Goal: Check status: Check status

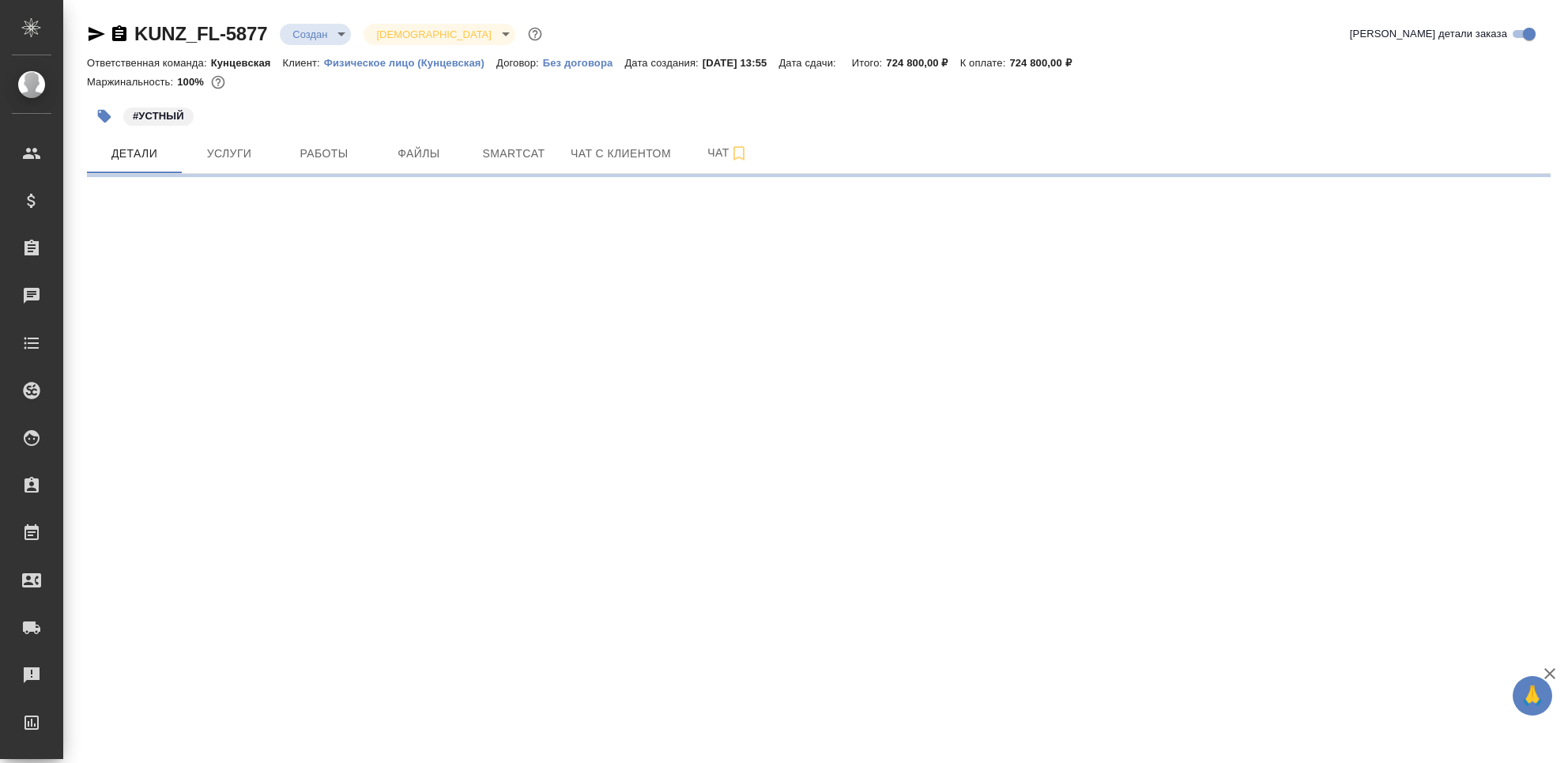
select select "RU"
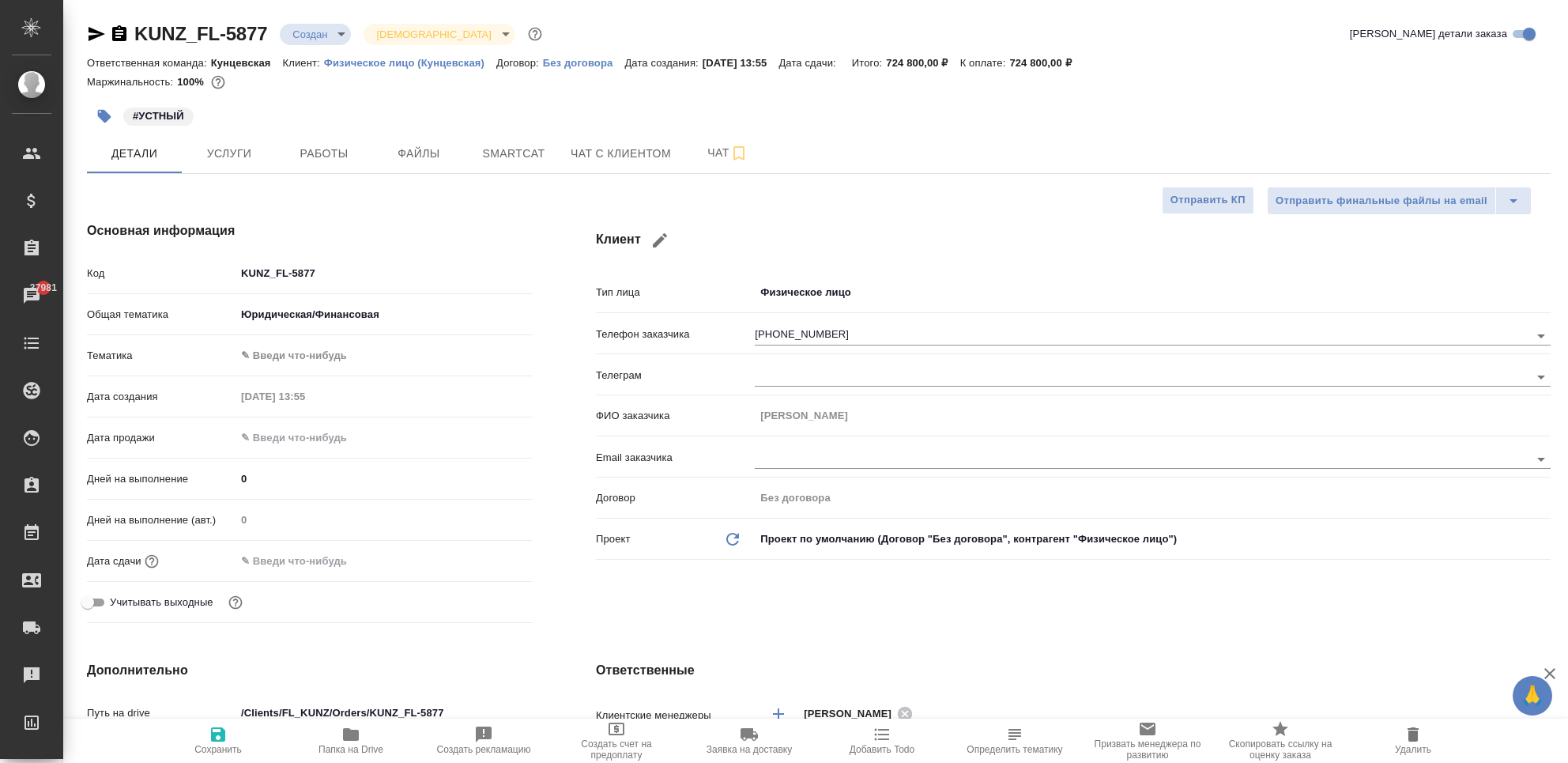
type textarea "x"
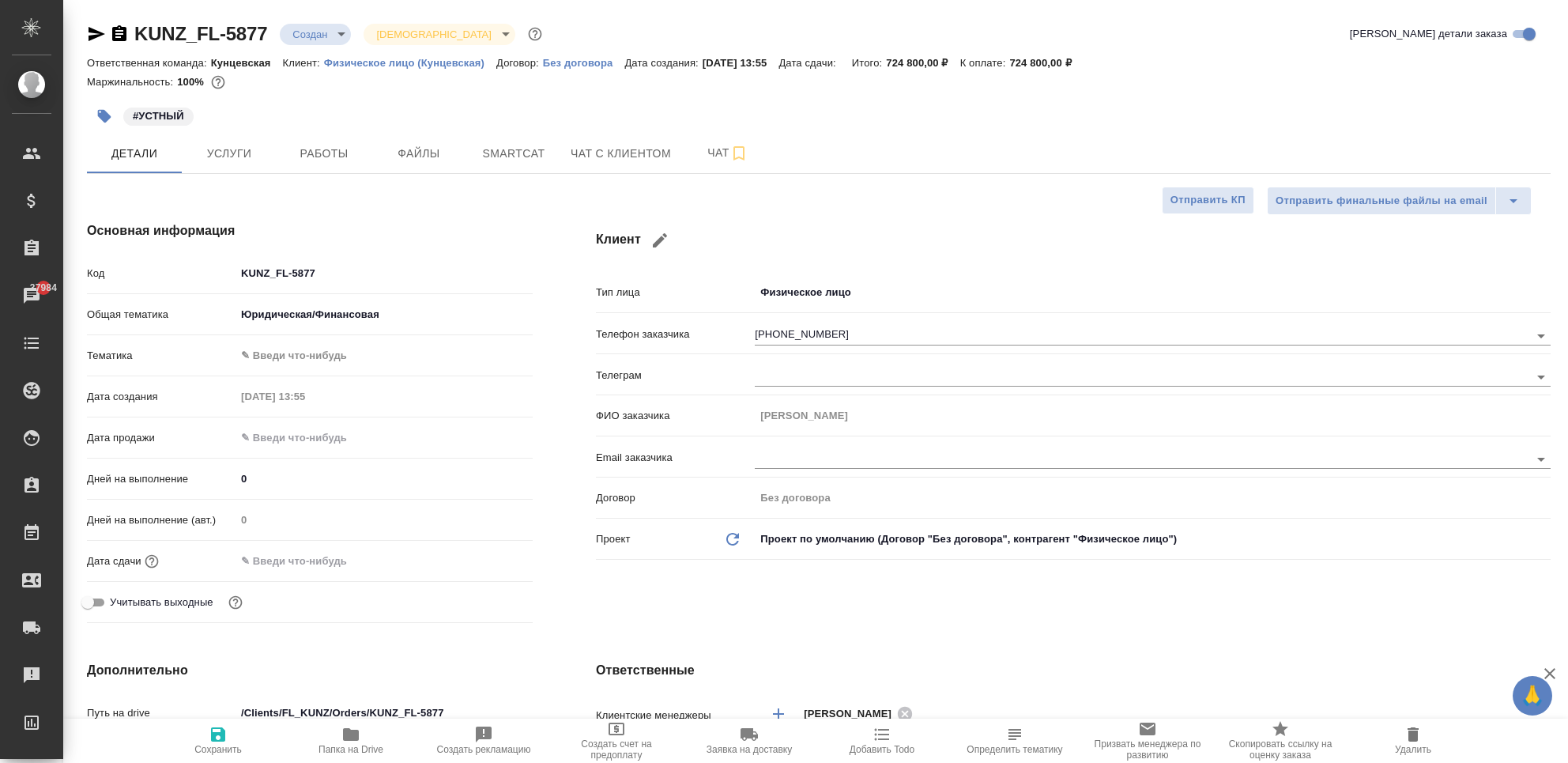
type textarea "x"
click at [262, 156] on span "Услуги" at bounding box center [229, 153] width 76 height 19
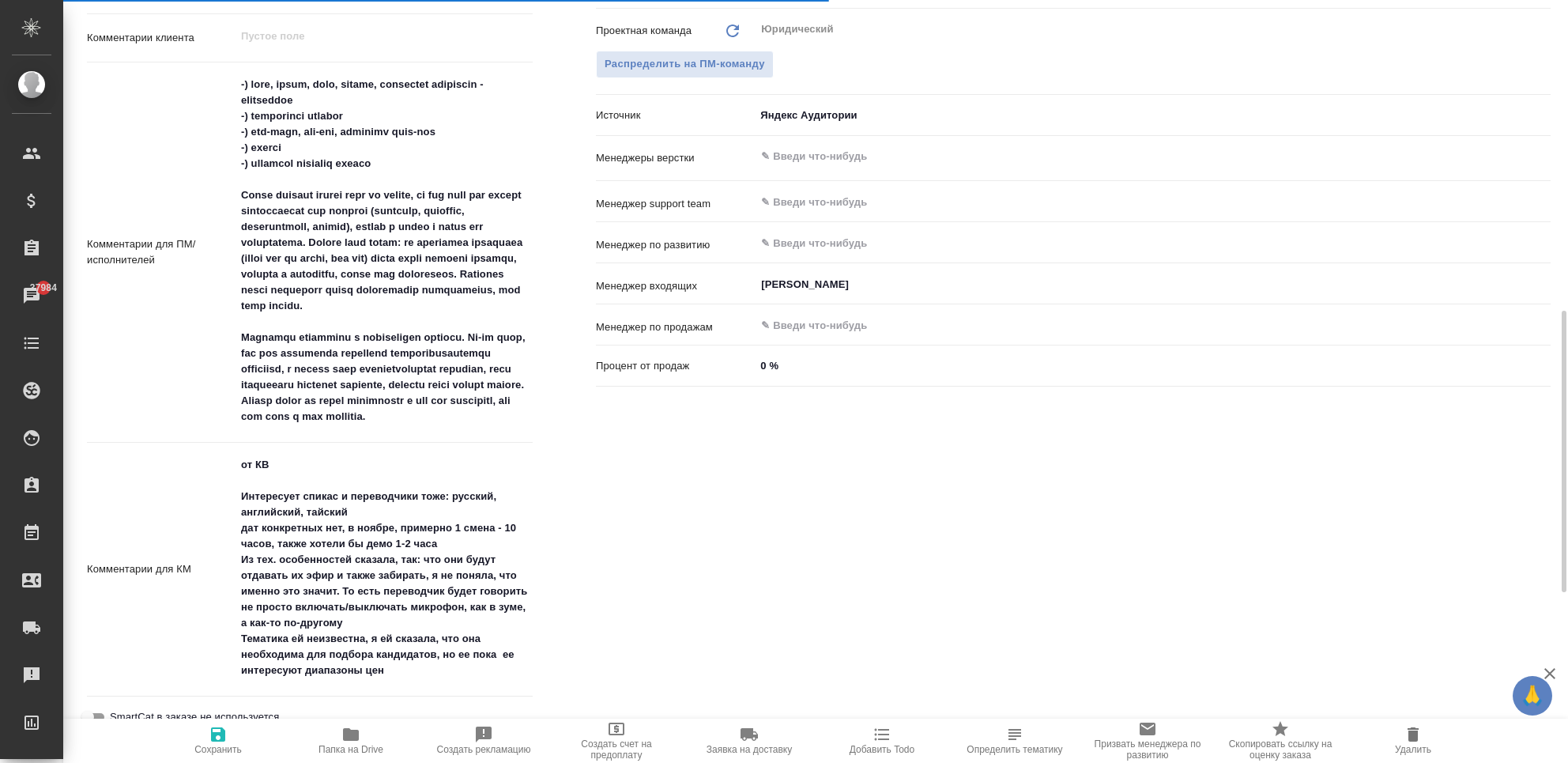
scroll to position [633, 0]
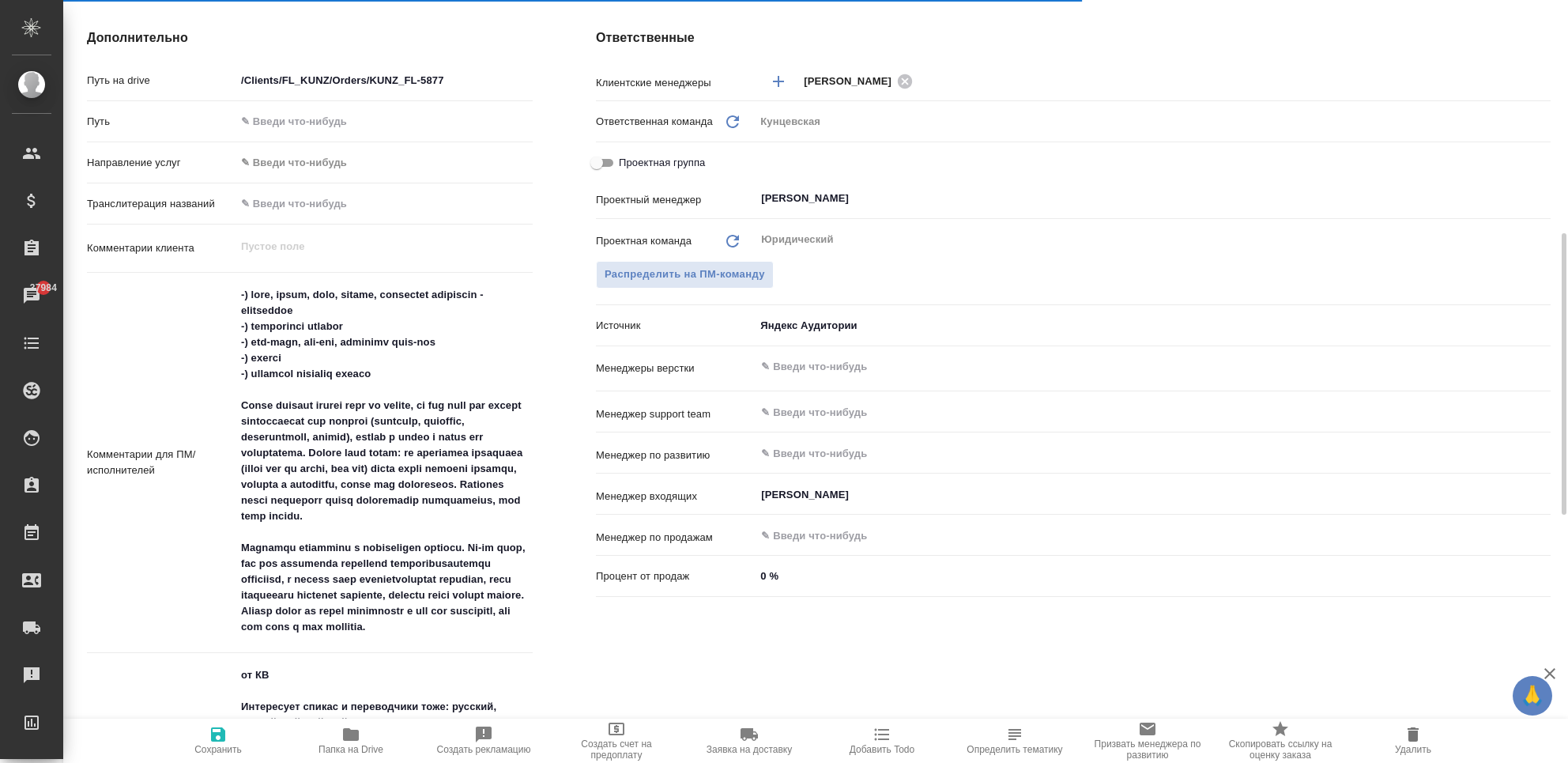
type textarea "x"
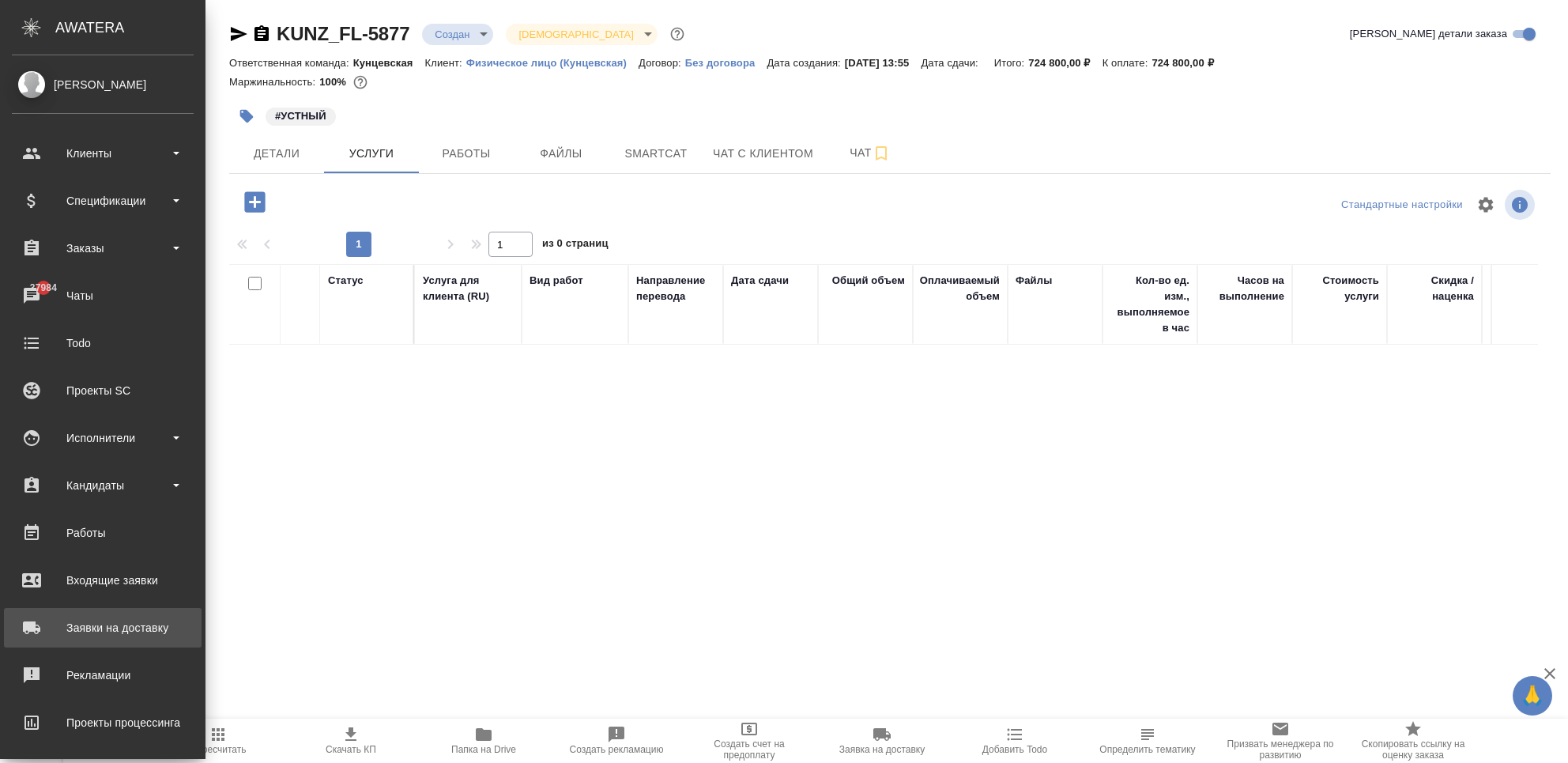
click at [26, 618] on div "Заявки на доставку" at bounding box center [102, 627] width 181 height 24
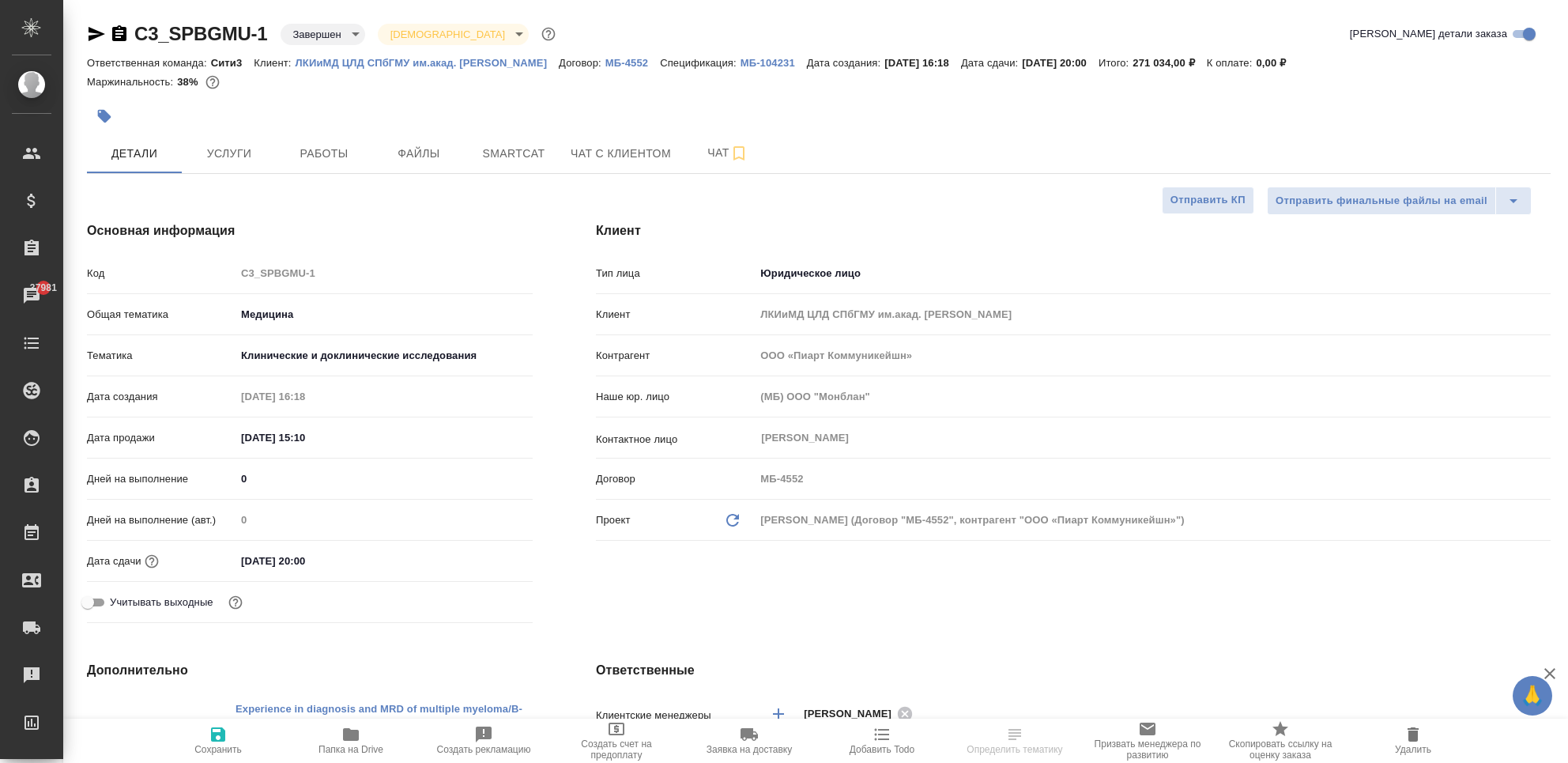
select select "RU"
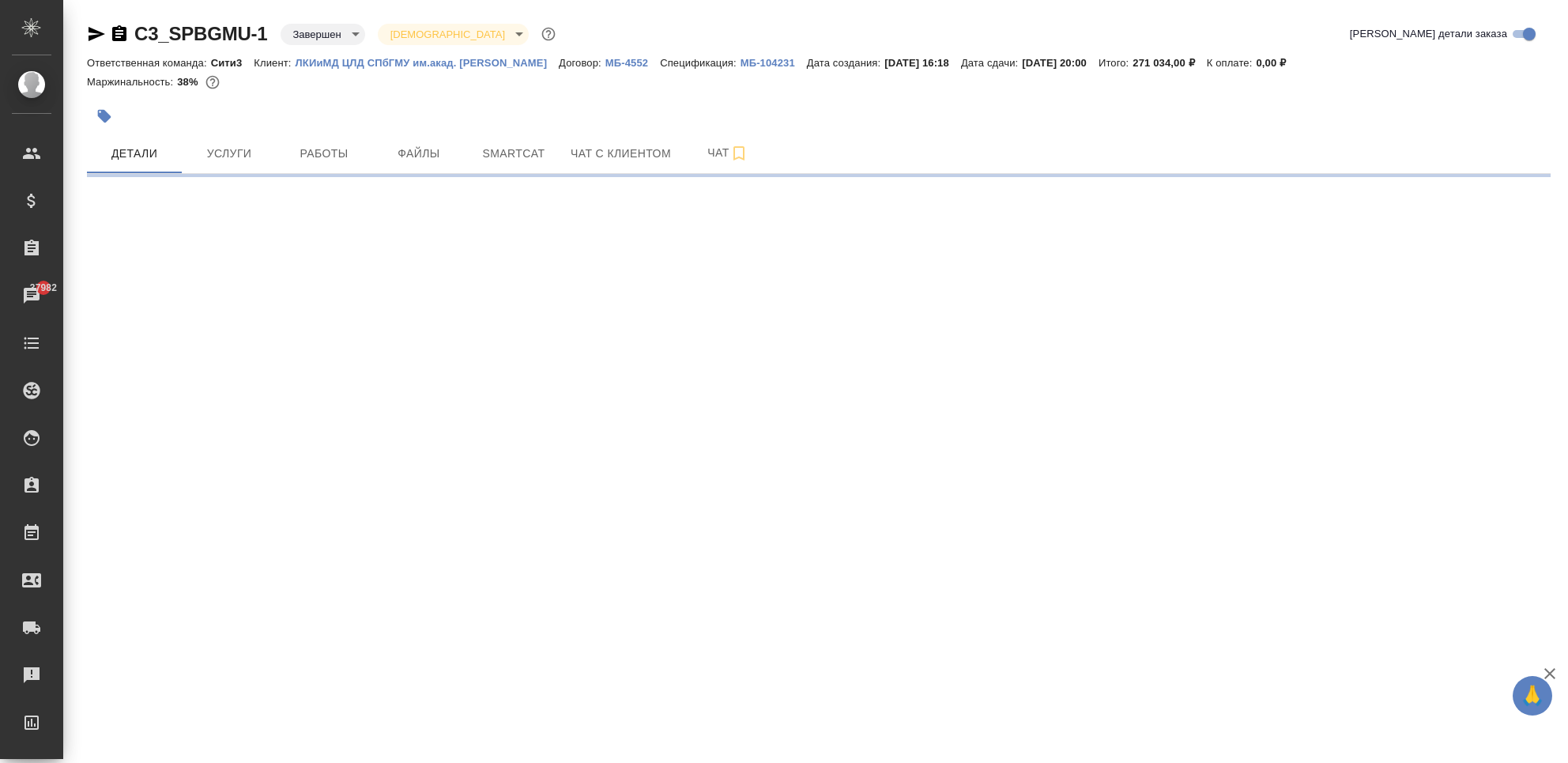
select select "RU"
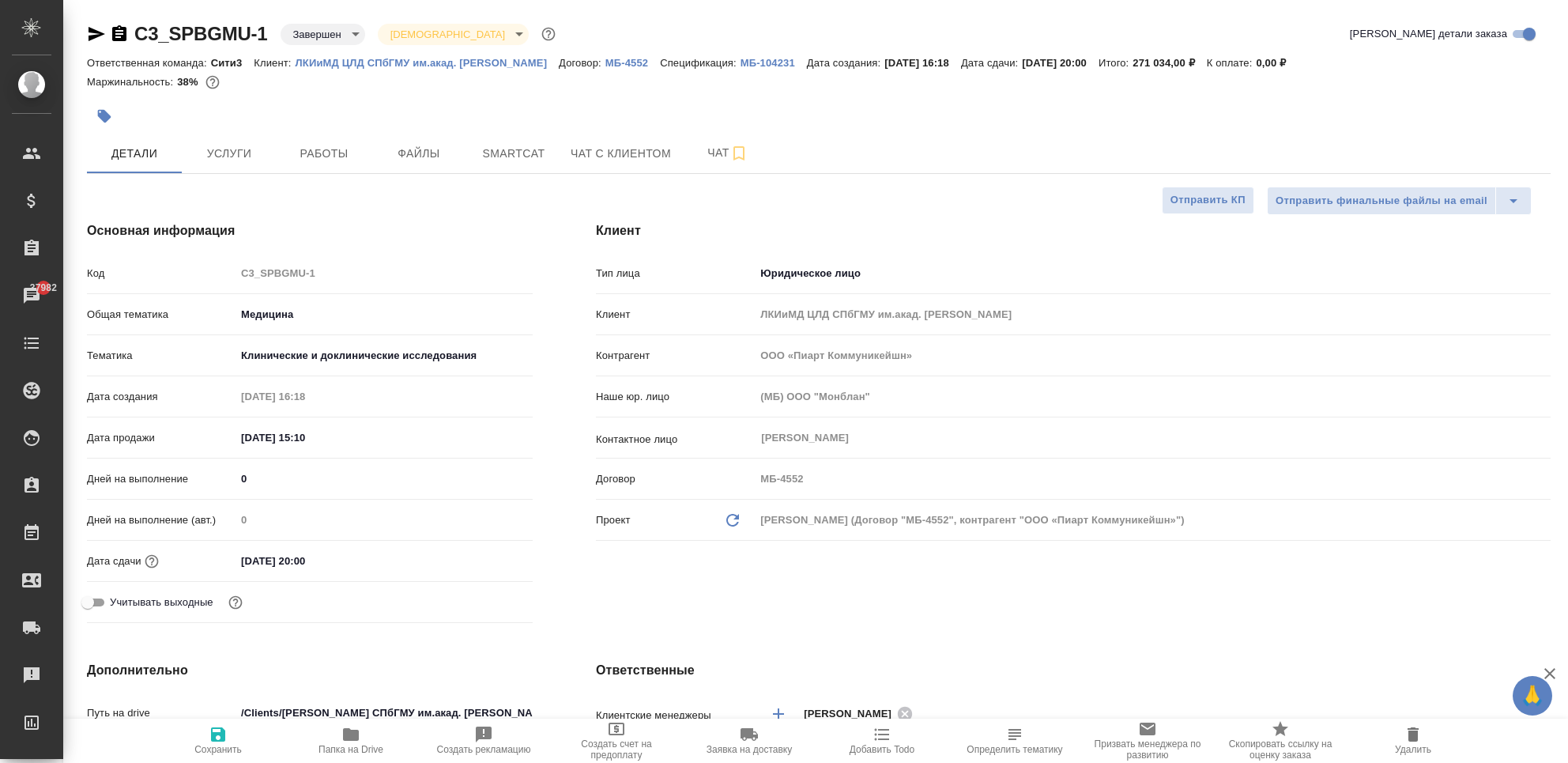
type textarea "x"
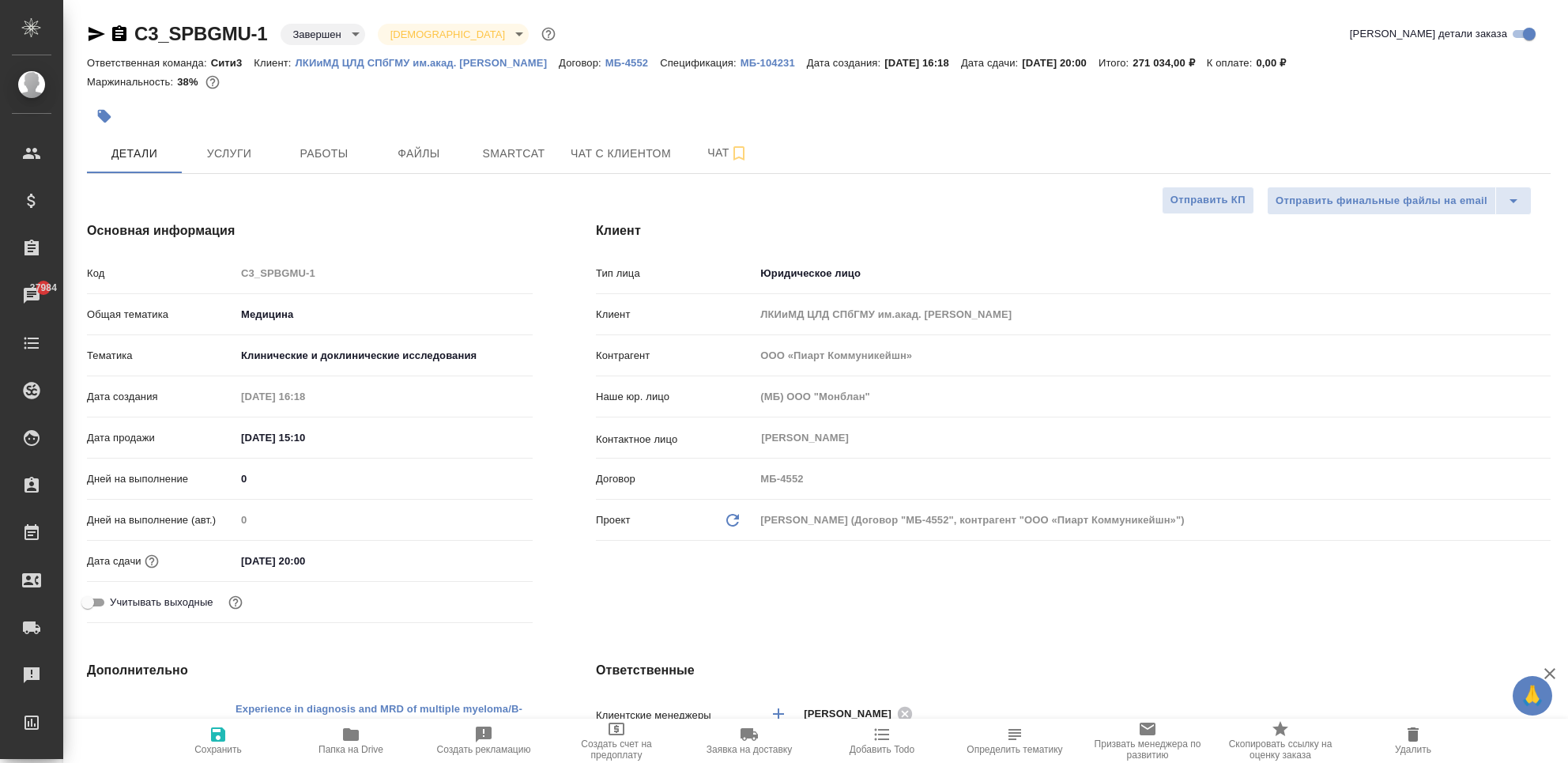
type textarea "x"
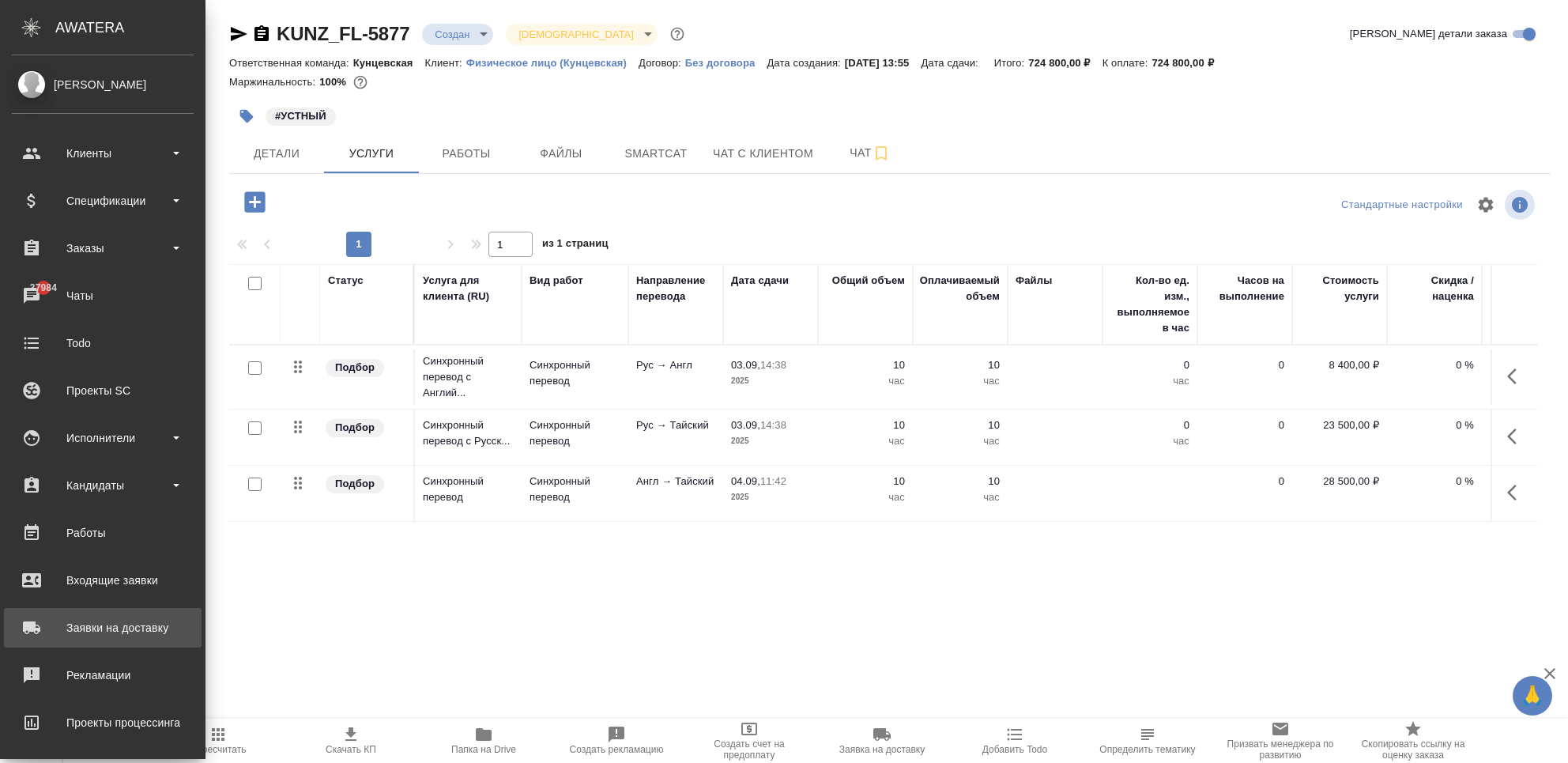
click at [29, 626] on div "Заявки на доставку" at bounding box center [102, 627] width 181 height 24
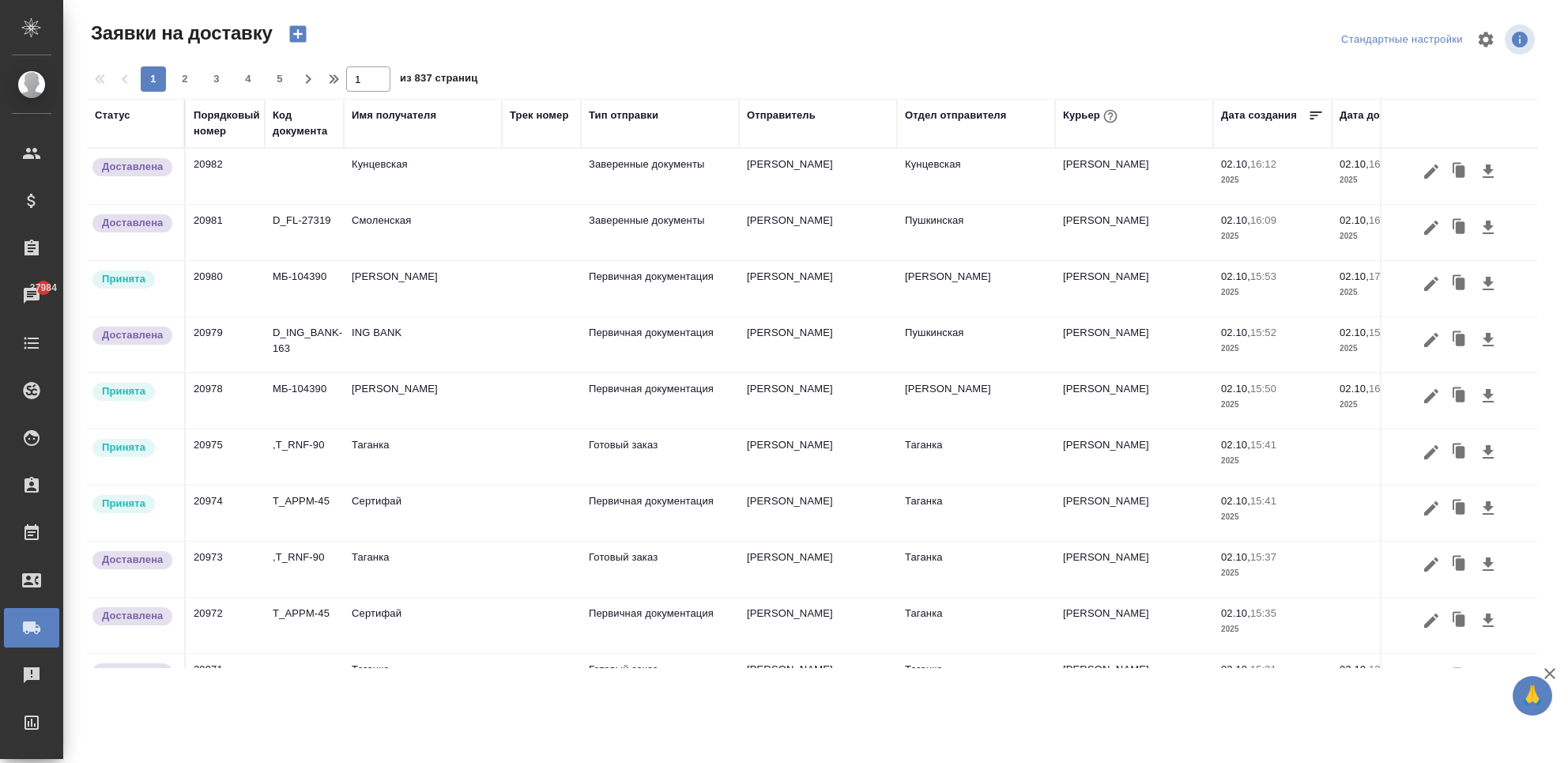
click at [218, 122] on div "Порядковый номер" at bounding box center [226, 123] width 66 height 32
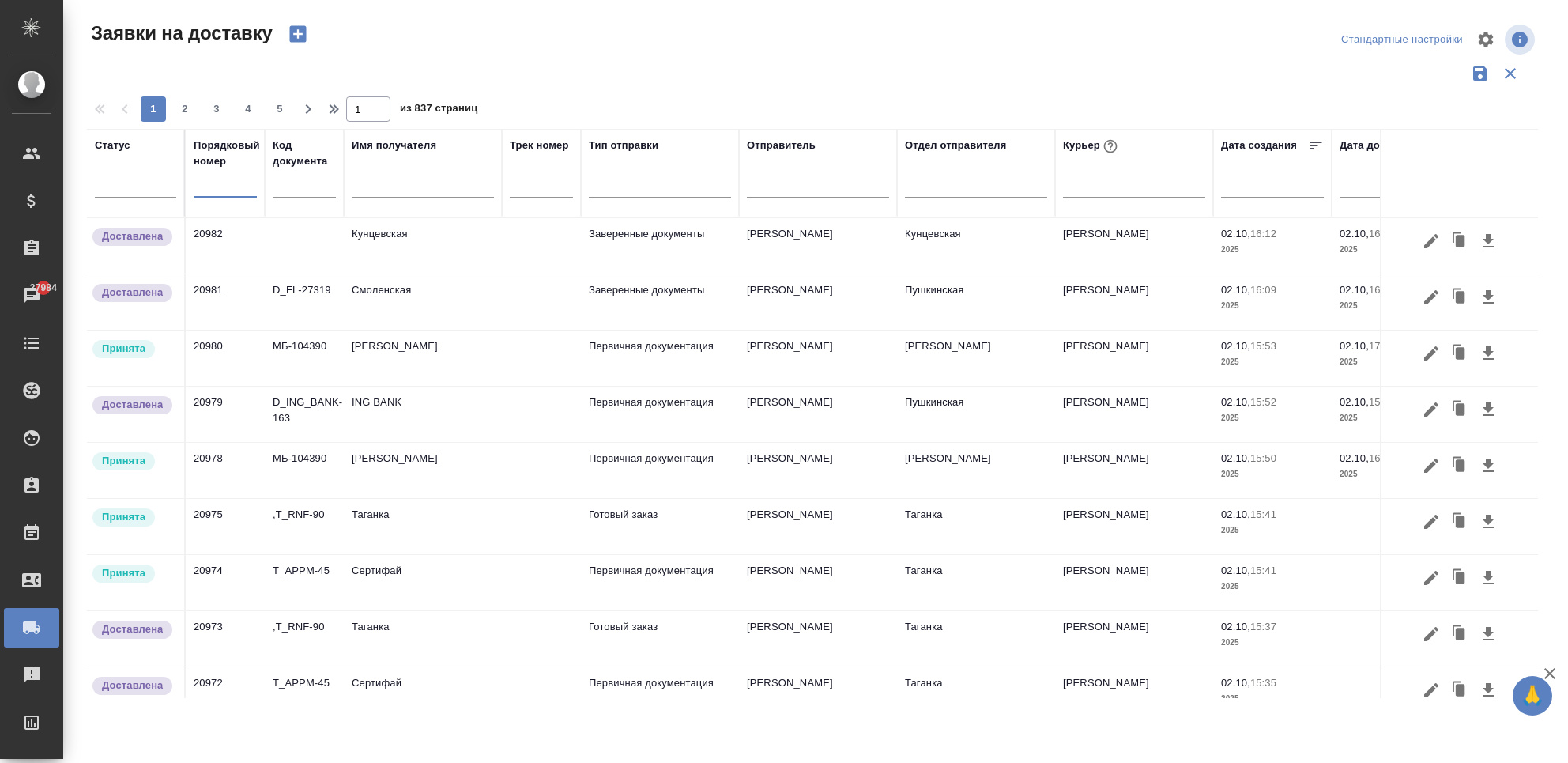
paste input "52675"
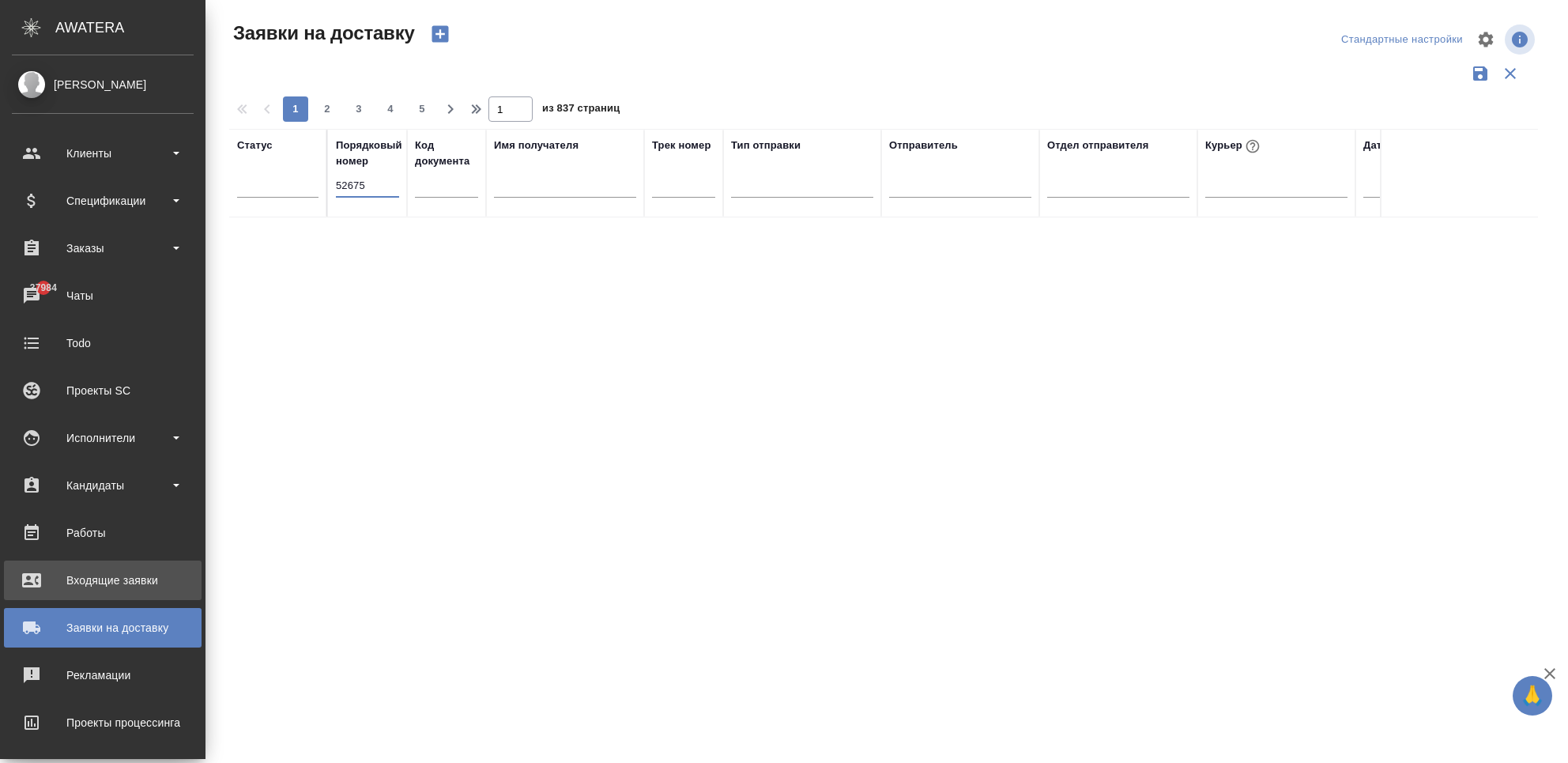
type input "52675"
click at [51, 578] on div "Входящие заявки" at bounding box center [102, 580] width 181 height 24
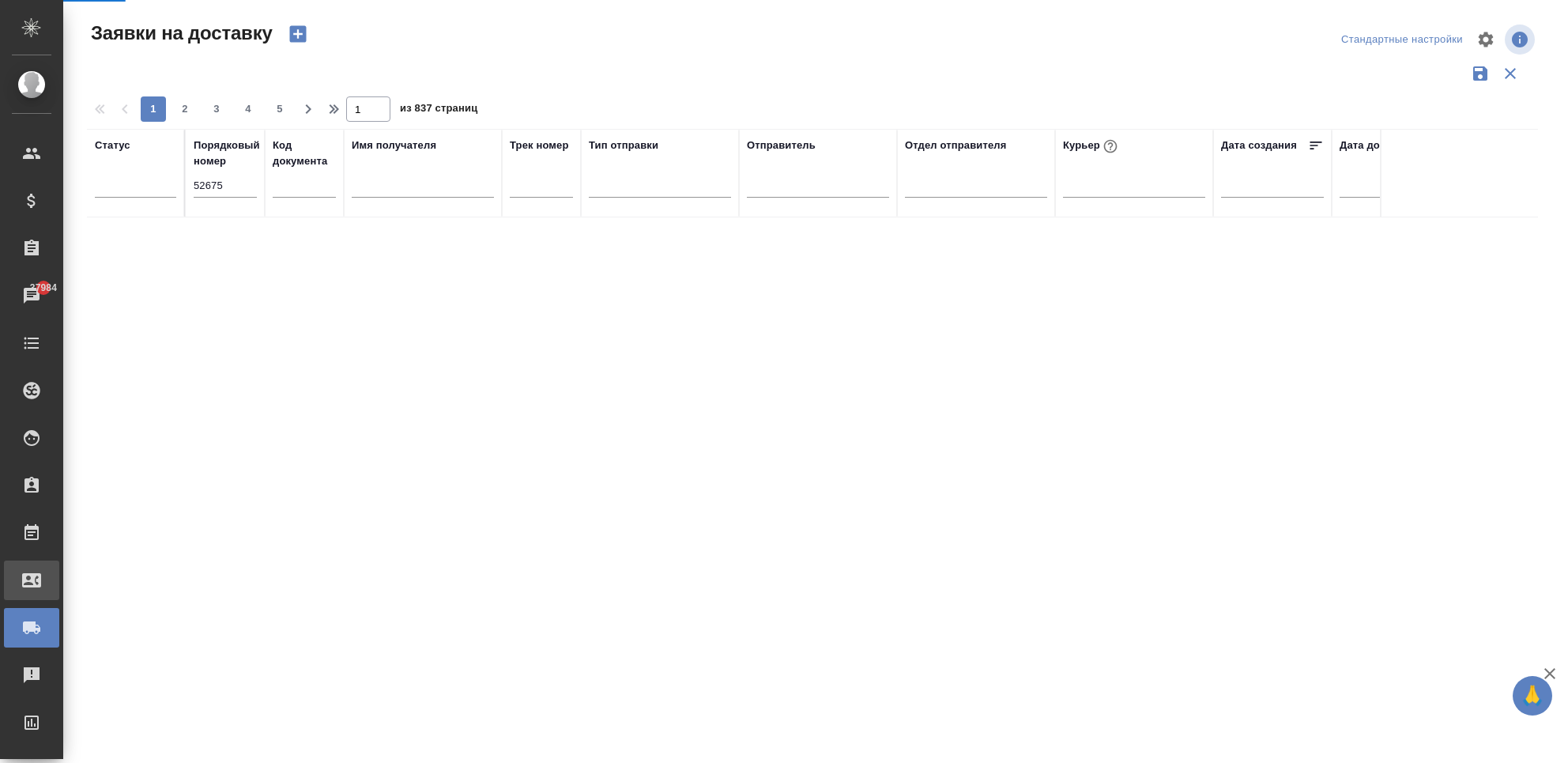
select select "RU"
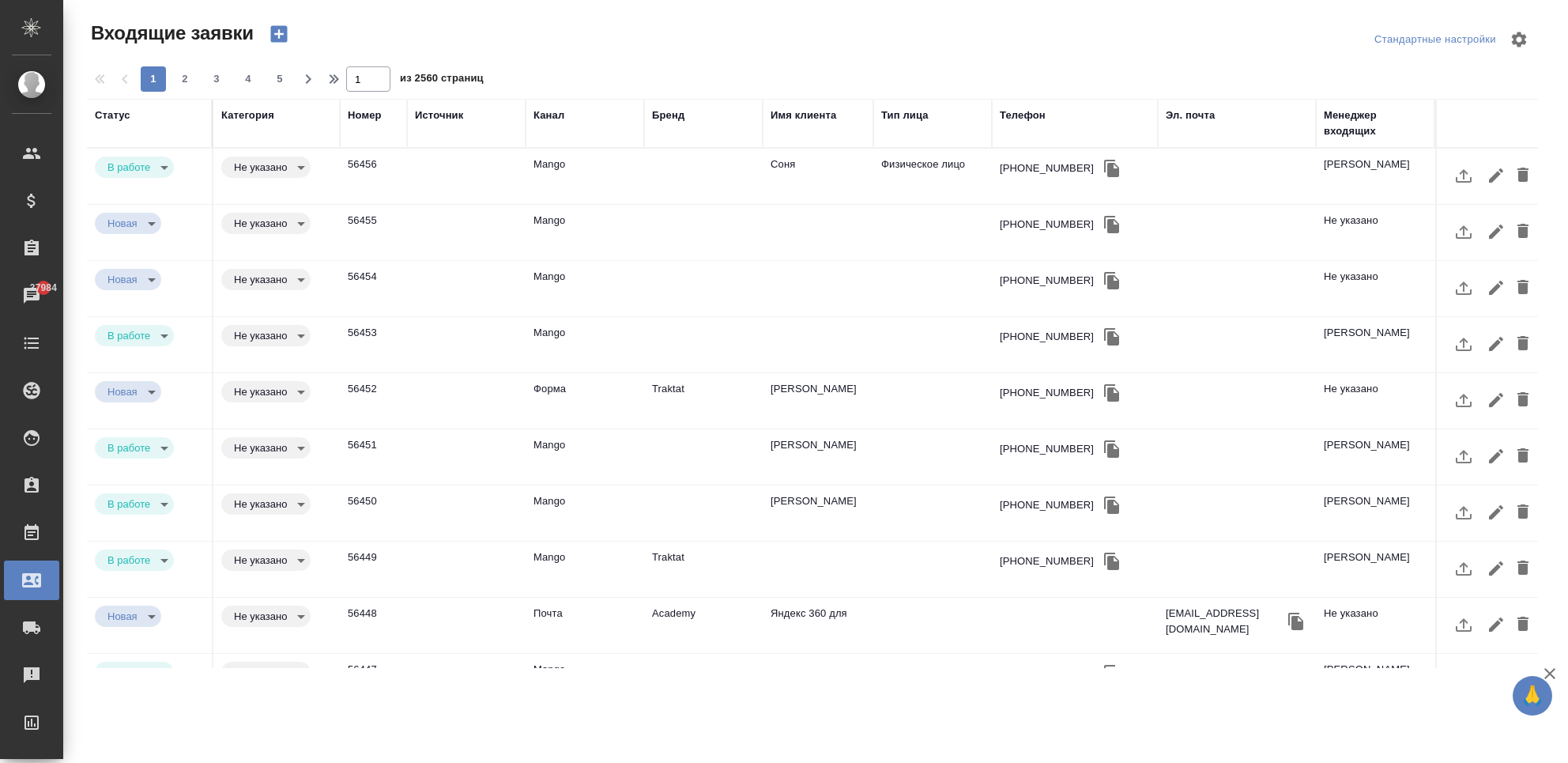
click at [369, 119] on div "Номер" at bounding box center [365, 115] width 34 height 16
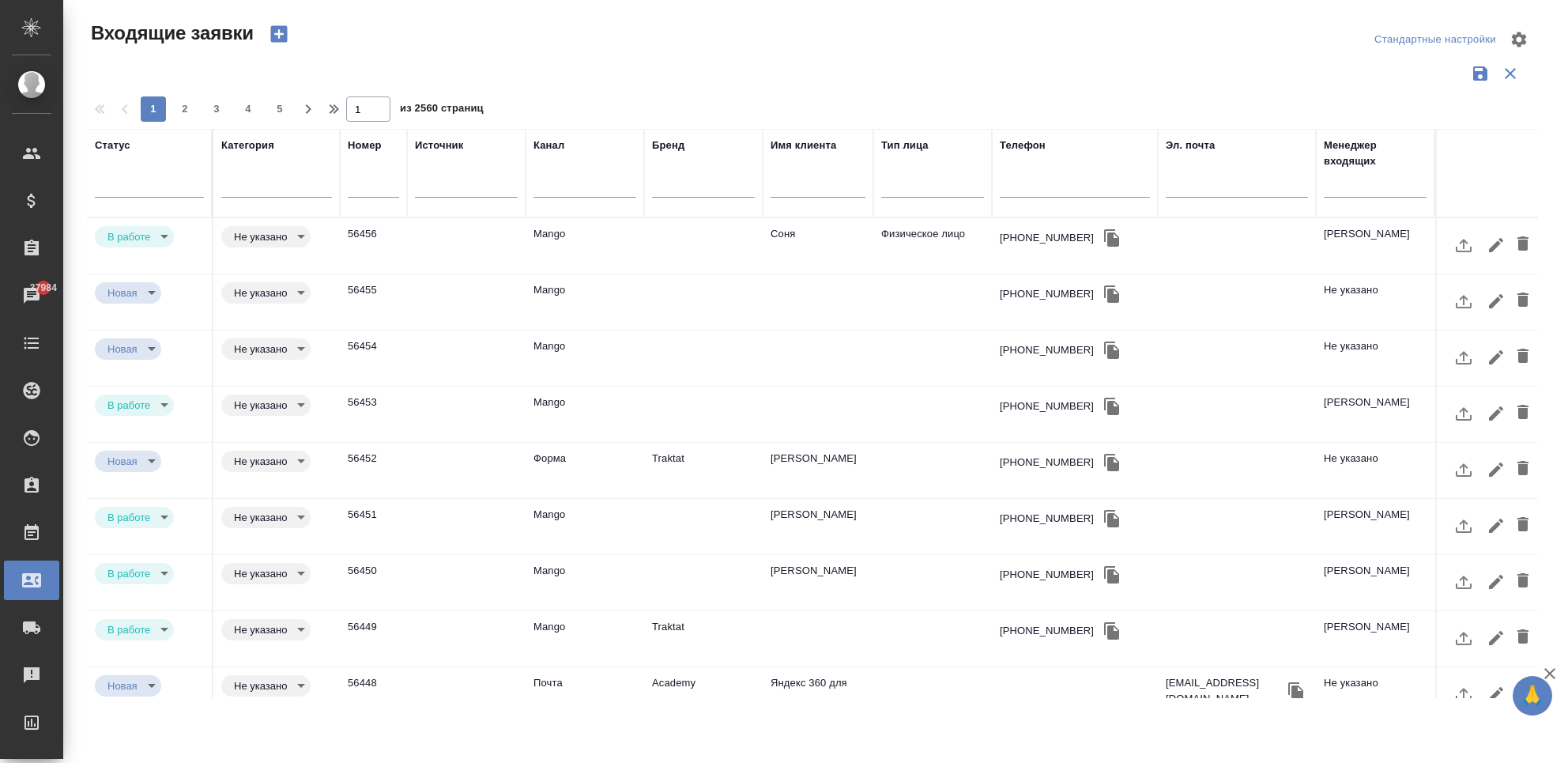
click at [365, 180] on input "text" at bounding box center [374, 185] width 51 height 22
paste input "52675"
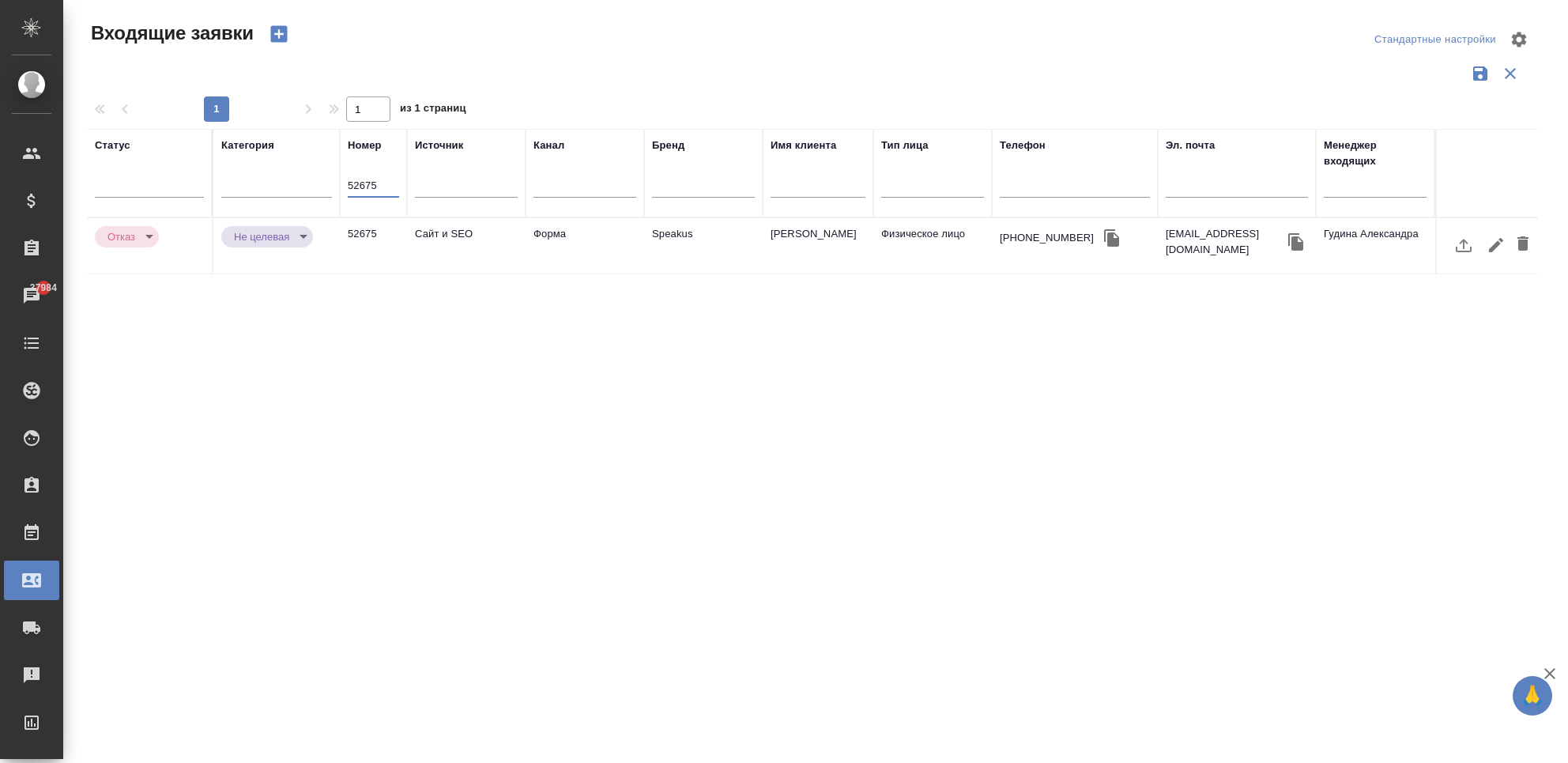
type input "52675"
click at [687, 243] on td "Speakus" at bounding box center [703, 246] width 119 height 56
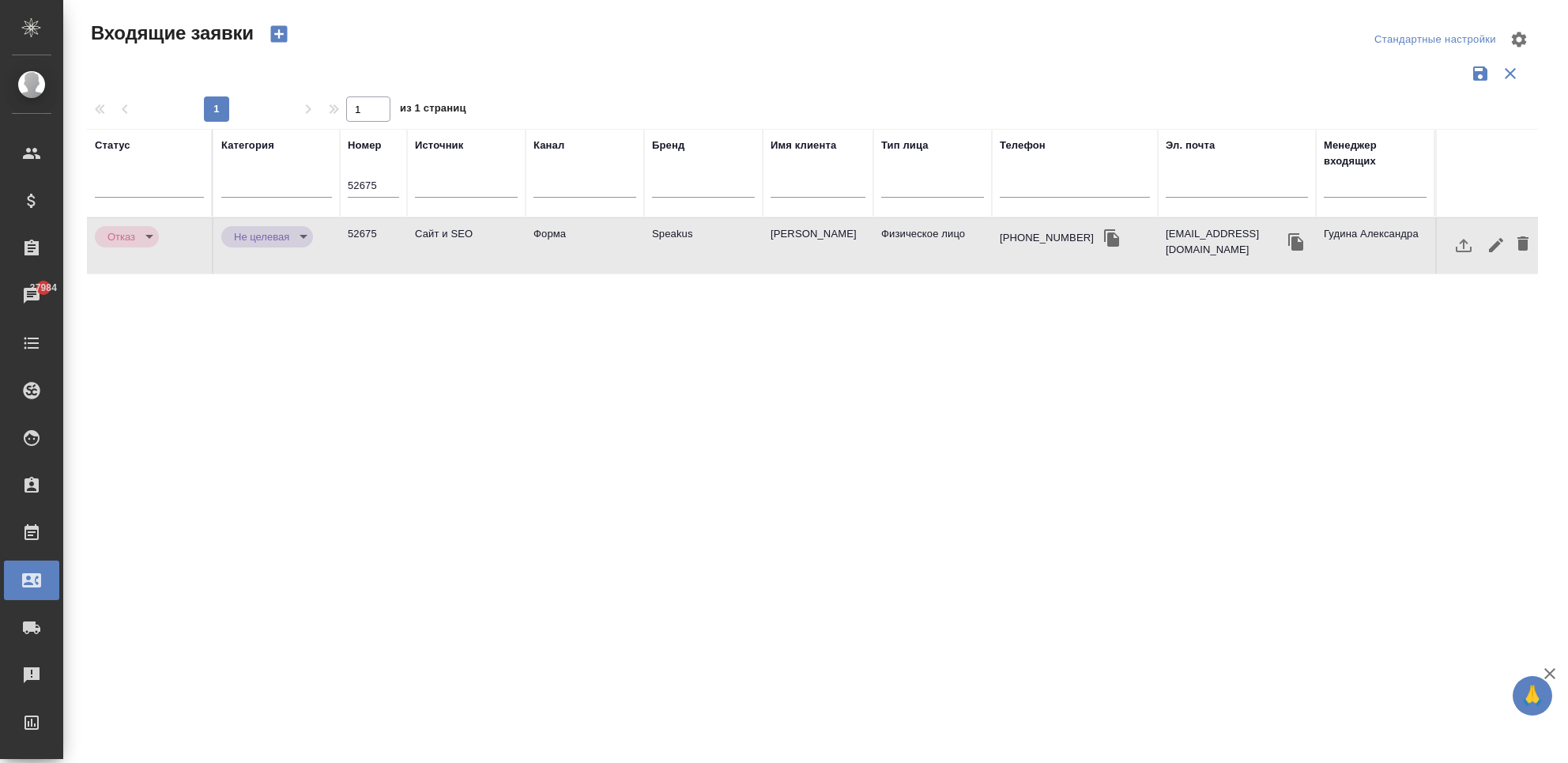
click at [687, 243] on td "Speakus" at bounding box center [703, 246] width 119 height 56
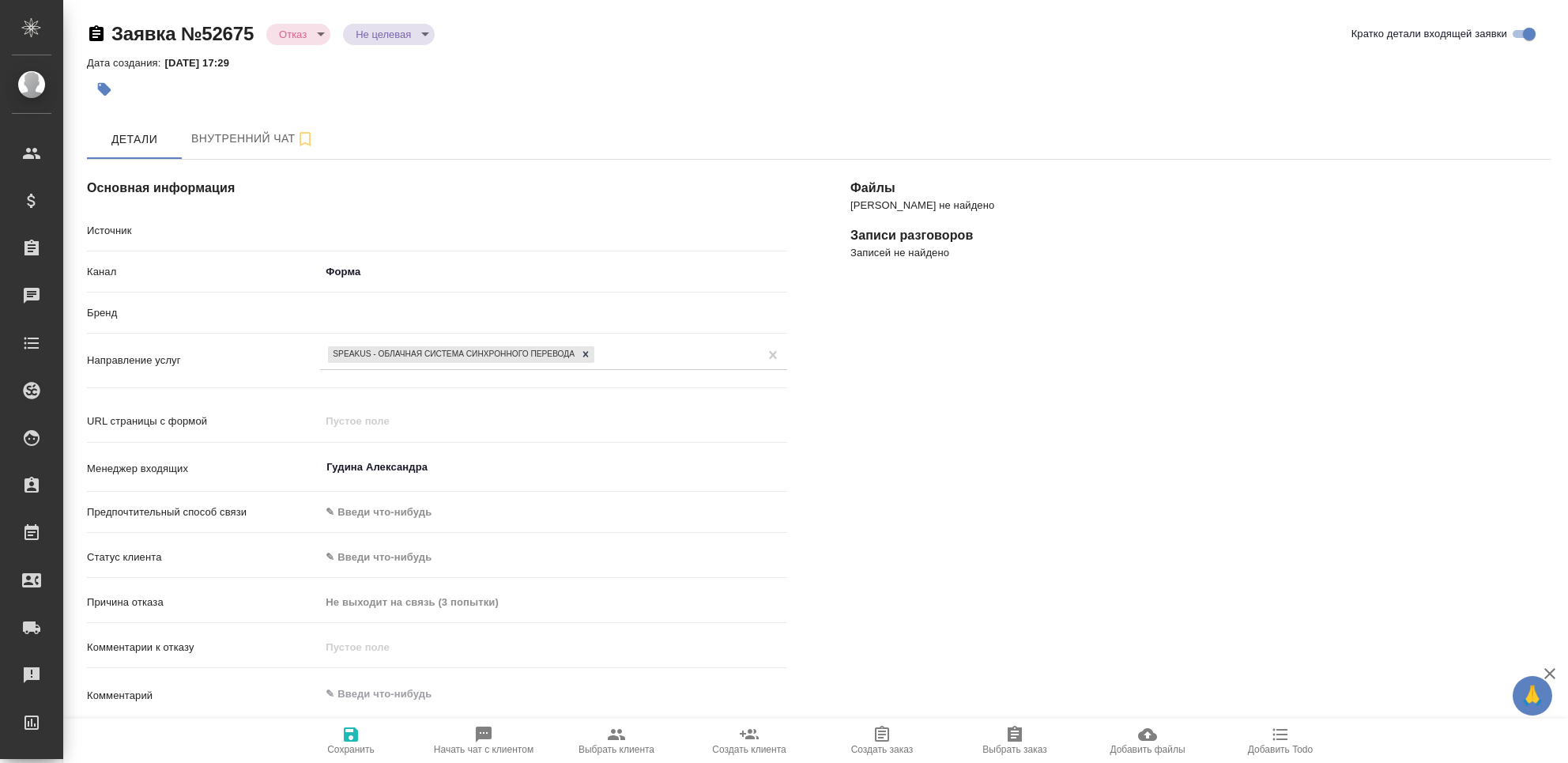
select select "RU"
type textarea "x"
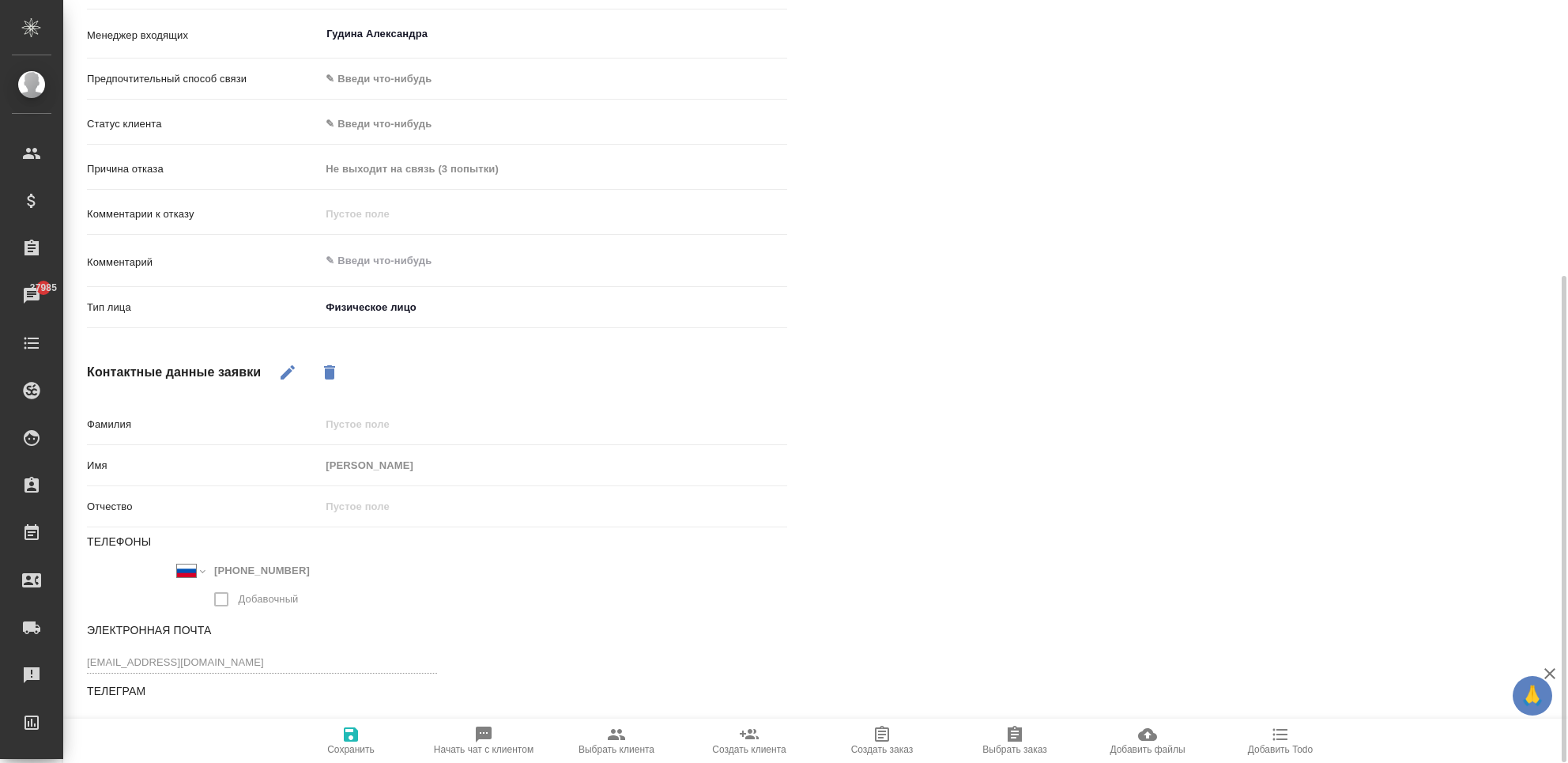
scroll to position [11, 0]
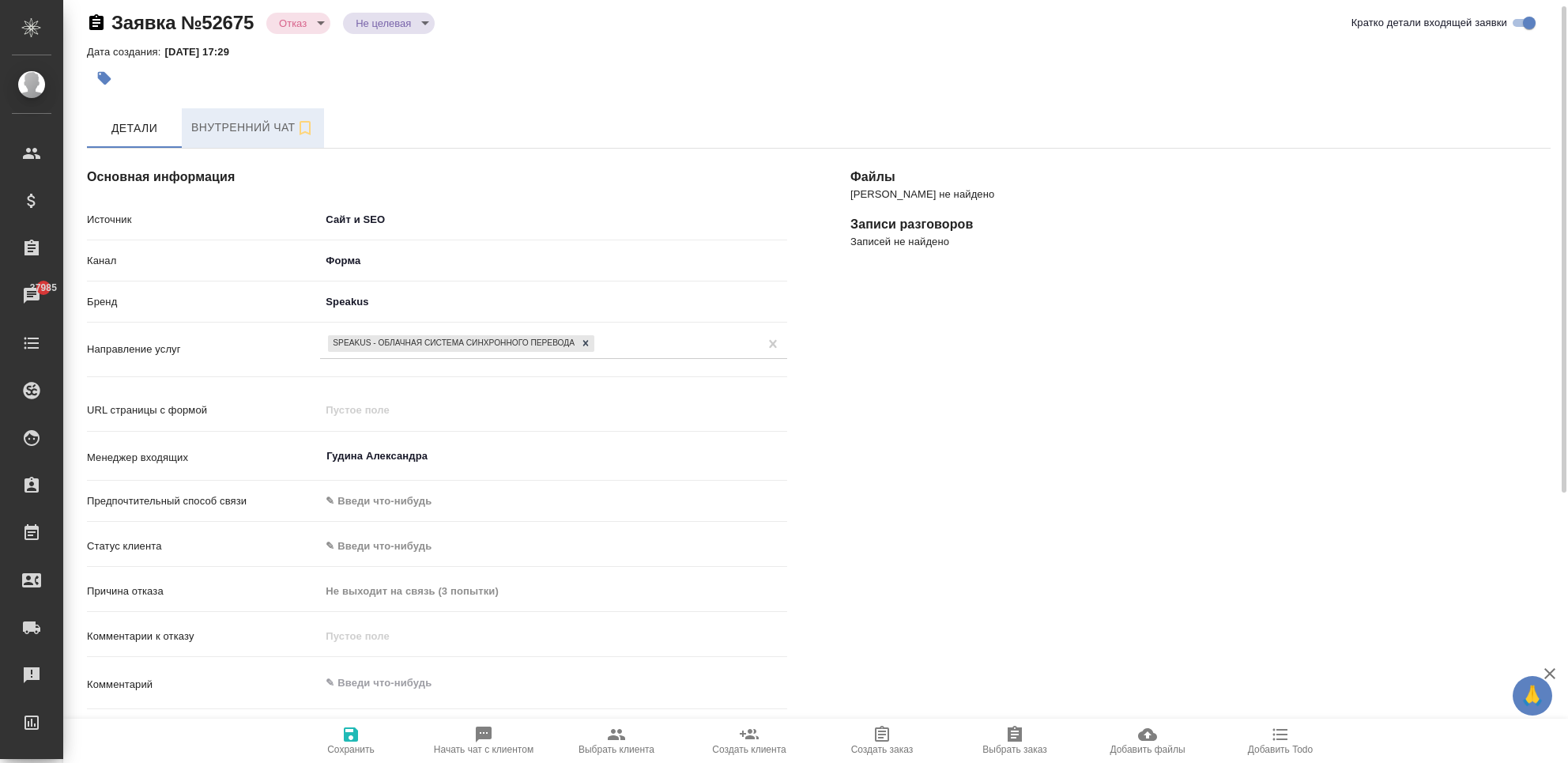
click at [219, 120] on span "Внутренний чат" at bounding box center [253, 128] width 123 height 19
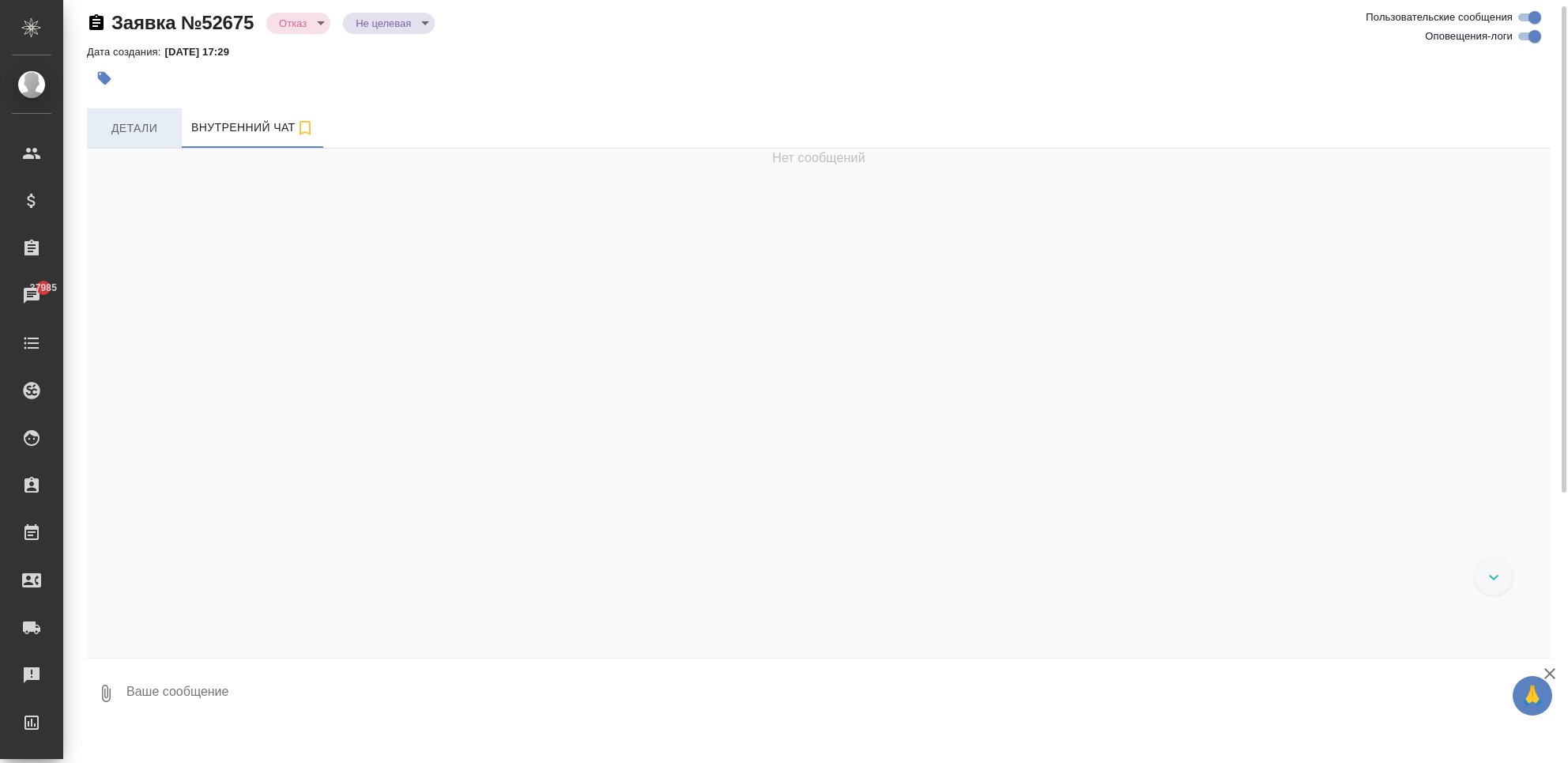
click at [121, 135] on span "Детали" at bounding box center [134, 129] width 76 height 19
select select "RU"
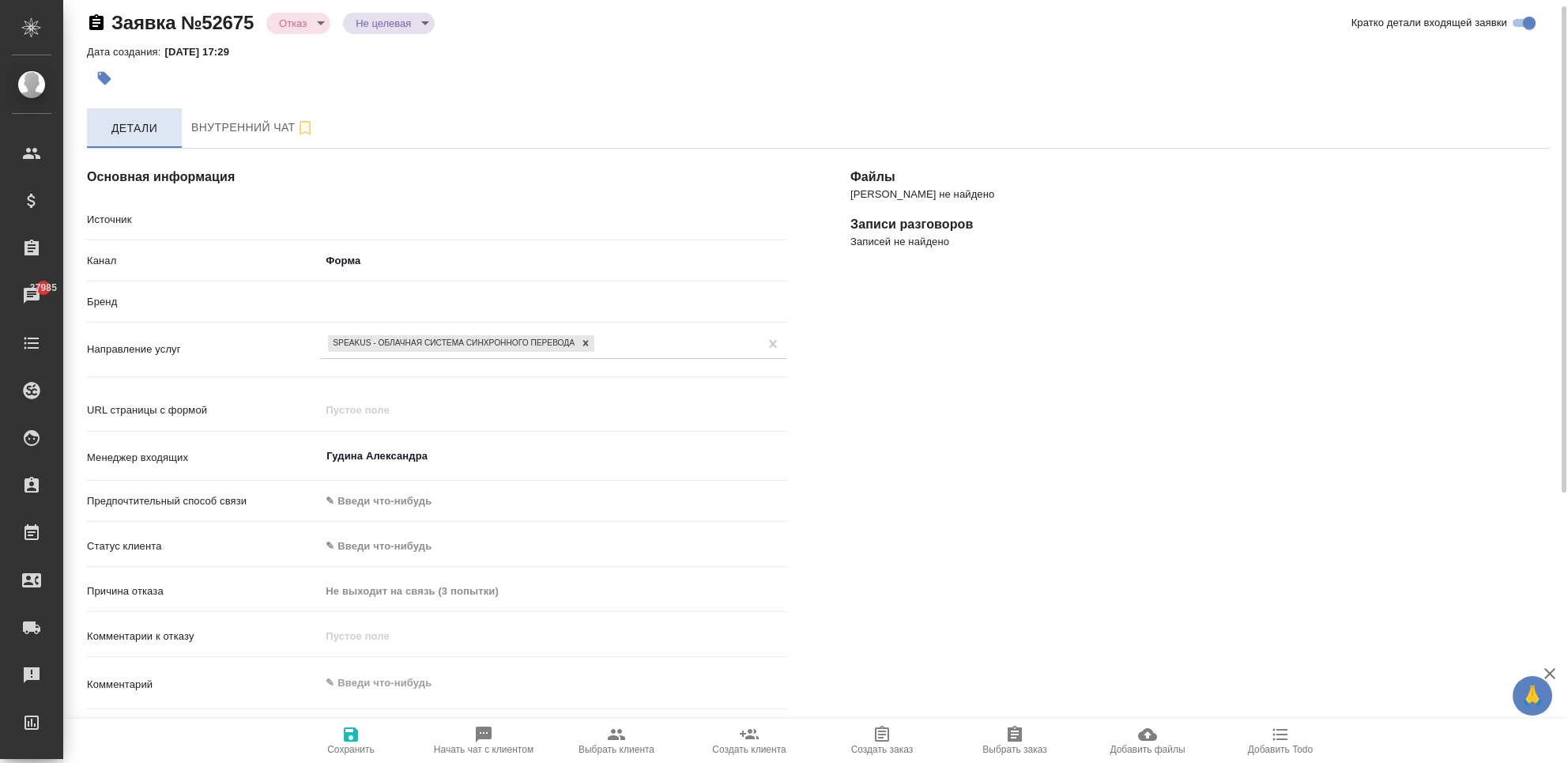
type textarea "x"
click at [227, 133] on span "Внутренний чат" at bounding box center [253, 128] width 123 height 19
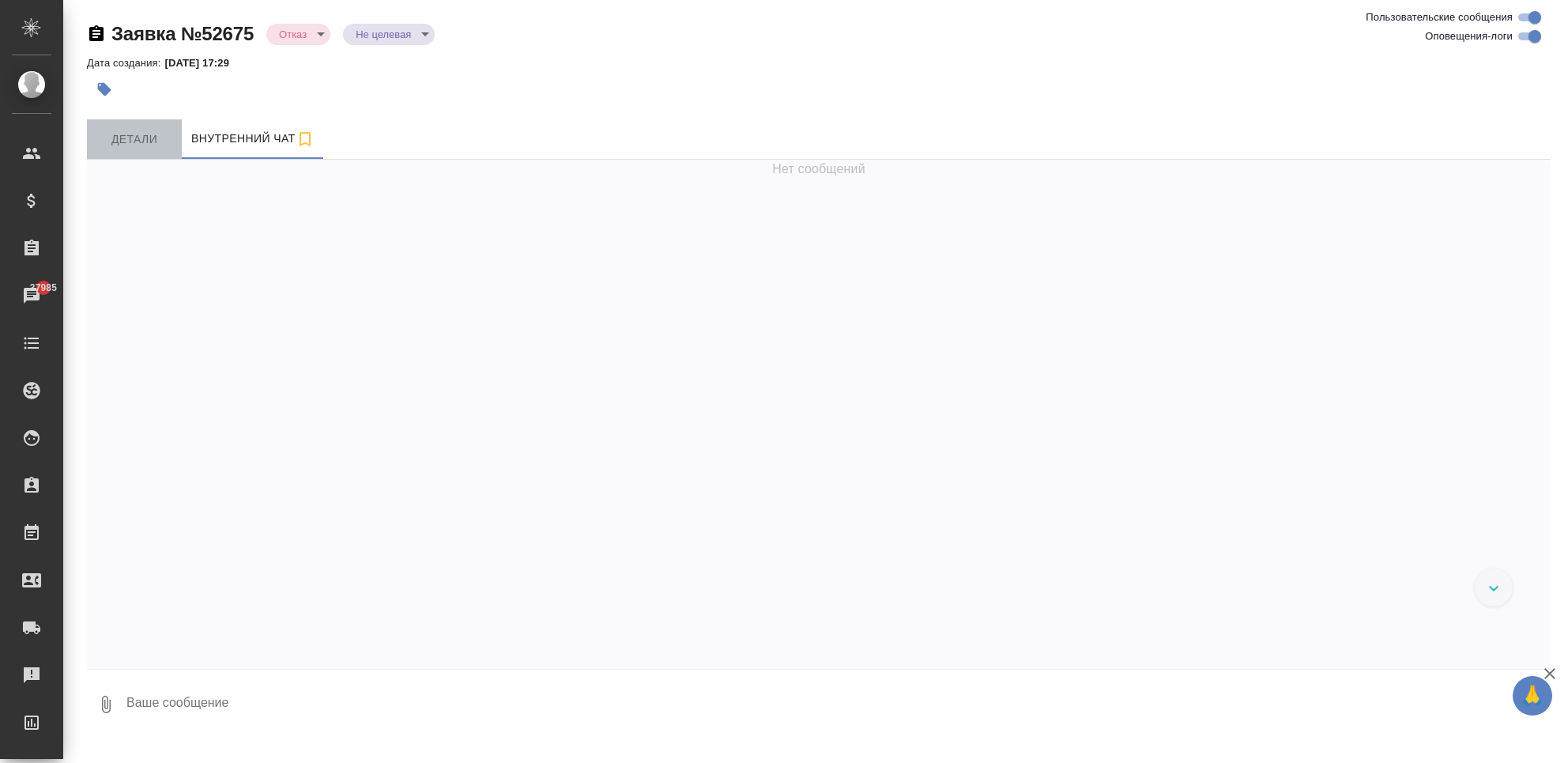
click at [137, 146] on span "Детали" at bounding box center [134, 139] width 76 height 19
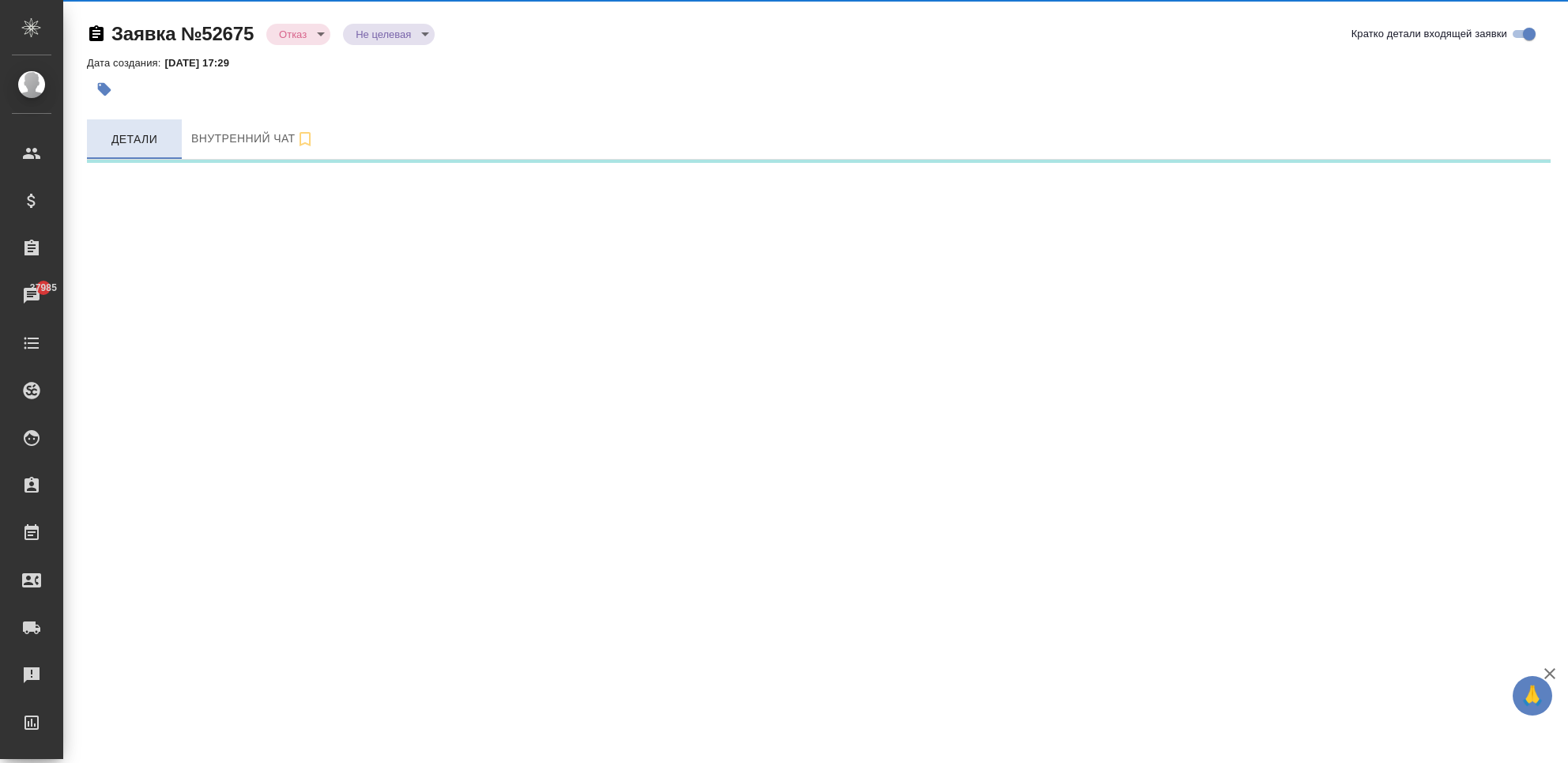
select select "RU"
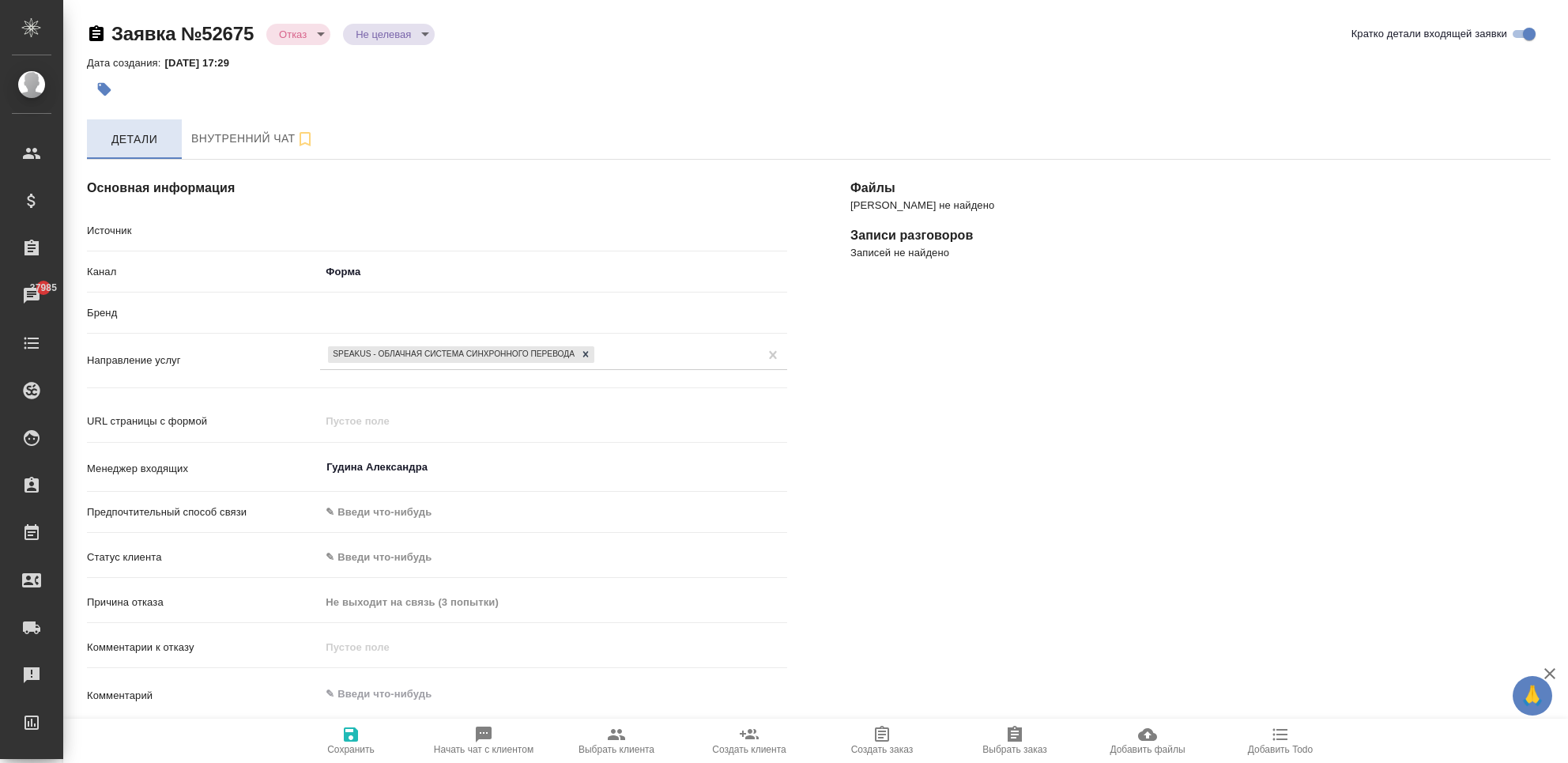
type textarea "x"
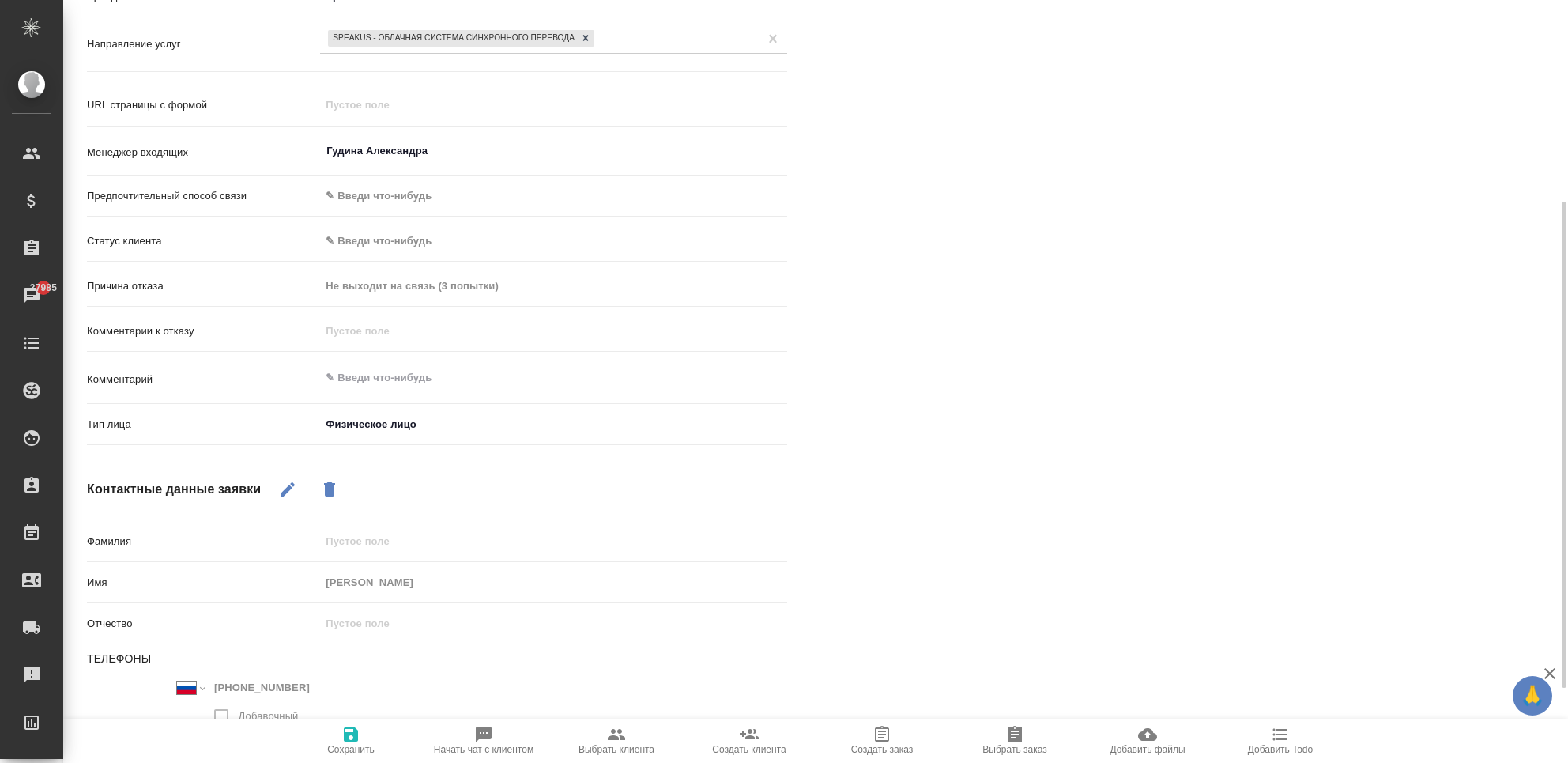
scroll to position [433, 0]
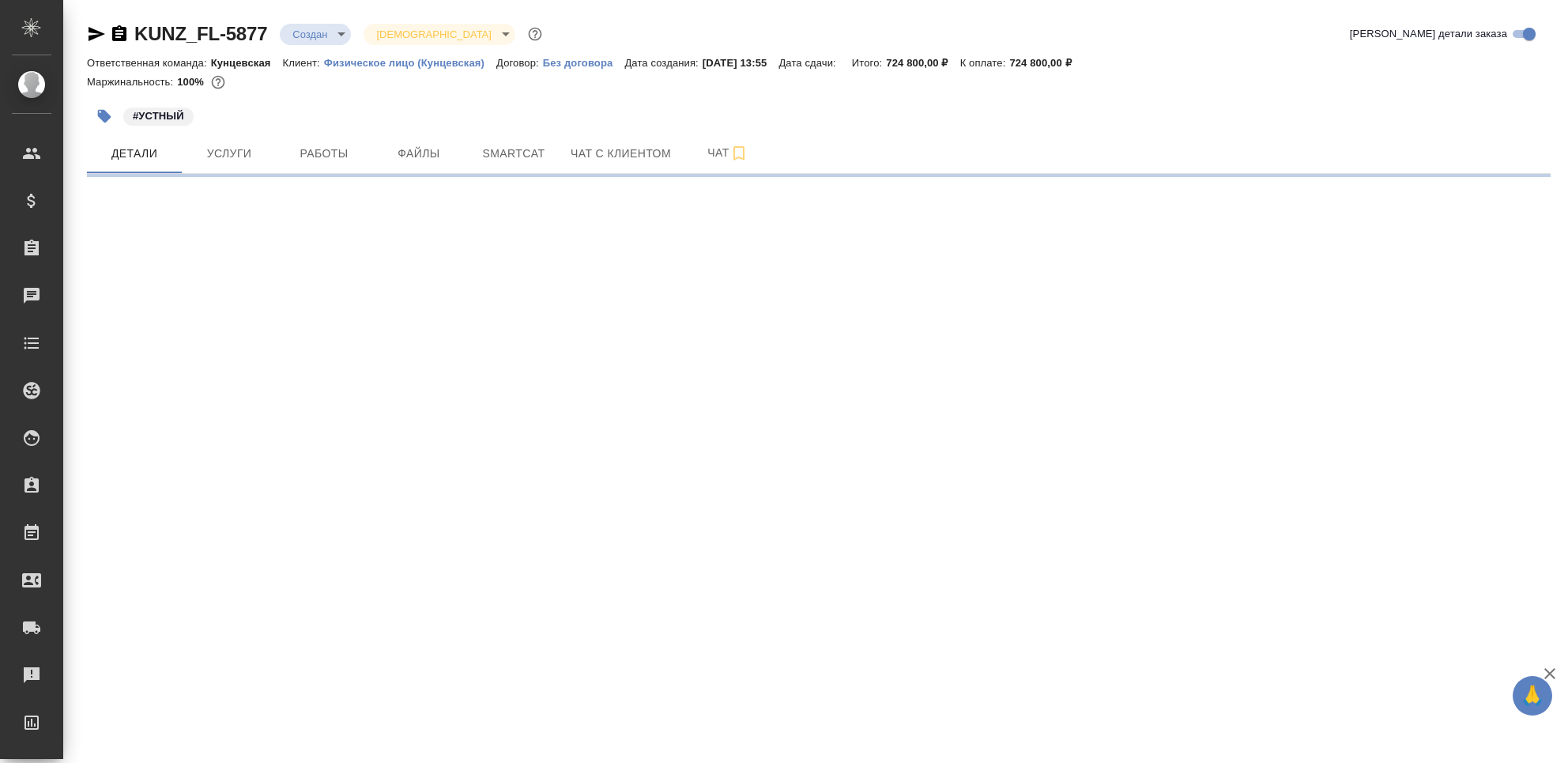
click at [112, 34] on icon "button" at bounding box center [119, 33] width 14 height 16
select select "RU"
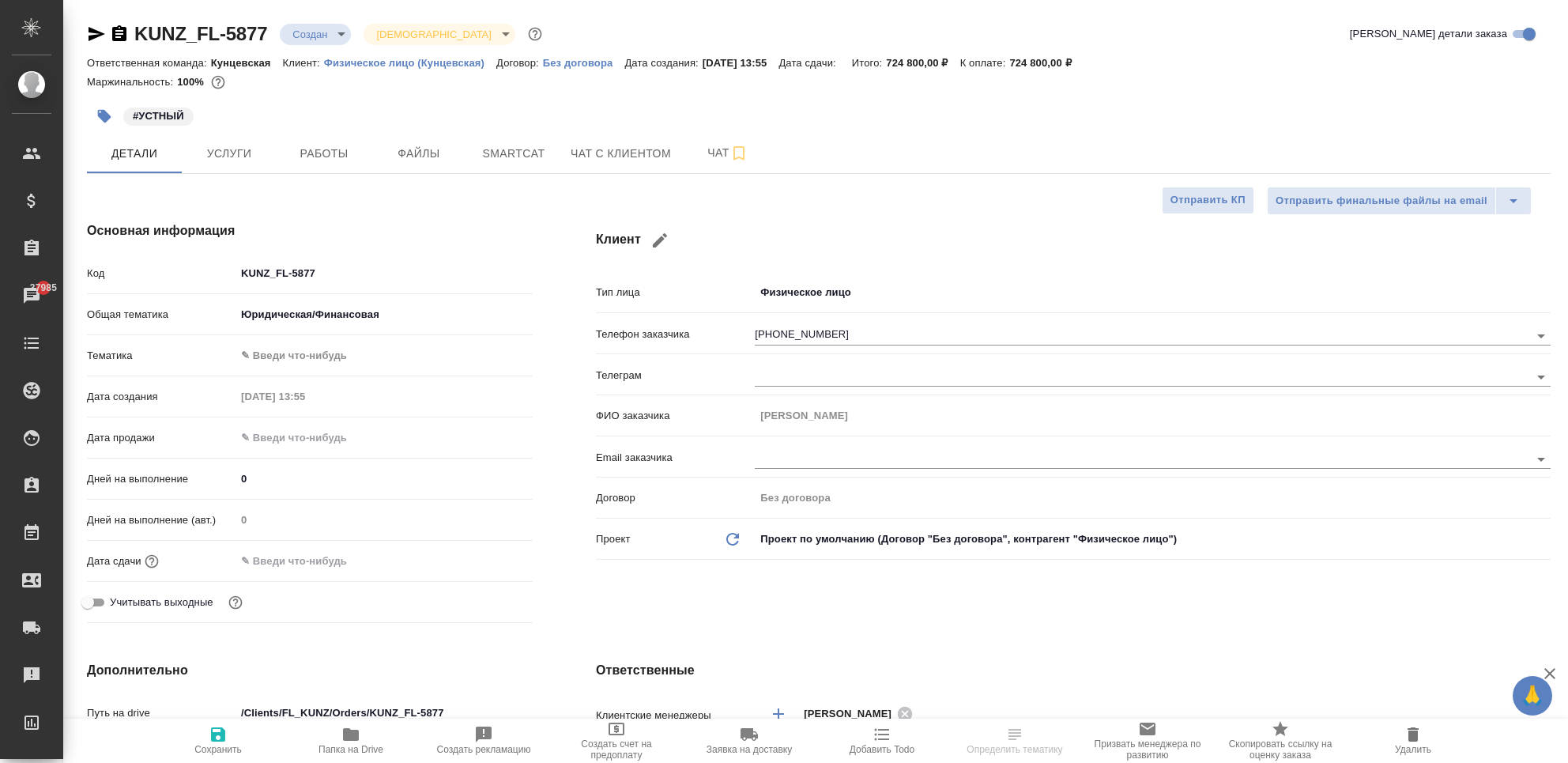
type textarea "x"
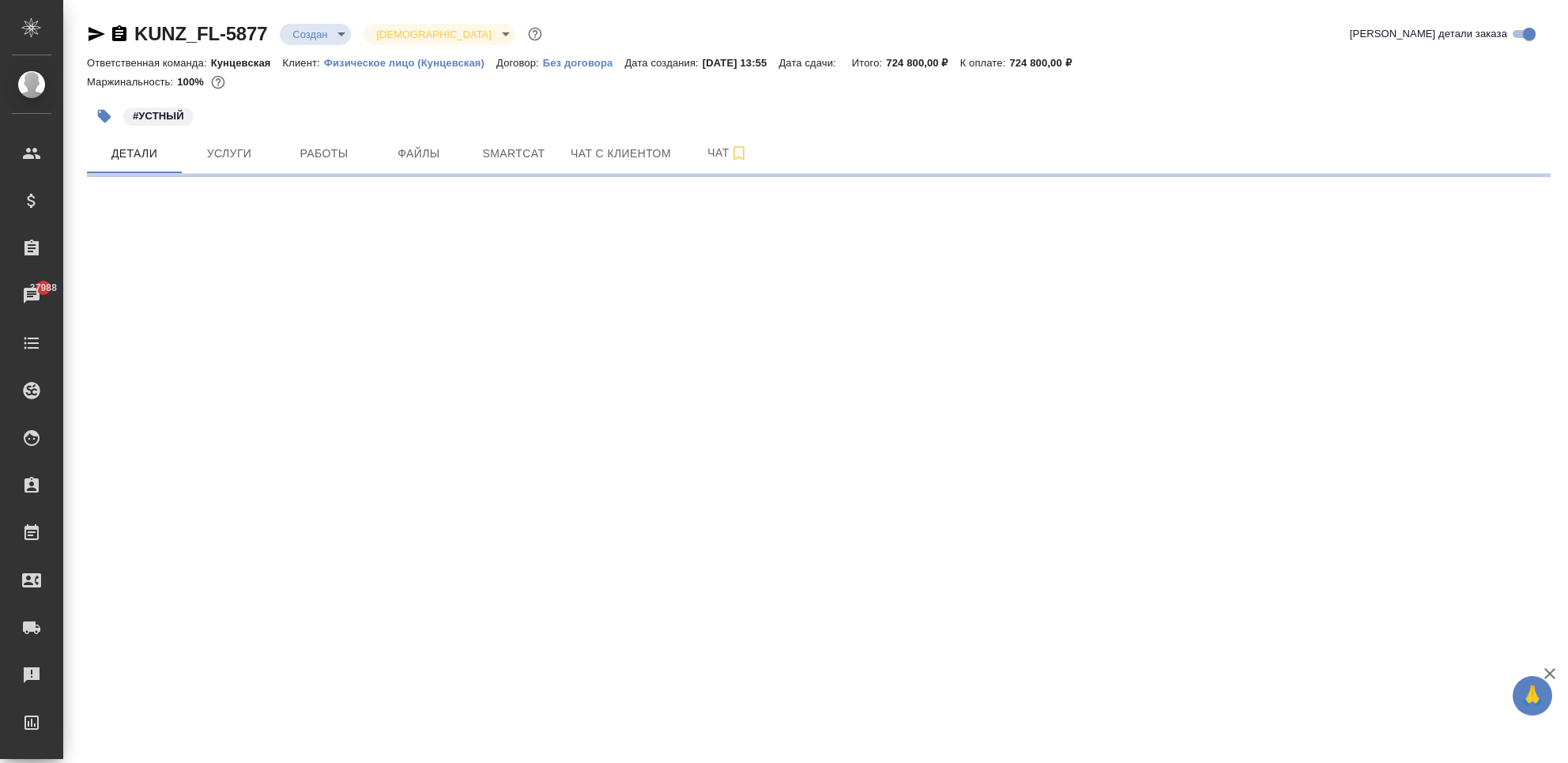
select select "RU"
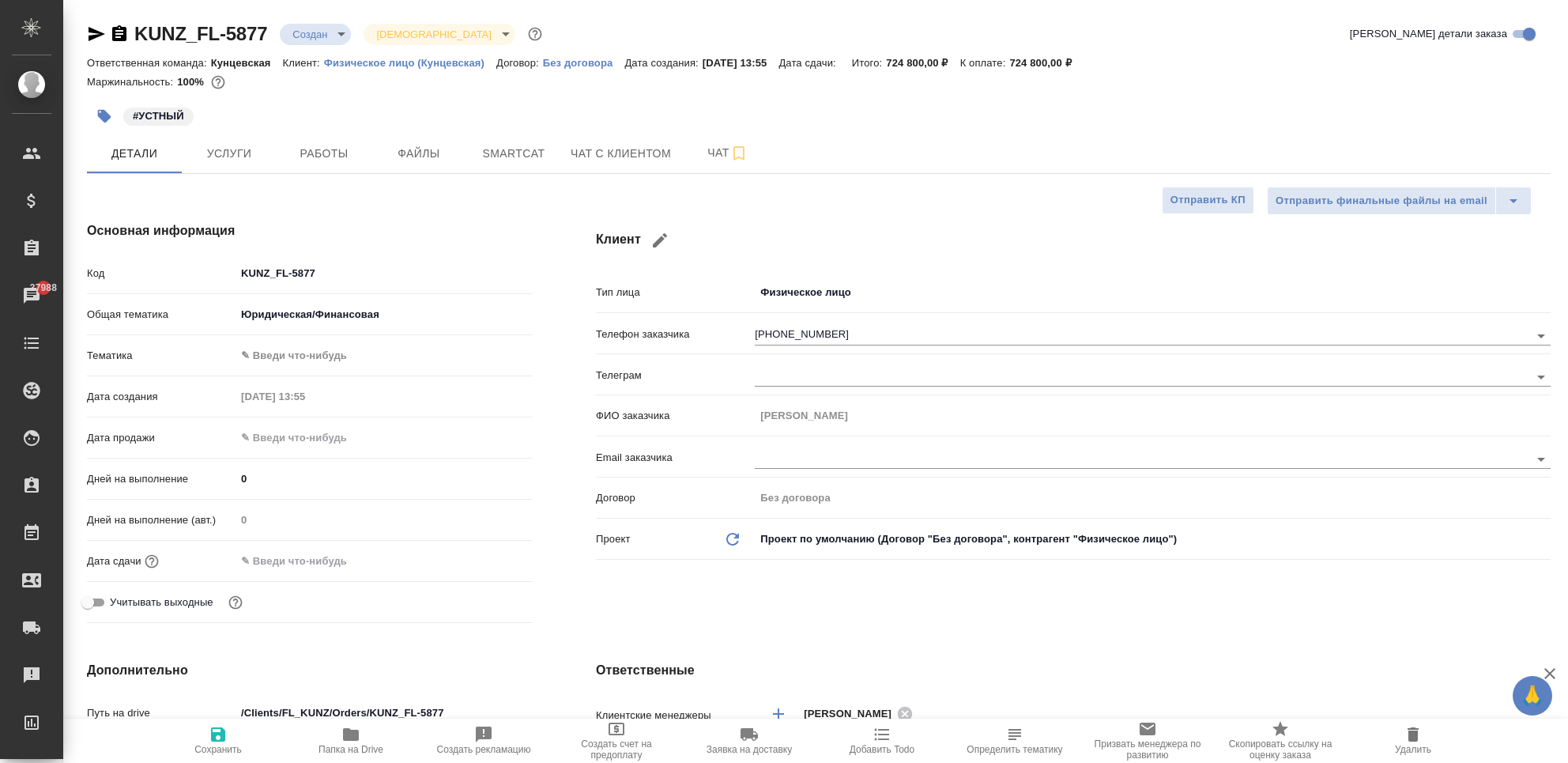
type textarea "x"
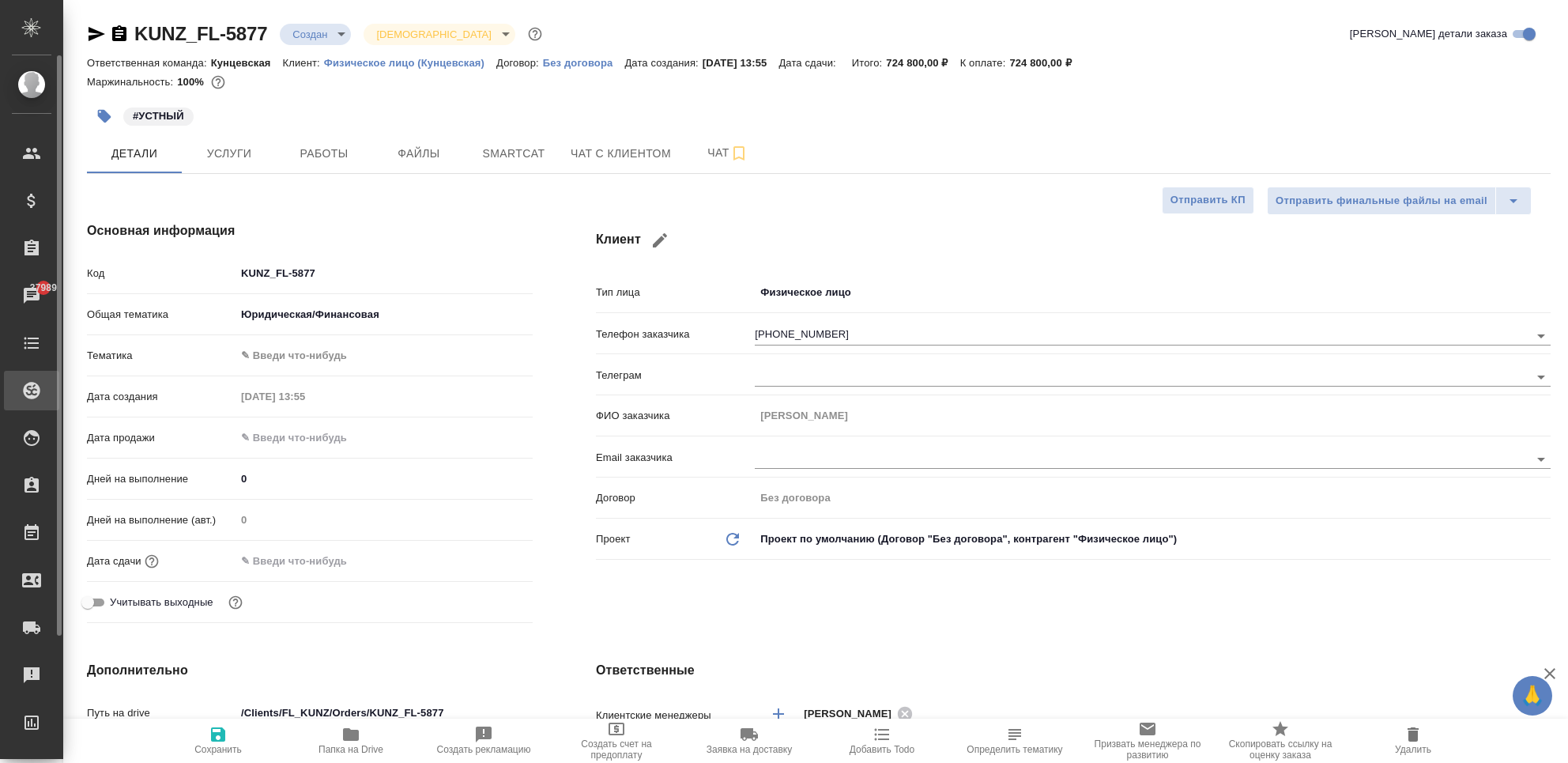
type textarea "x"
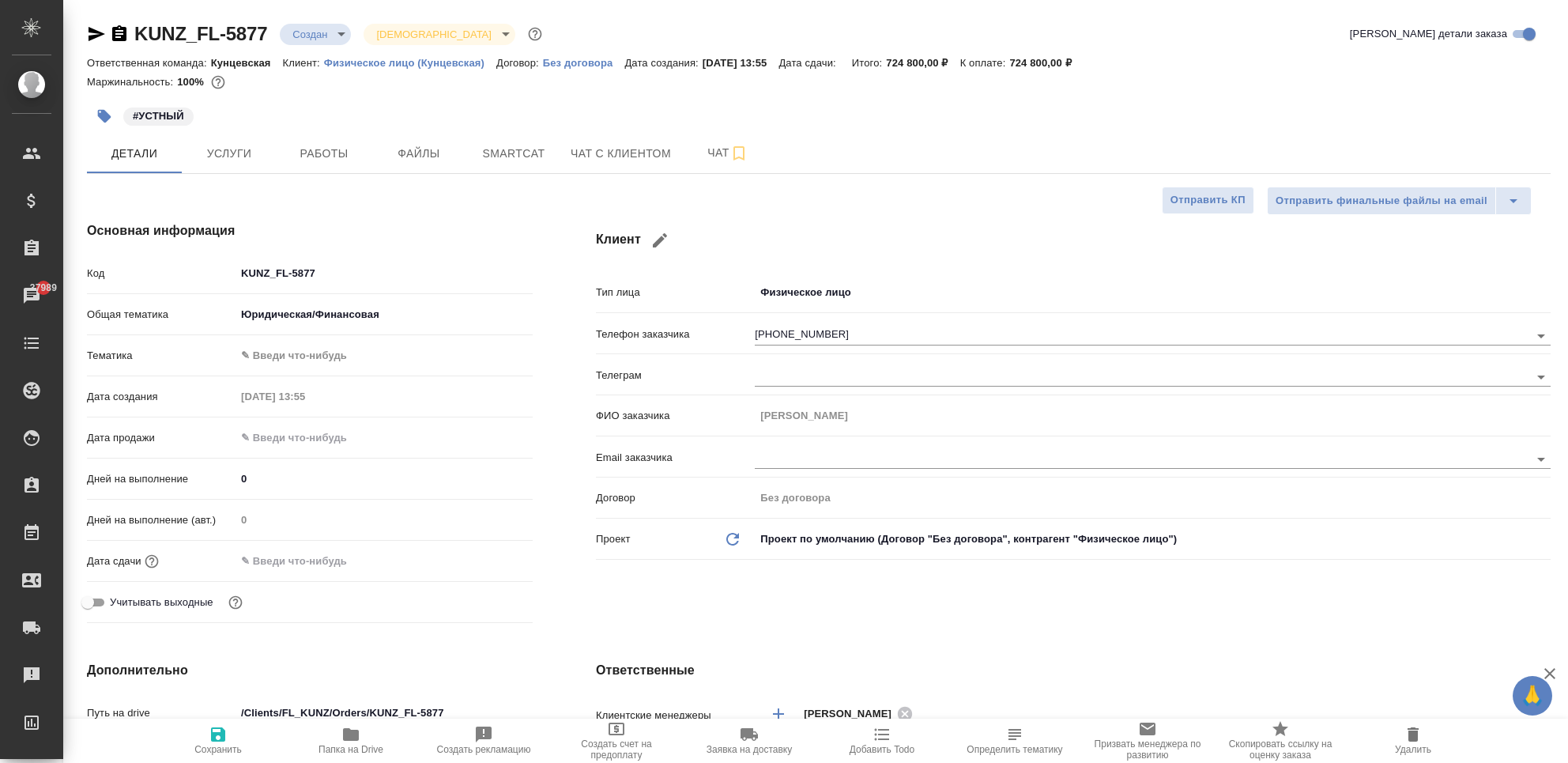
type textarea "x"
click at [89, 35] on icon "button" at bounding box center [96, 34] width 17 height 14
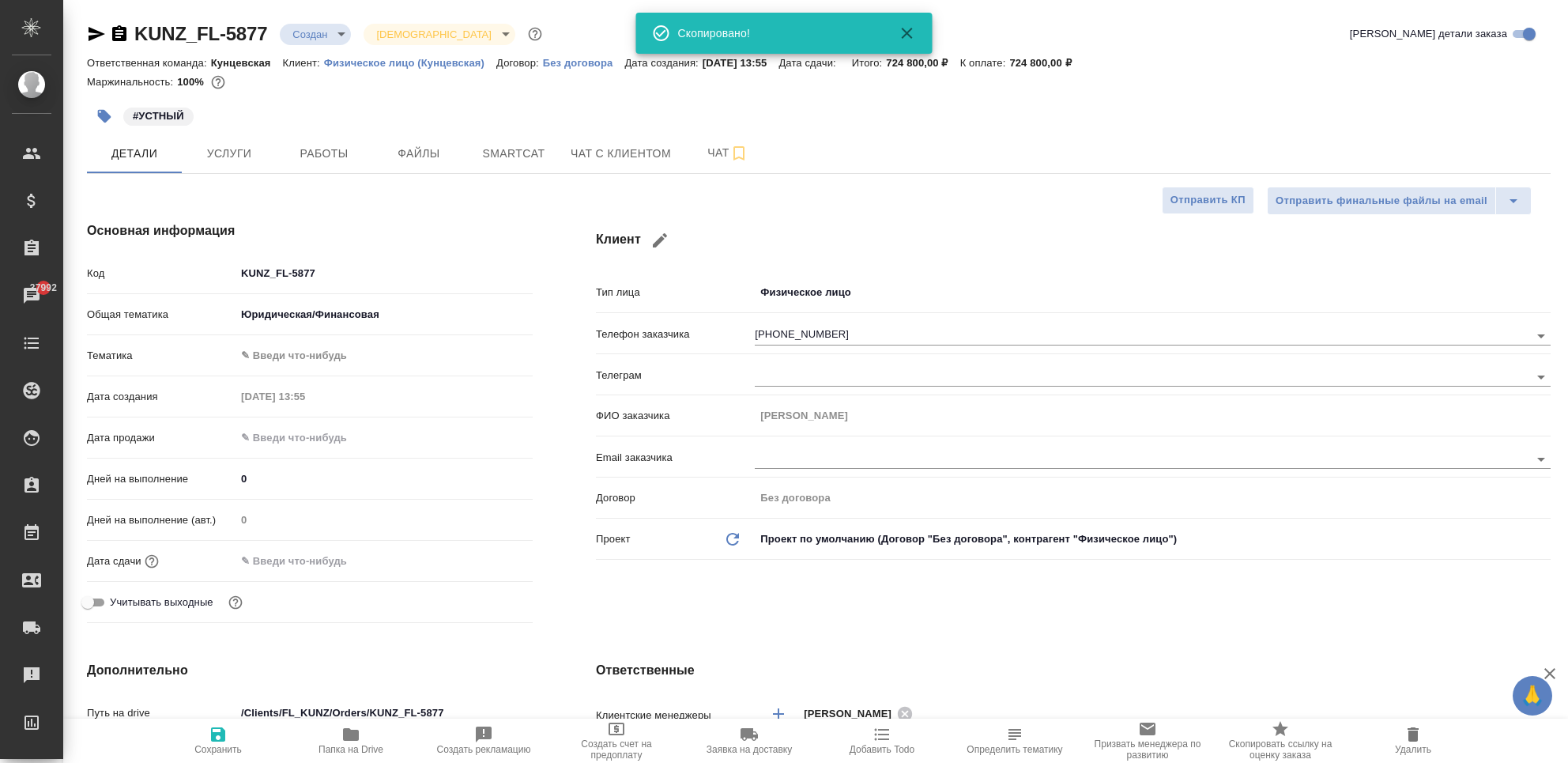
click at [895, 137] on div "Детали Услуги Работы Файлы Smartcat Чат с клиентом Чат" at bounding box center [819, 153] width 1464 height 40
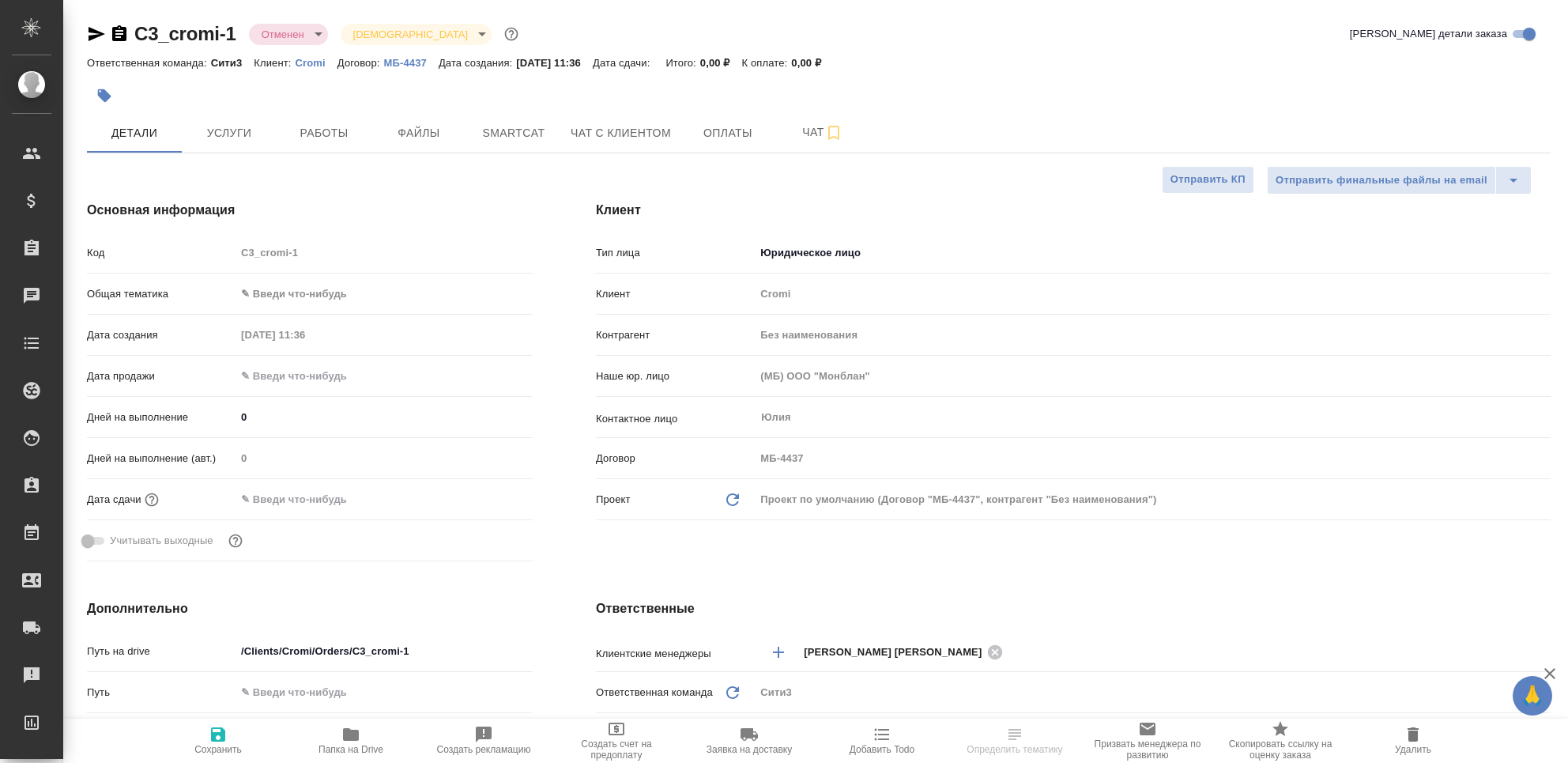
select select "RU"
click at [750, 129] on span "Оплаты" at bounding box center [728, 133] width 76 height 19
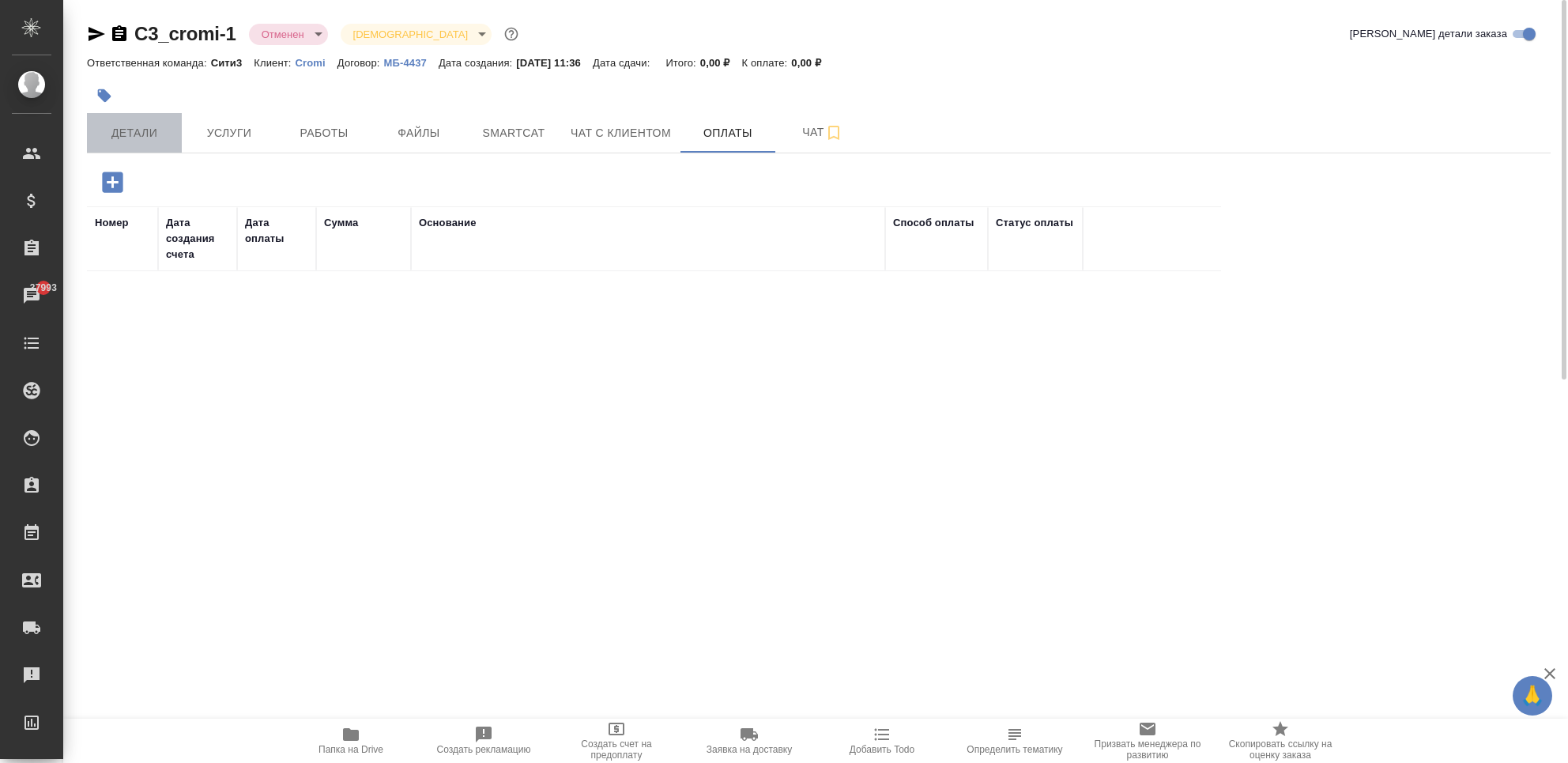
click at [146, 130] on span "Детали" at bounding box center [134, 133] width 76 height 19
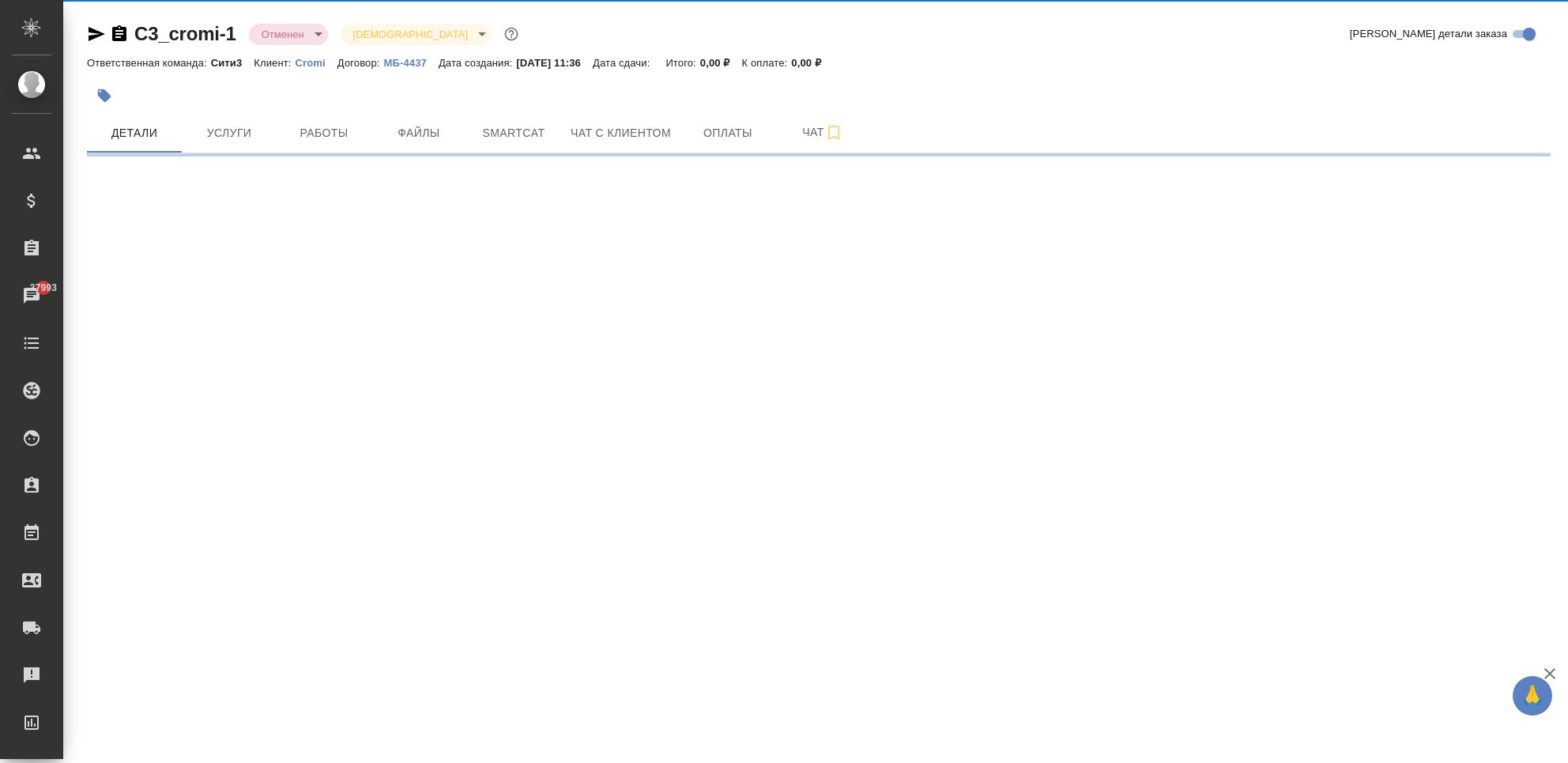
select select "RU"
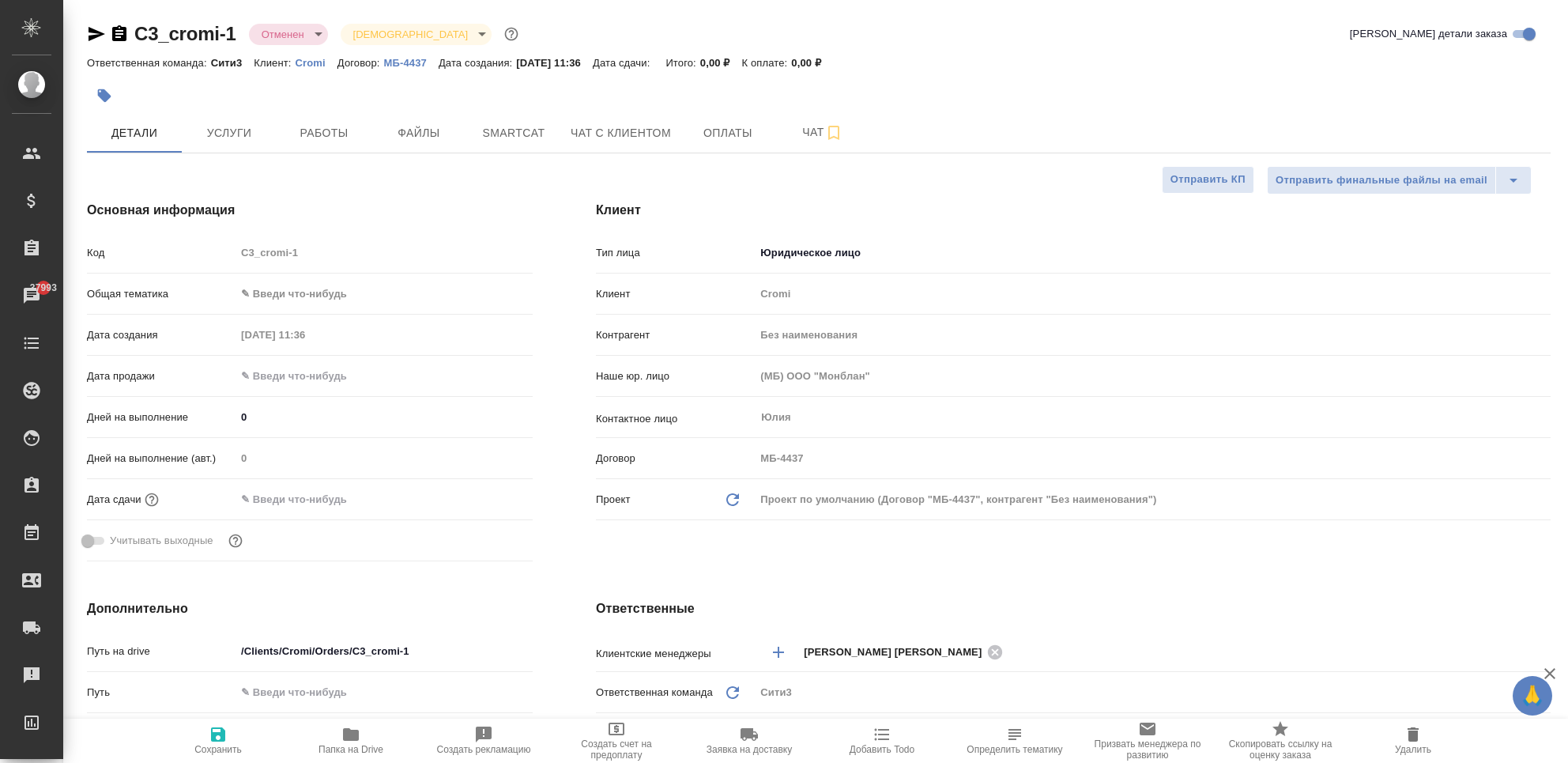
type textarea "x"
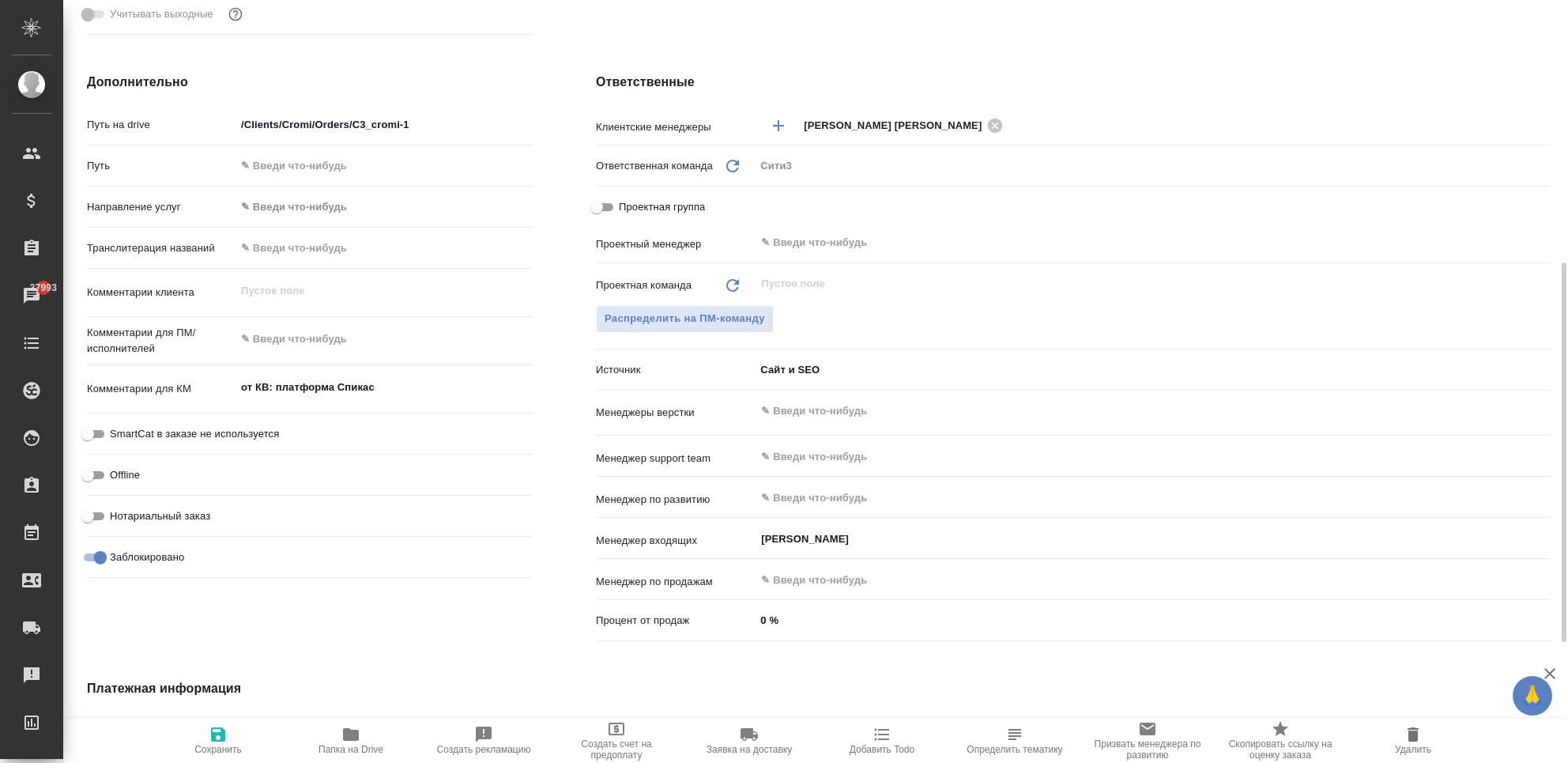
scroll to position [767, 0]
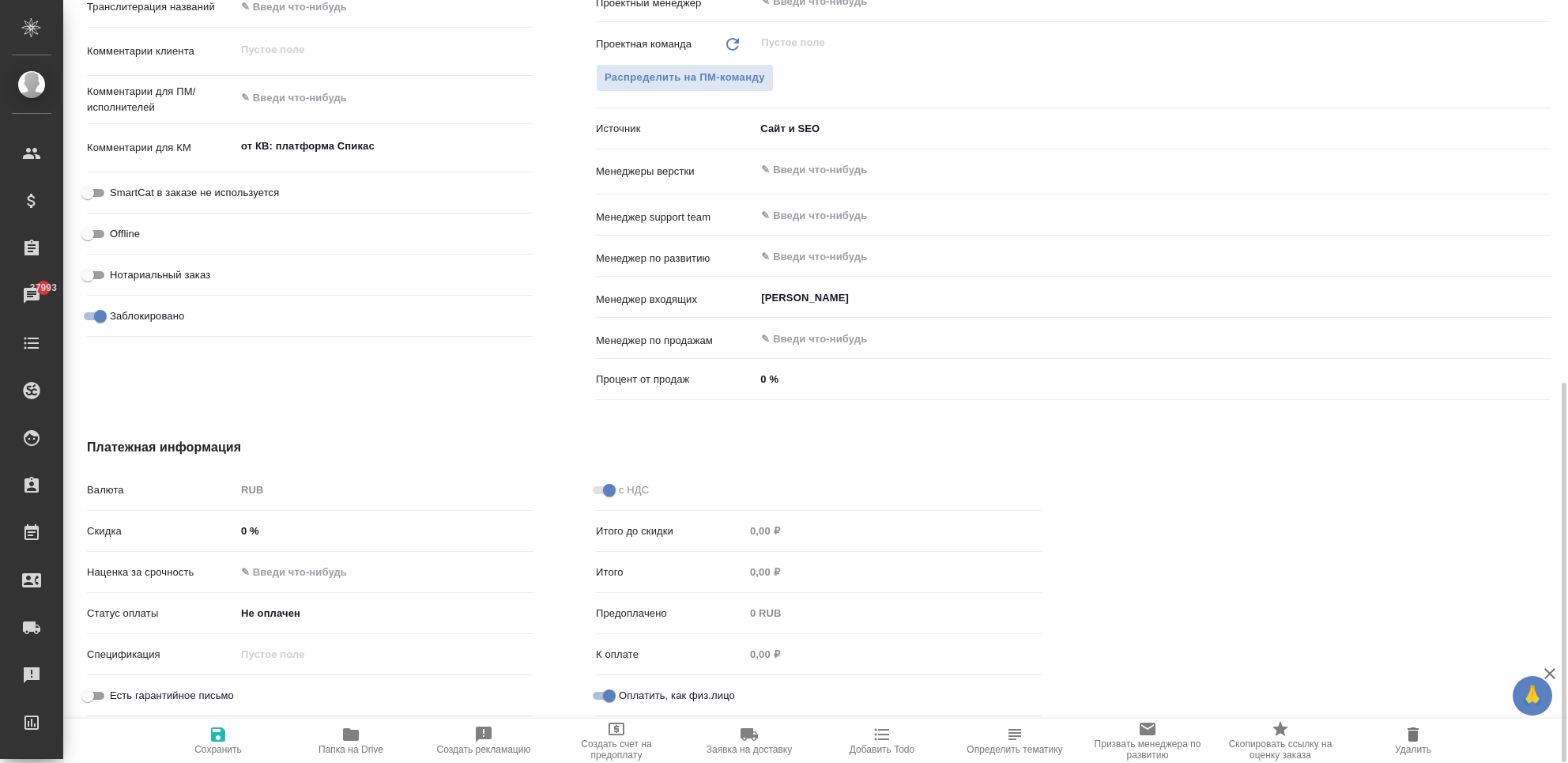
click at [611, 689] on input "Оплатить, как физ.лицо" at bounding box center [610, 696] width 57 height 19
checkbox input "true"
type textarea "x"
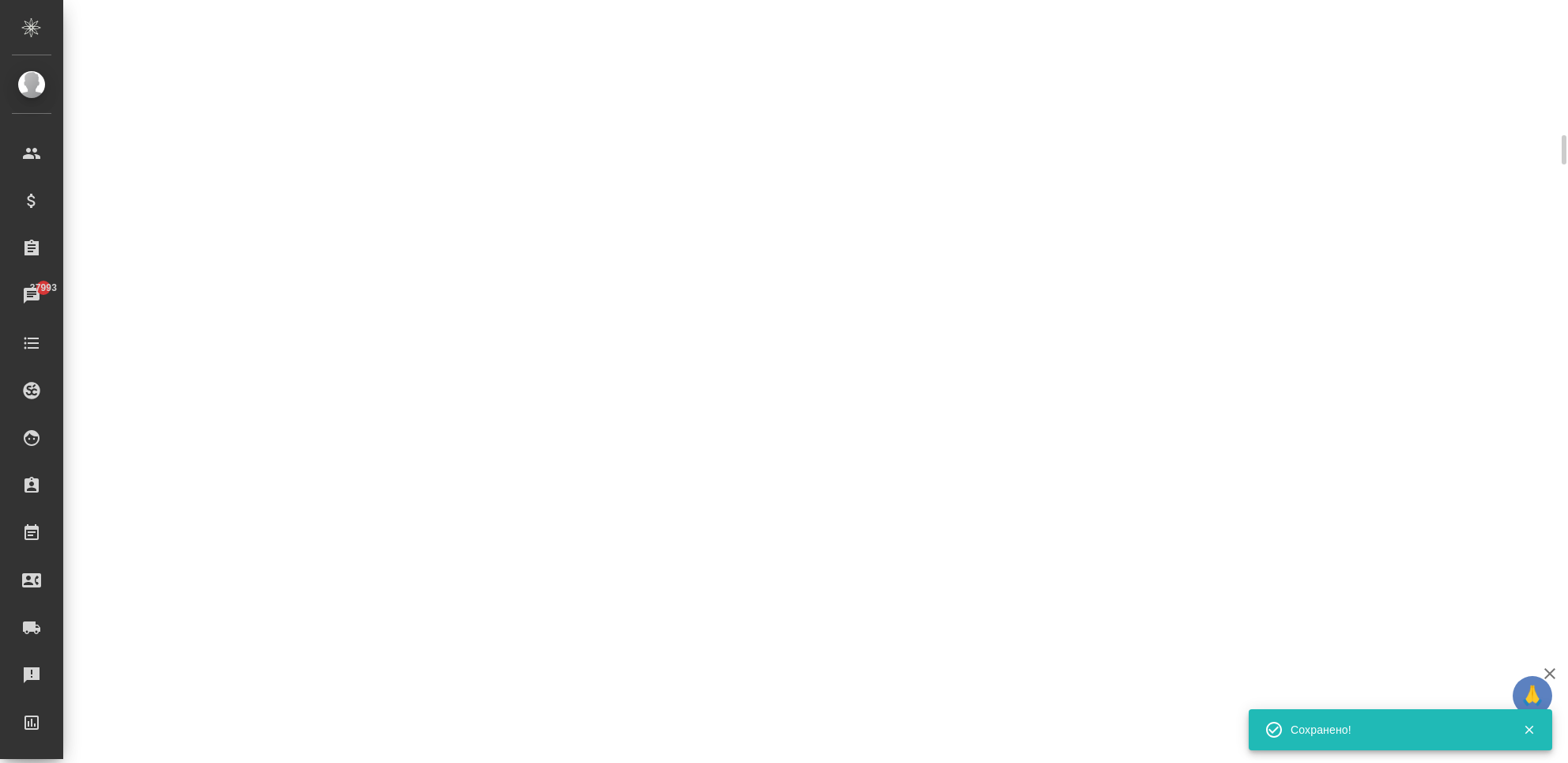
select select "RU"
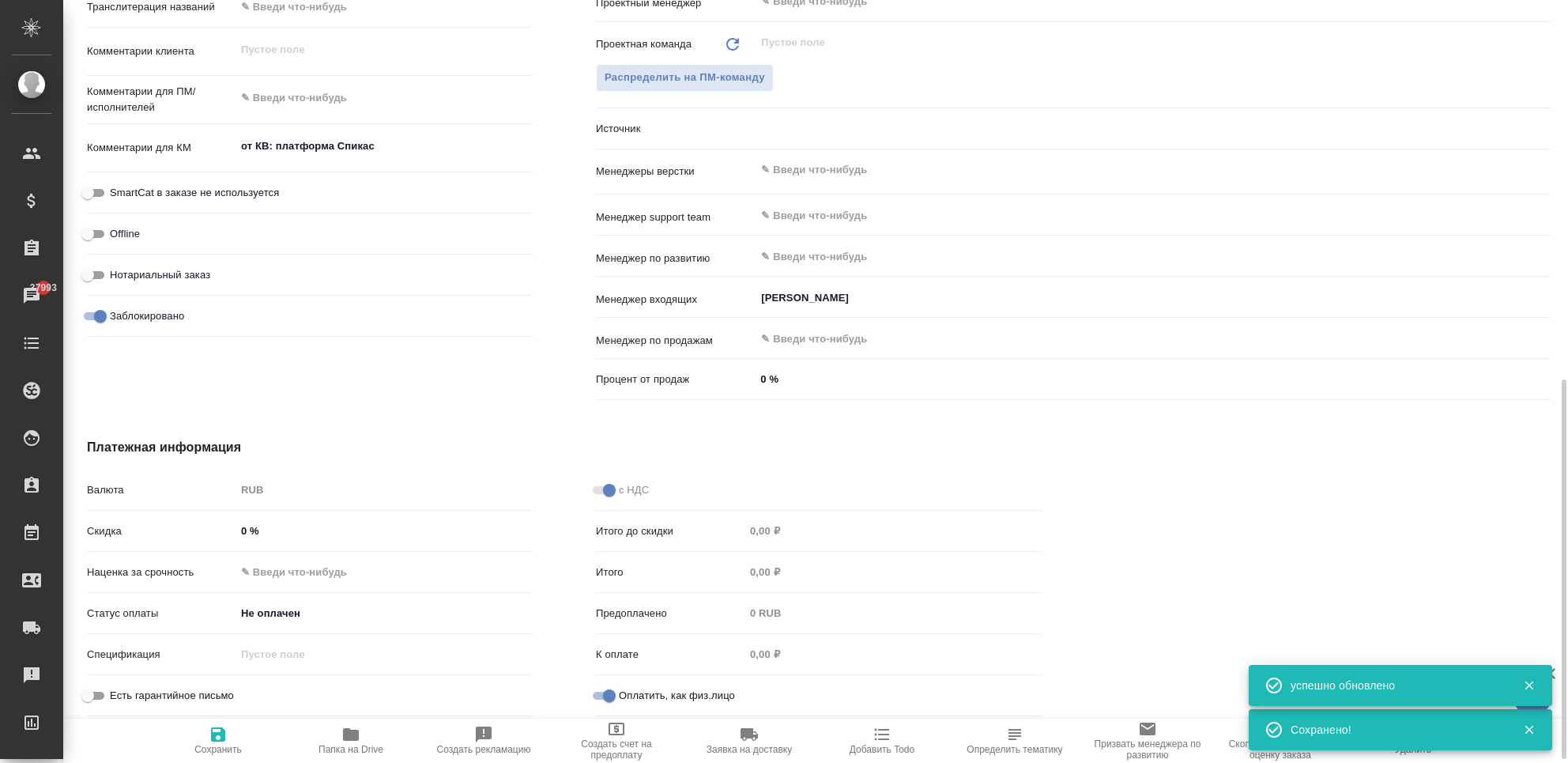
type textarea "x"
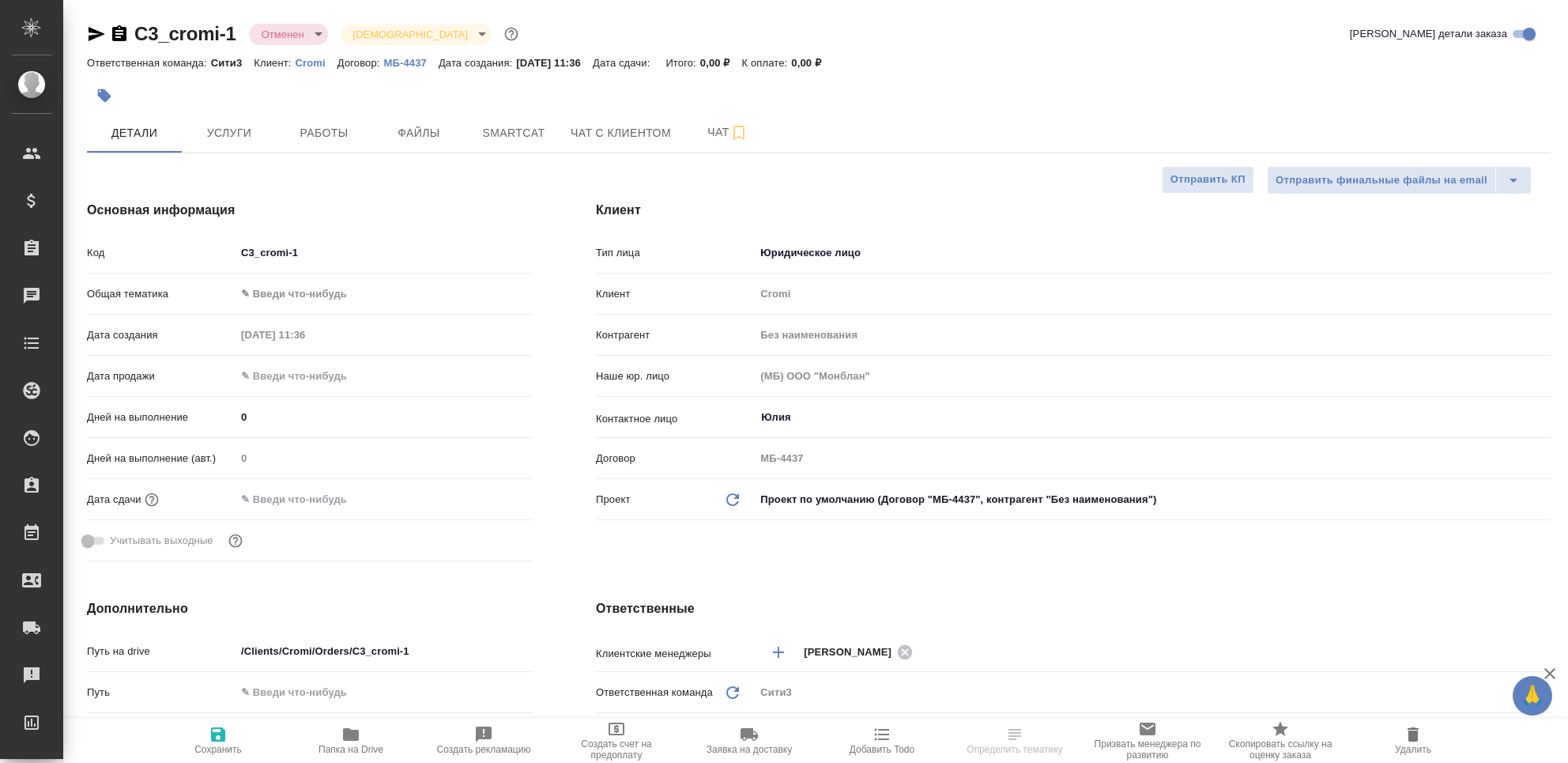
select select "RU"
click at [240, 130] on span "Услуги" at bounding box center [229, 133] width 76 height 19
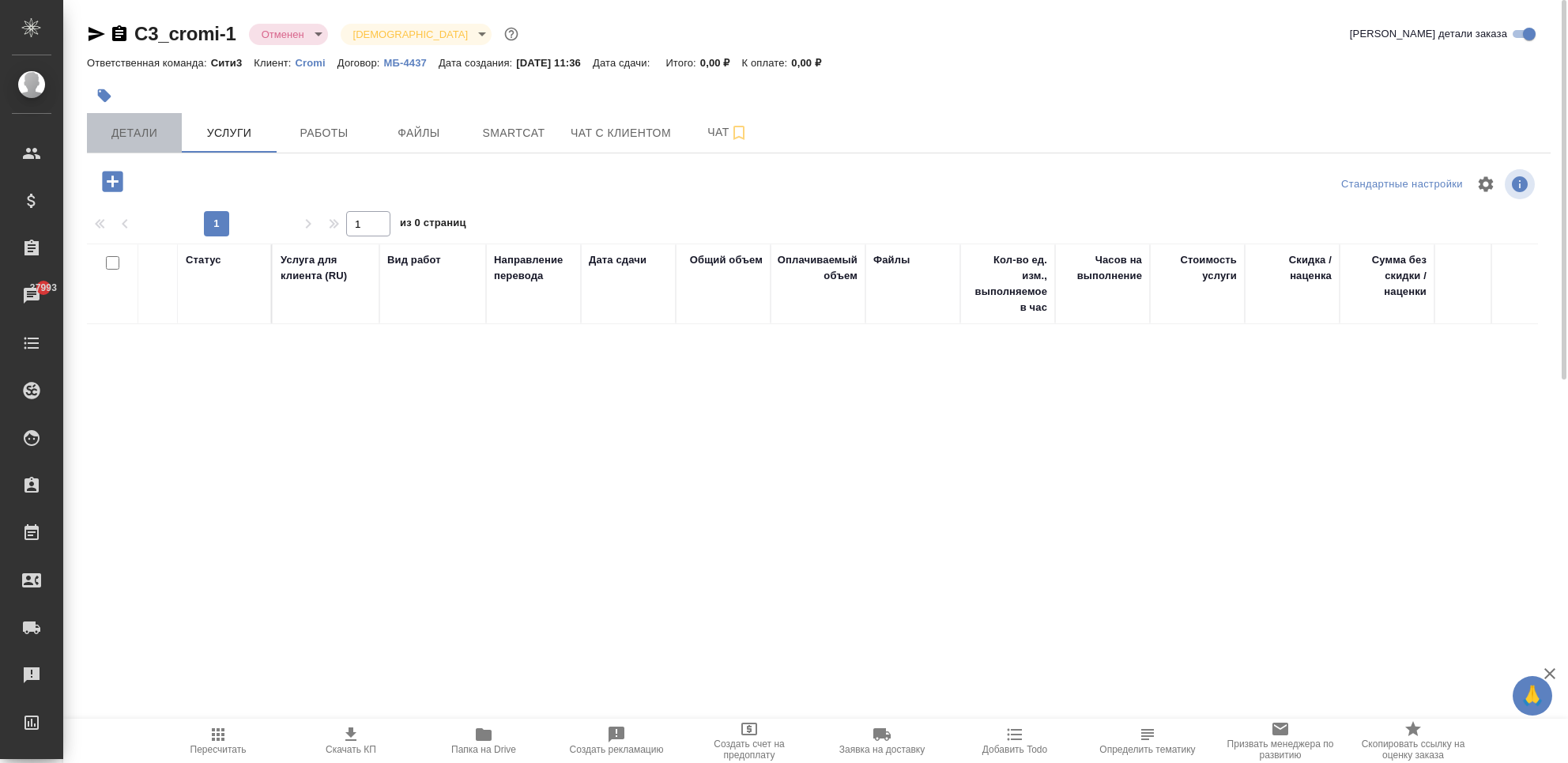
click at [128, 134] on span "Детали" at bounding box center [134, 133] width 76 height 19
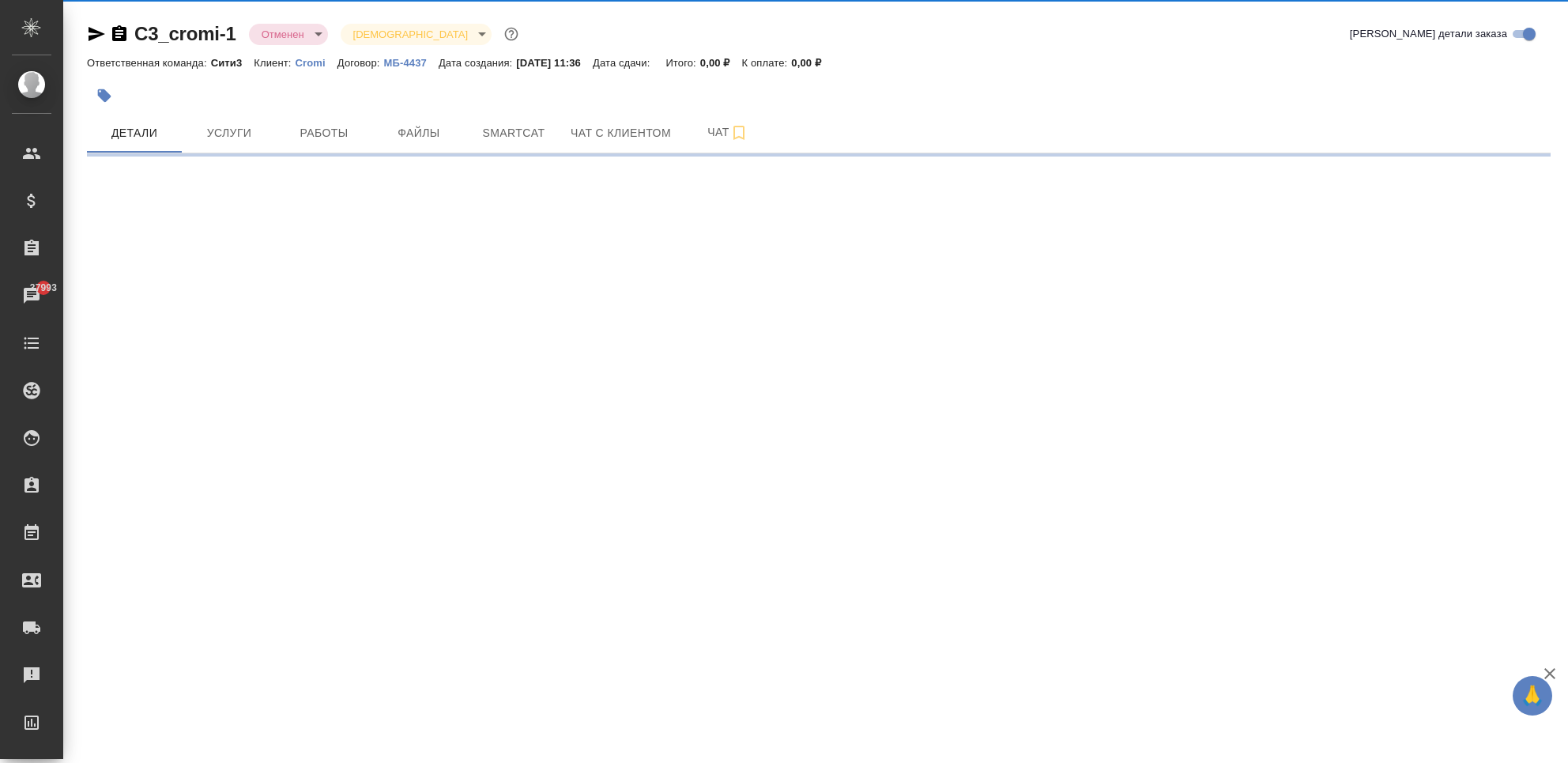
select select "RU"
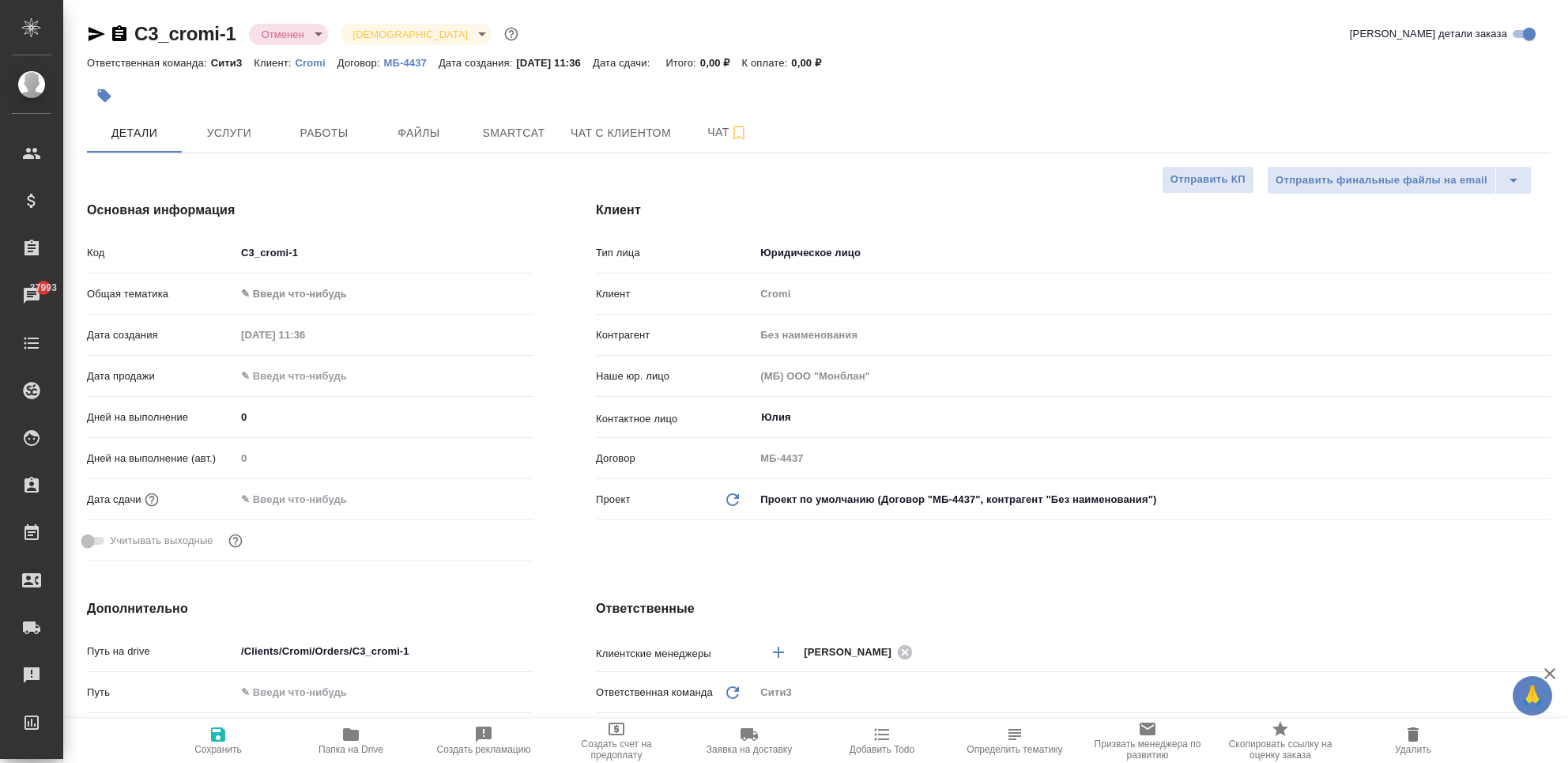
type textarea "x"
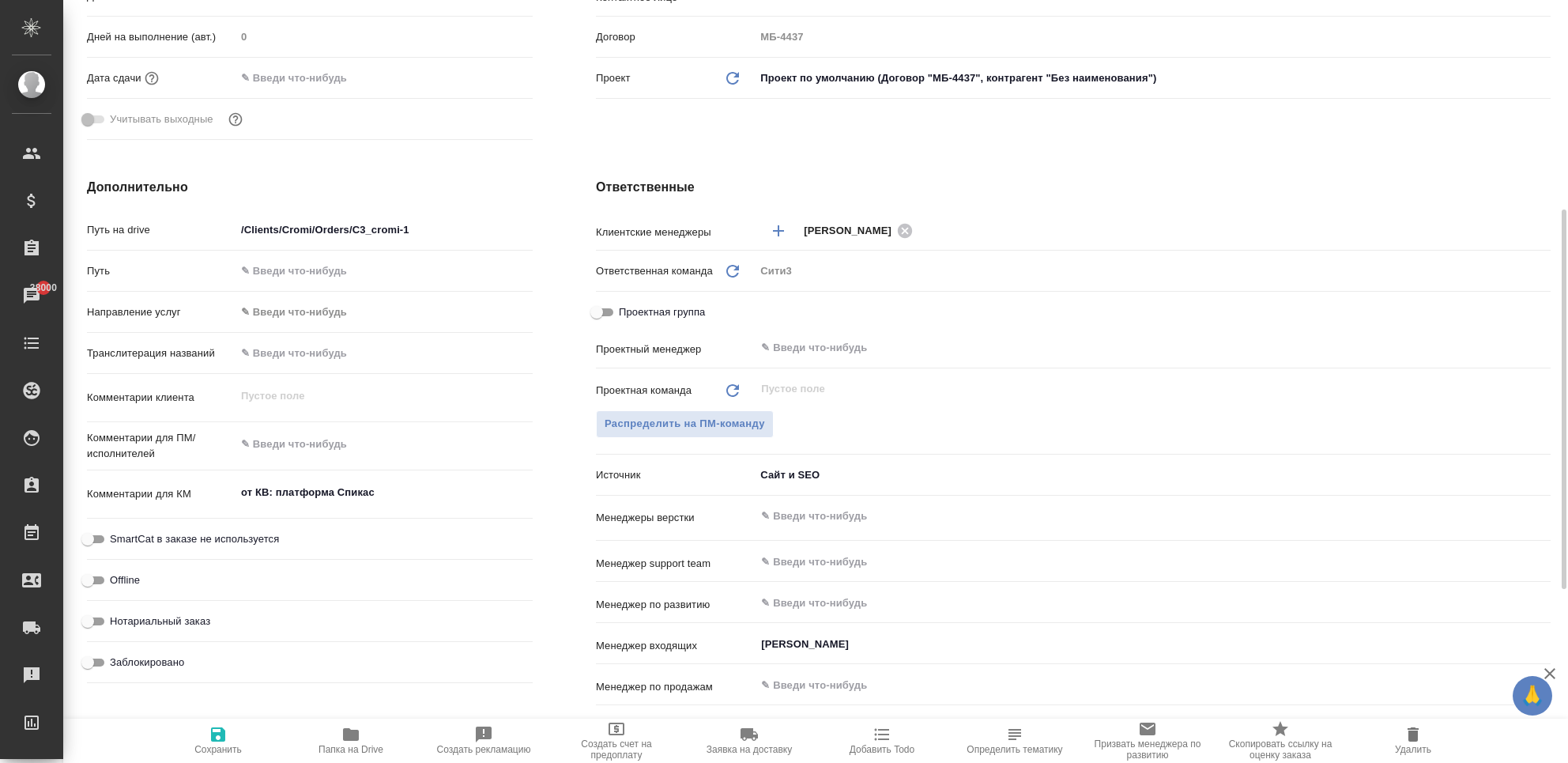
type textarea "x"
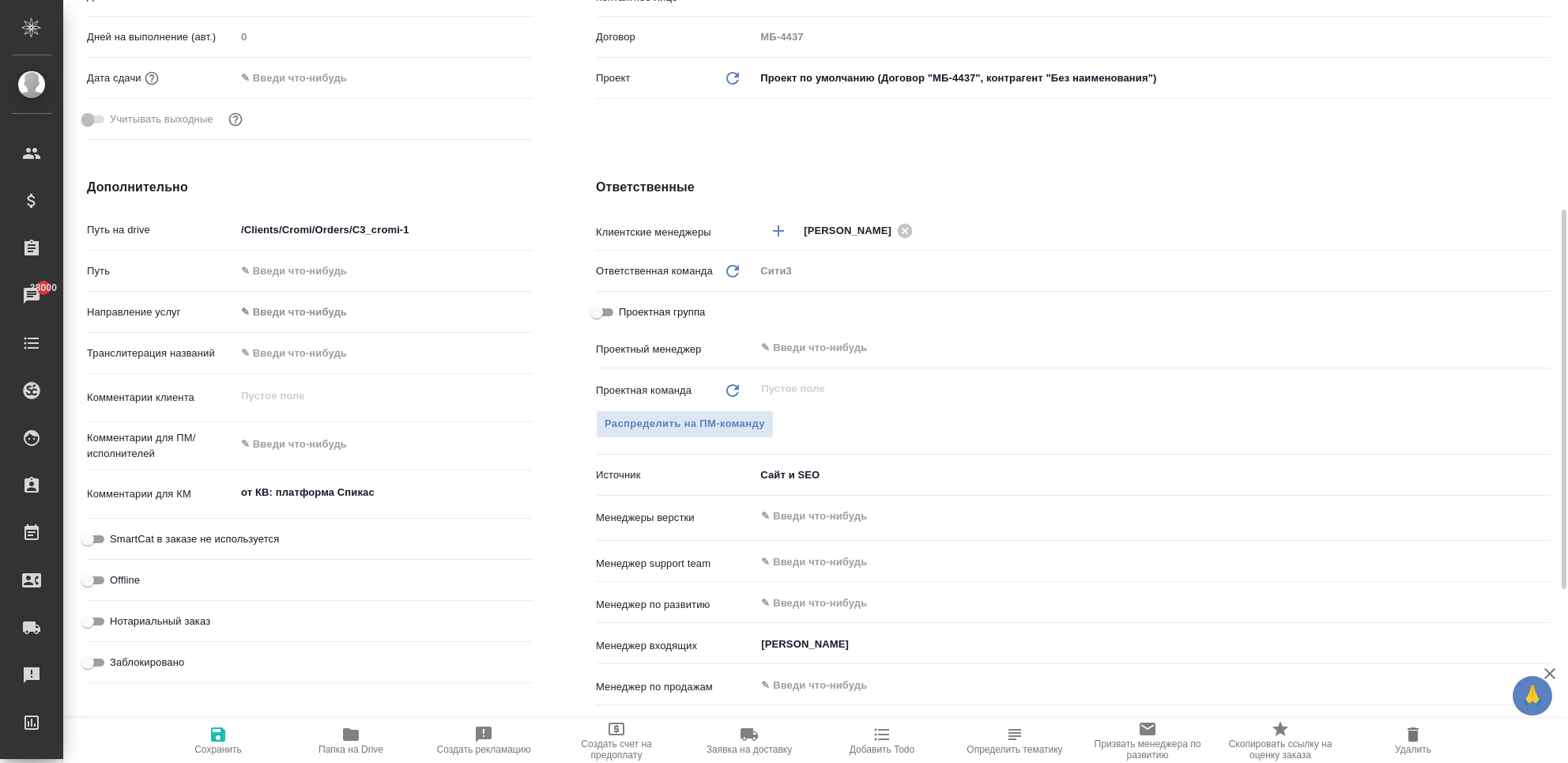
type textarea "x"
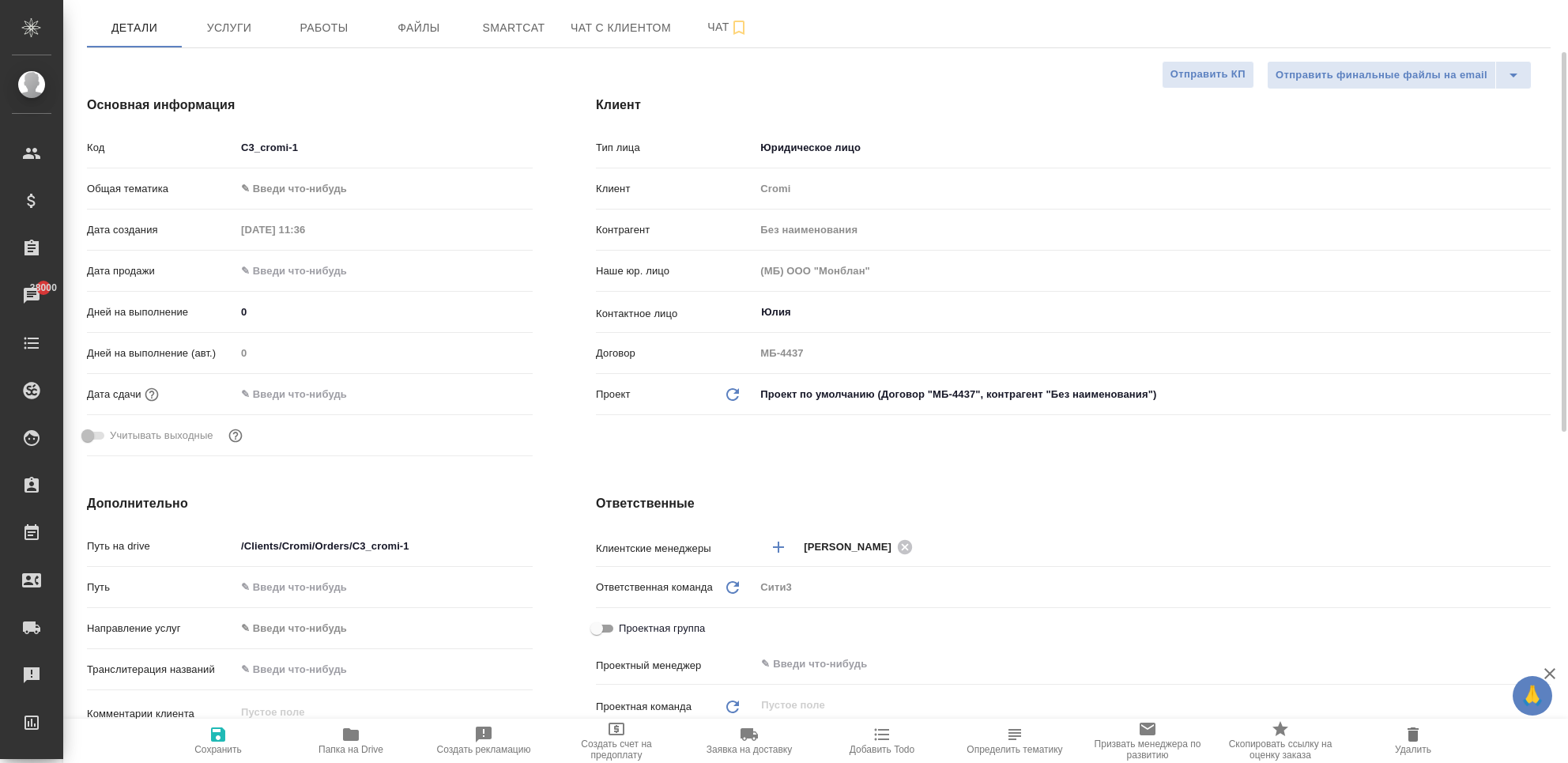
scroll to position [0, 0]
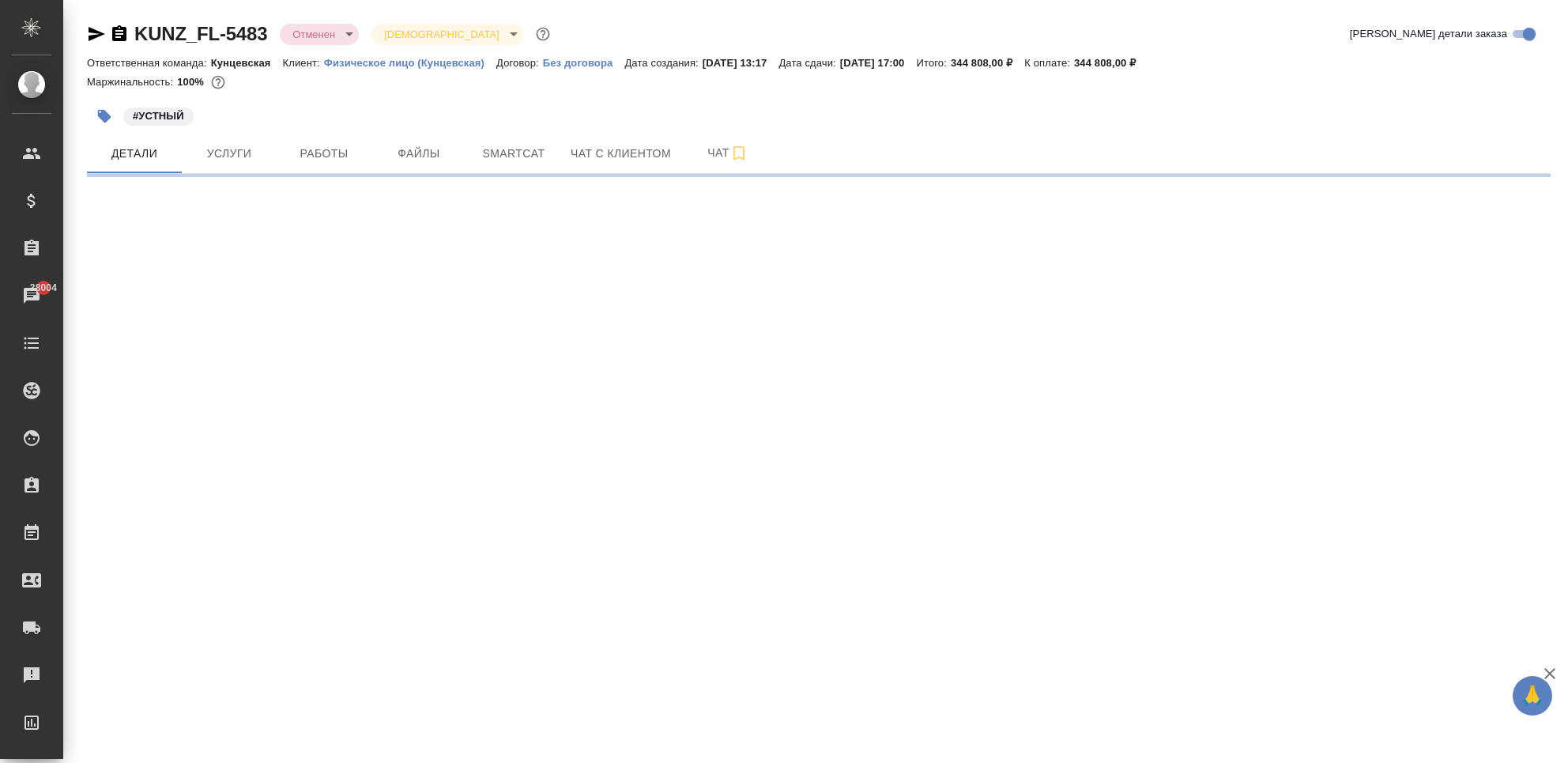
select select "RU"
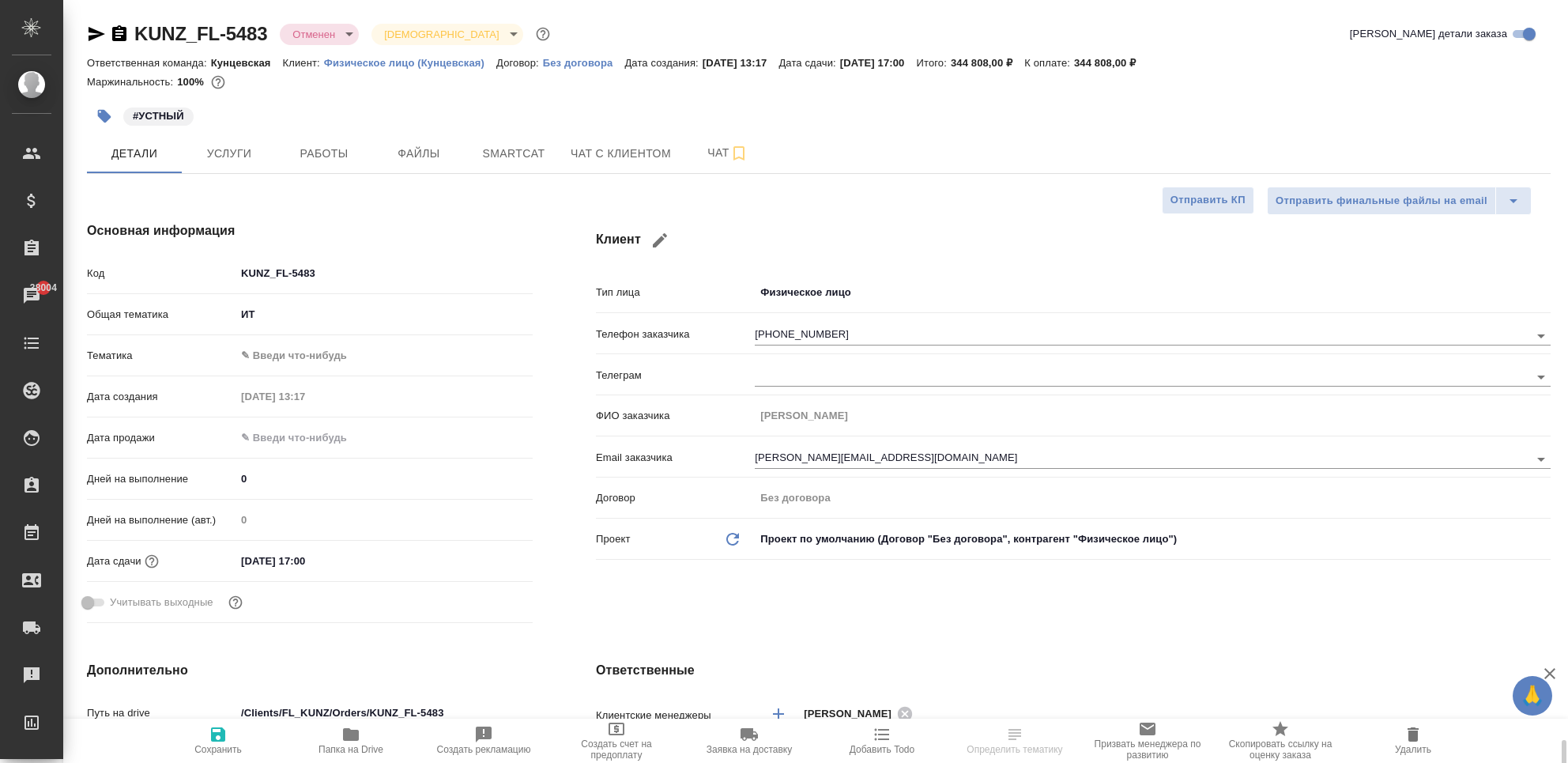
type textarea "x"
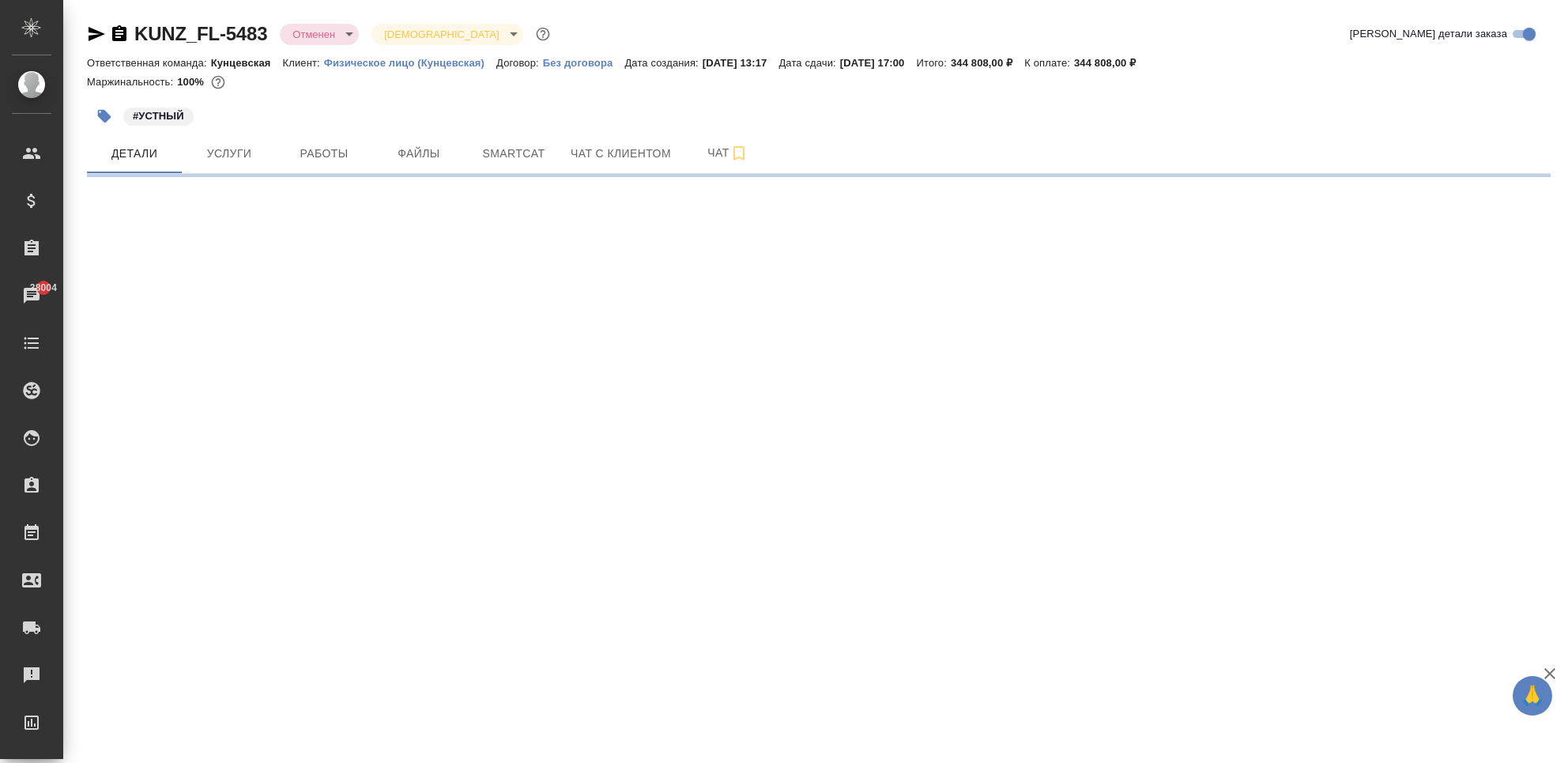
select select "RU"
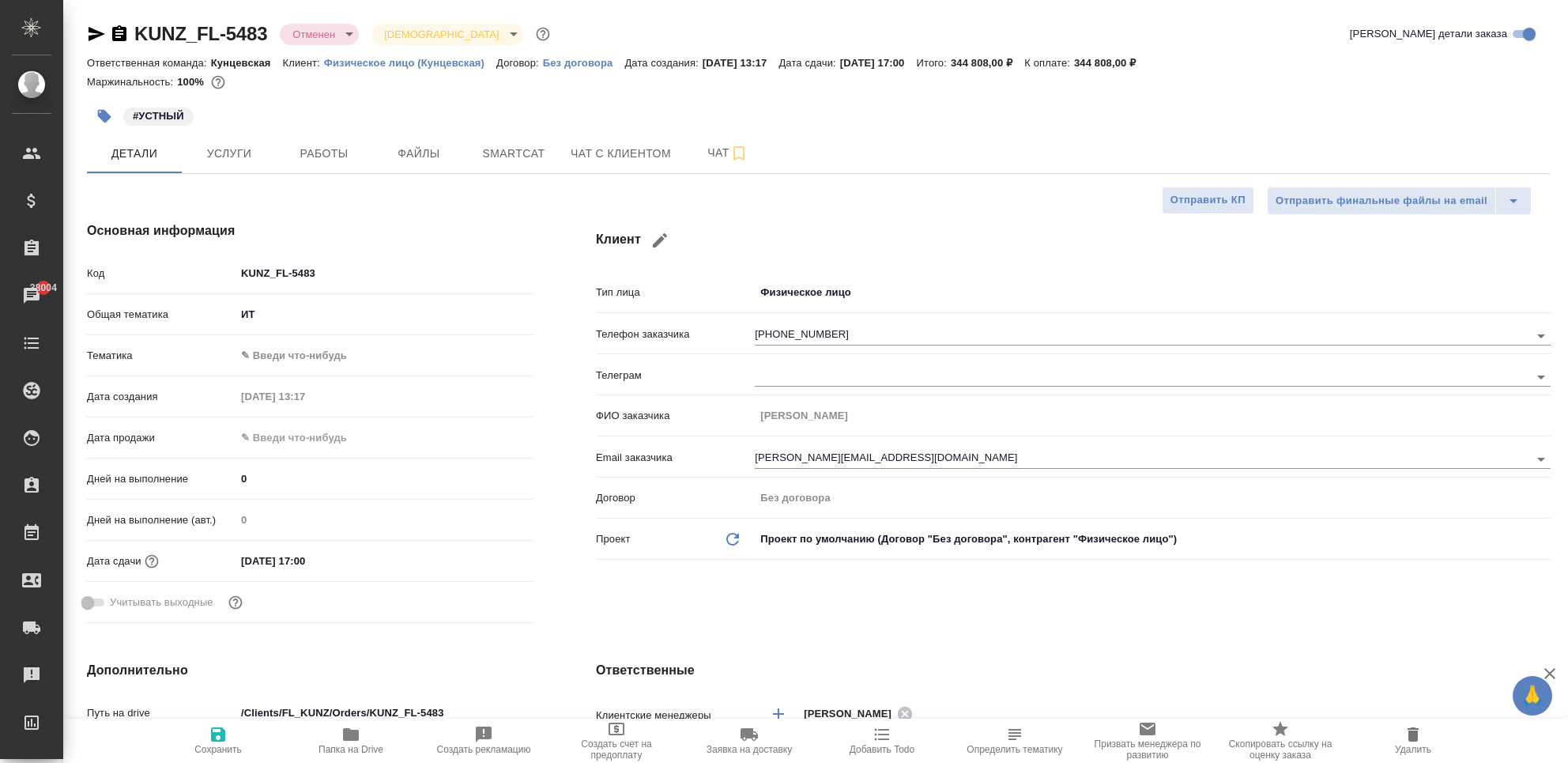
type textarea "x"
click at [223, 148] on span "Услуги" at bounding box center [229, 153] width 76 height 19
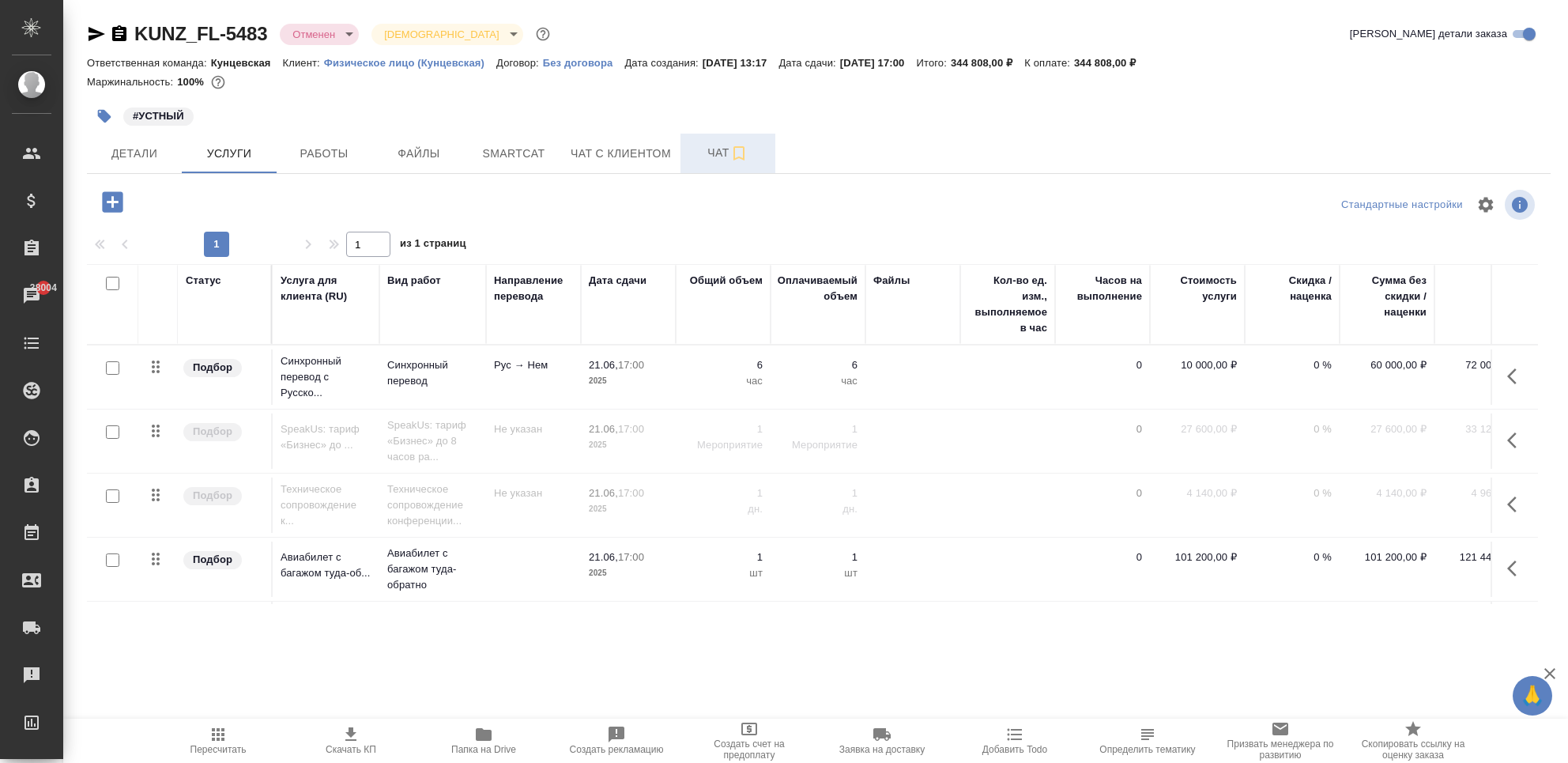
click at [696, 159] on span "Чат" at bounding box center [728, 152] width 76 height 19
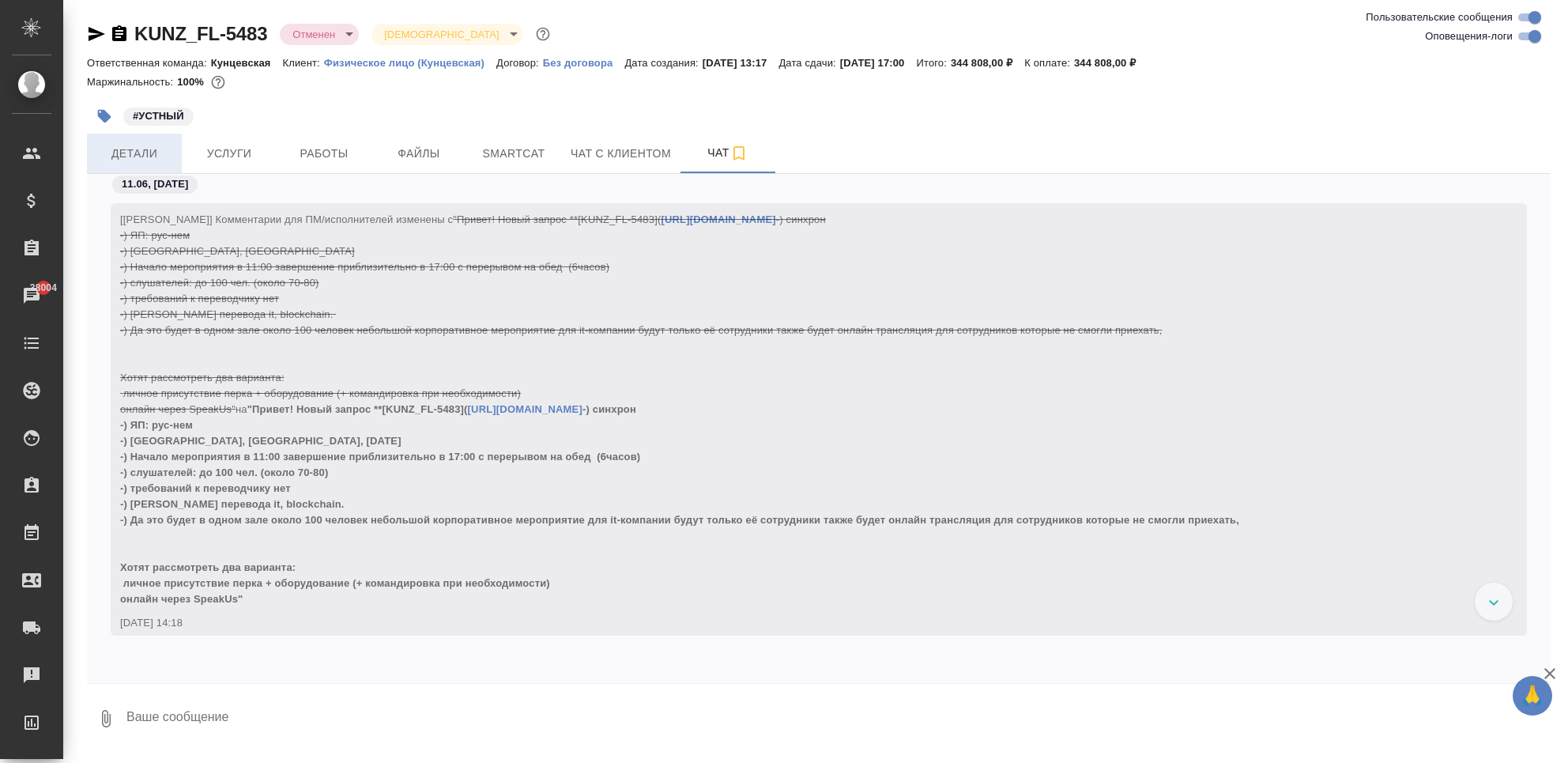
click at [171, 157] on span "Детали" at bounding box center [134, 153] width 76 height 19
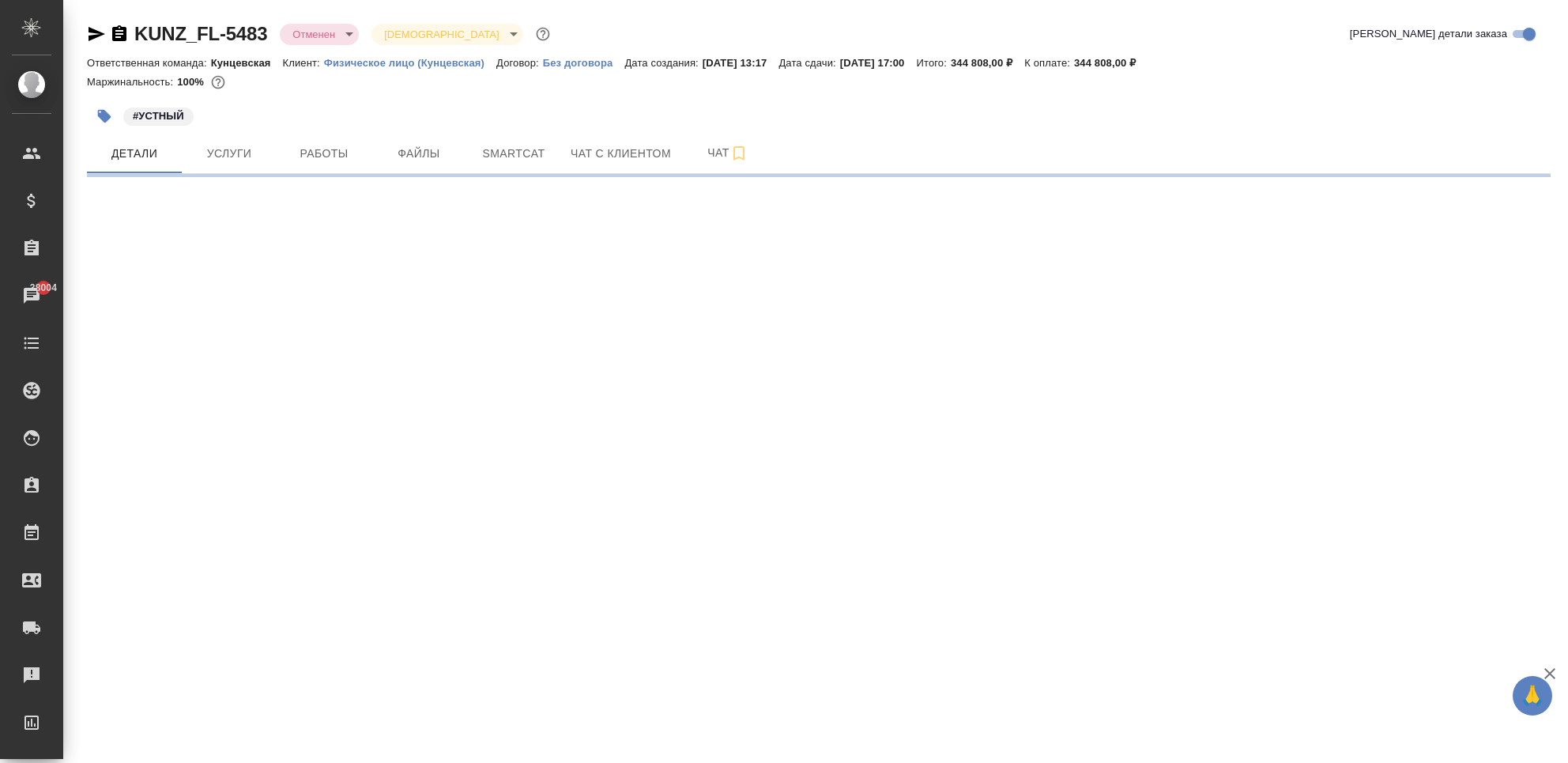
select select "RU"
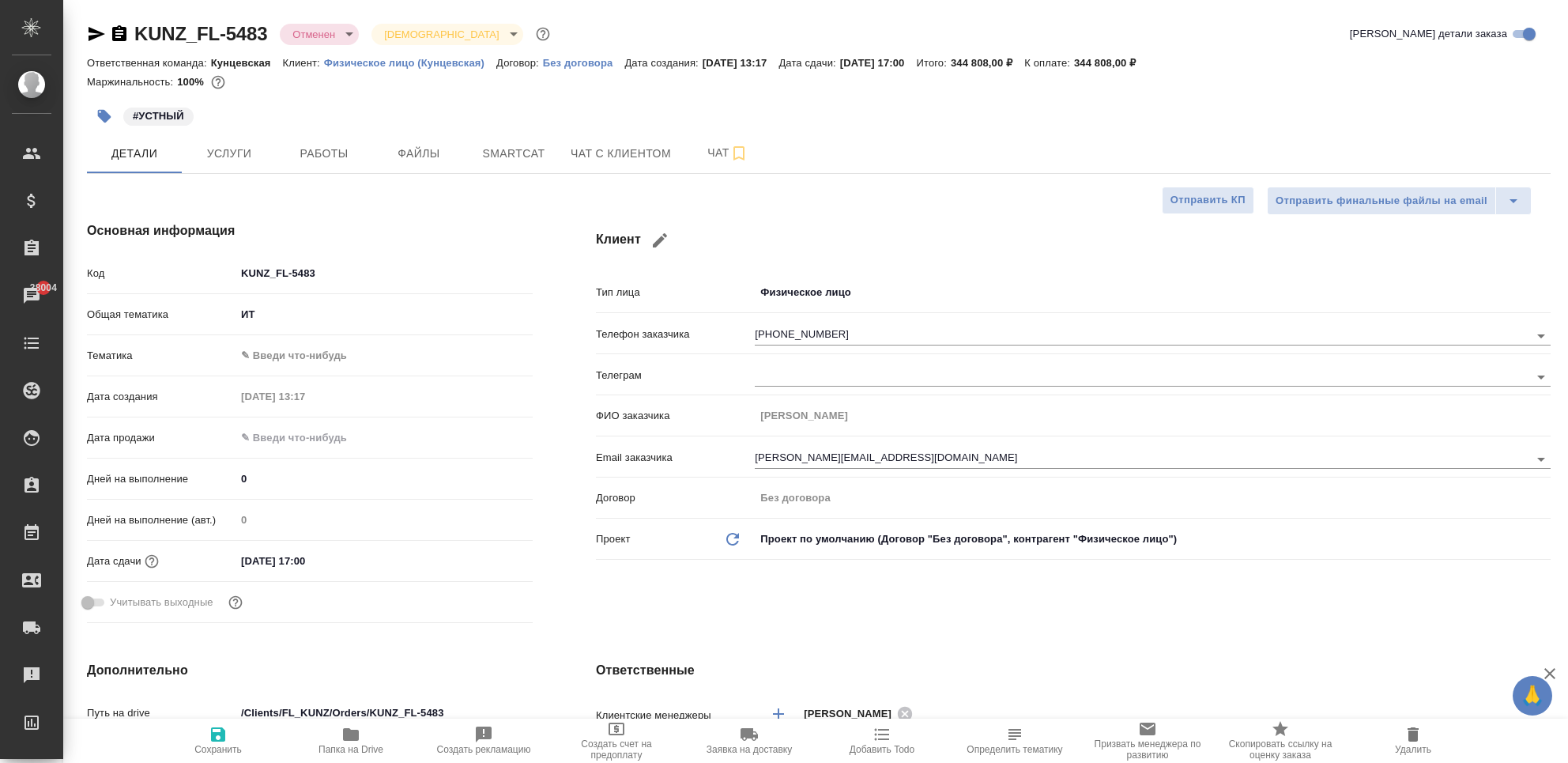
type textarea "x"
click at [613, 165] on button "Чат с клиентом" at bounding box center [620, 153] width 119 height 40
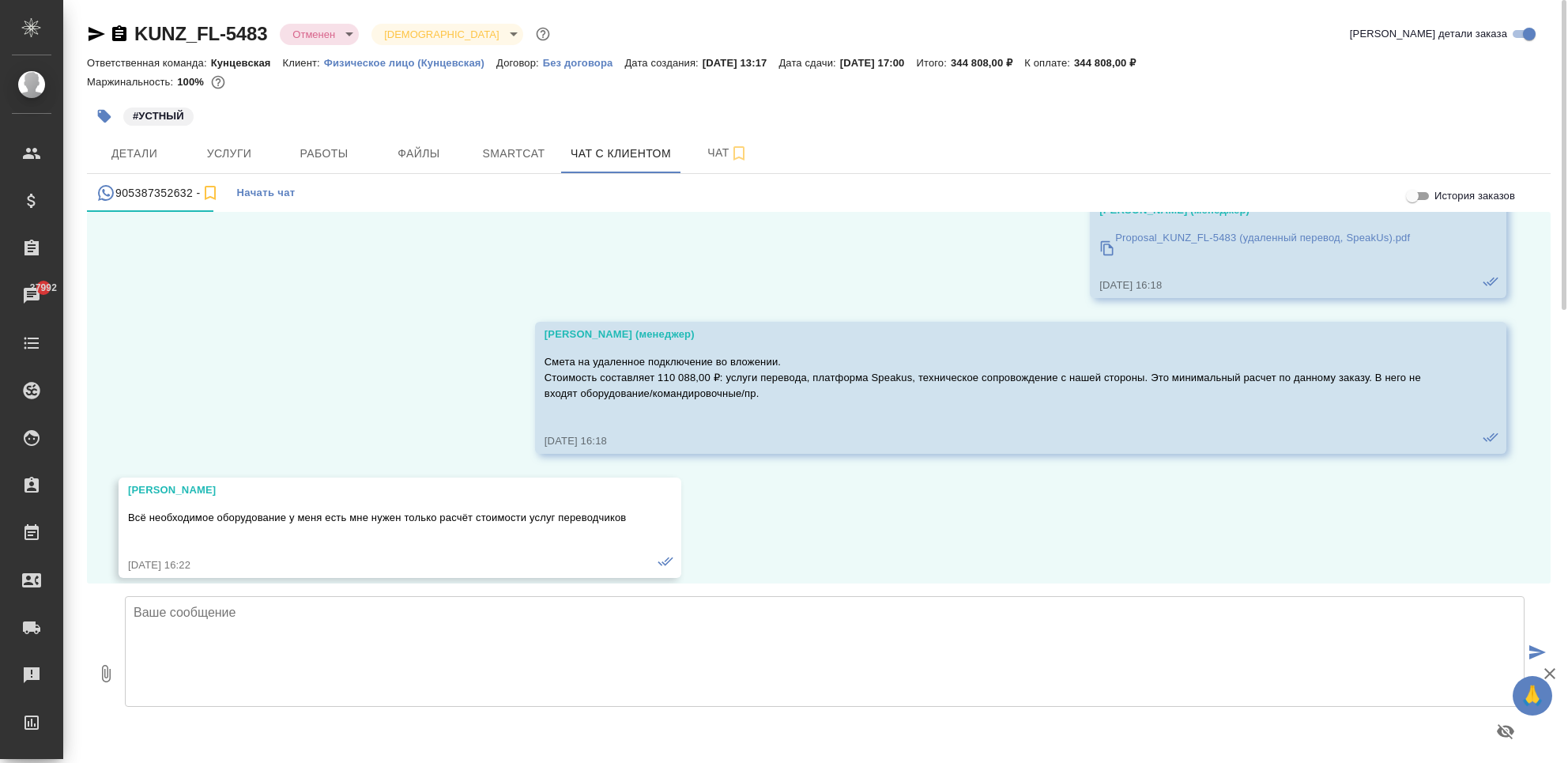
scroll to position [2616, 0]
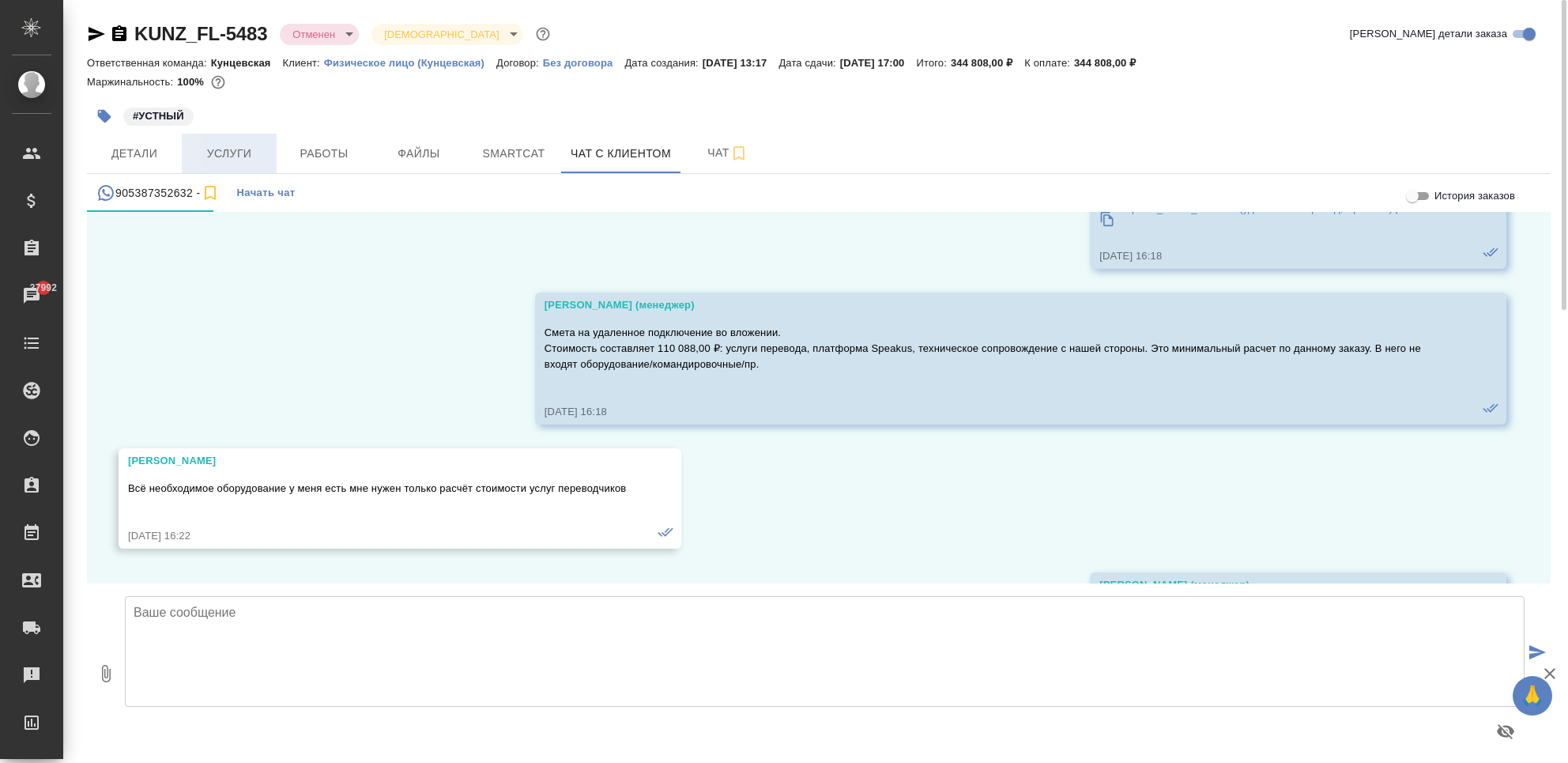
click at [228, 144] on span "Услуги" at bounding box center [229, 153] width 76 height 19
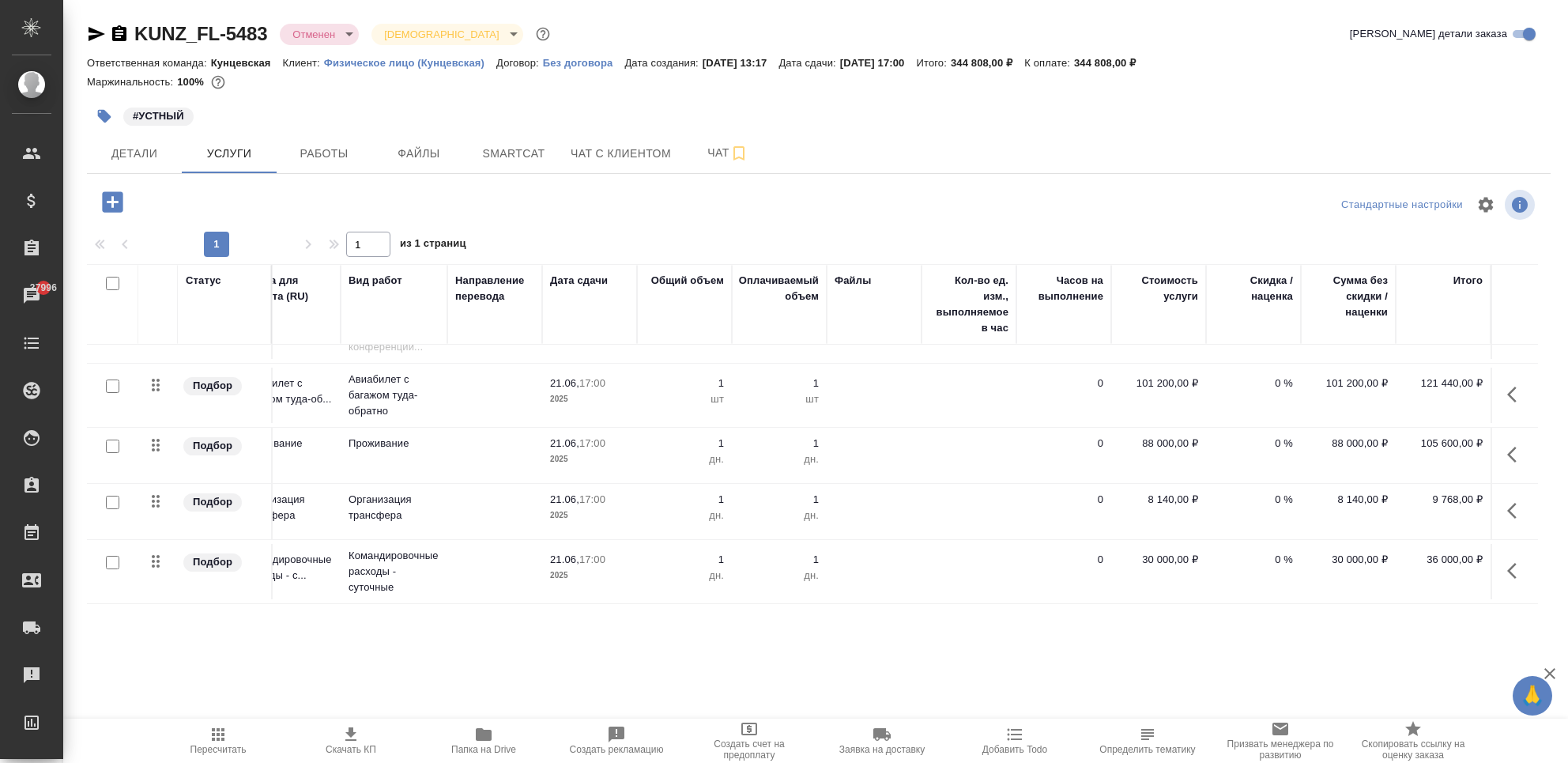
scroll to position [0, 55]
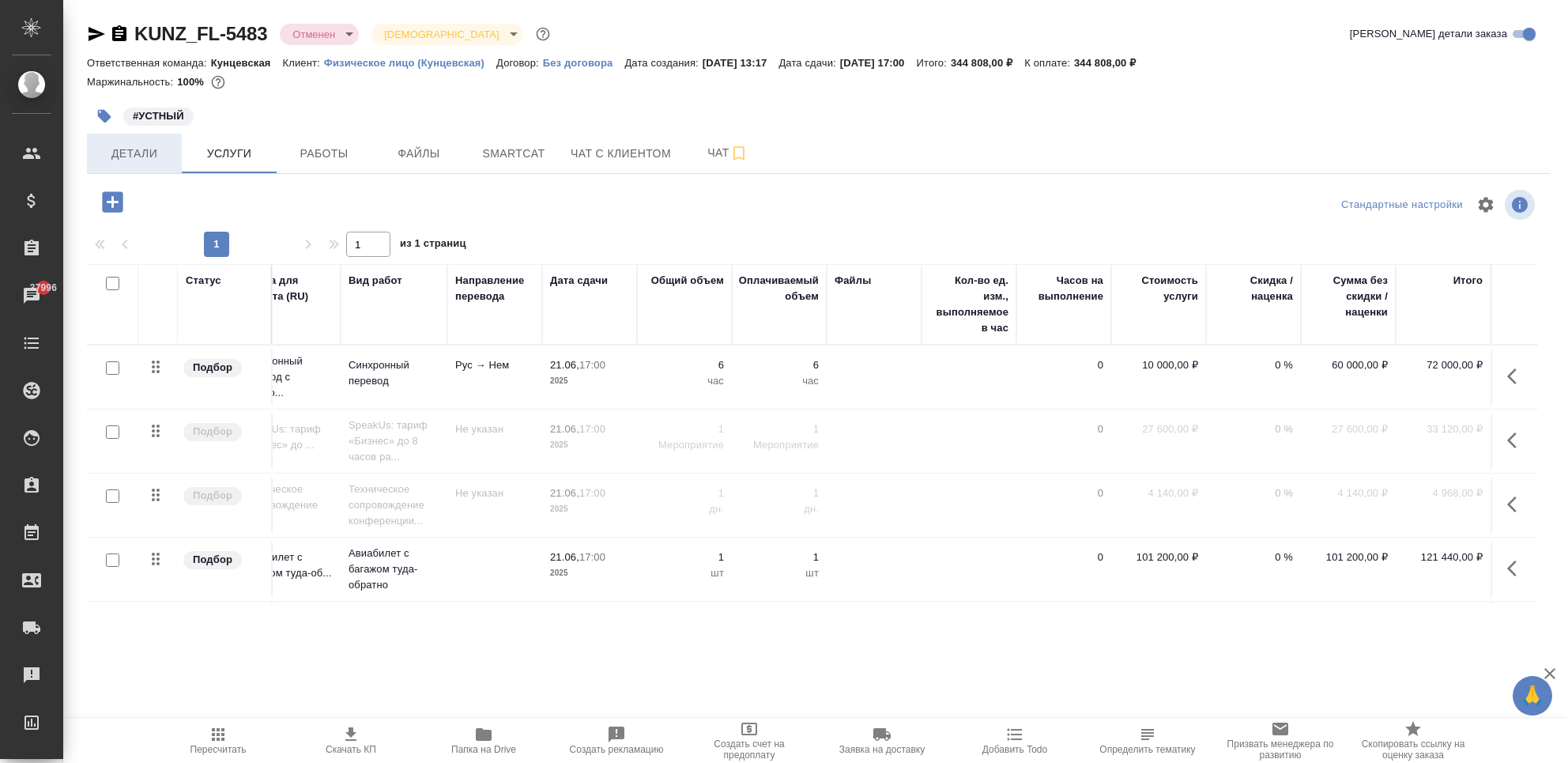
click at [165, 162] on span "Детали" at bounding box center [134, 153] width 76 height 19
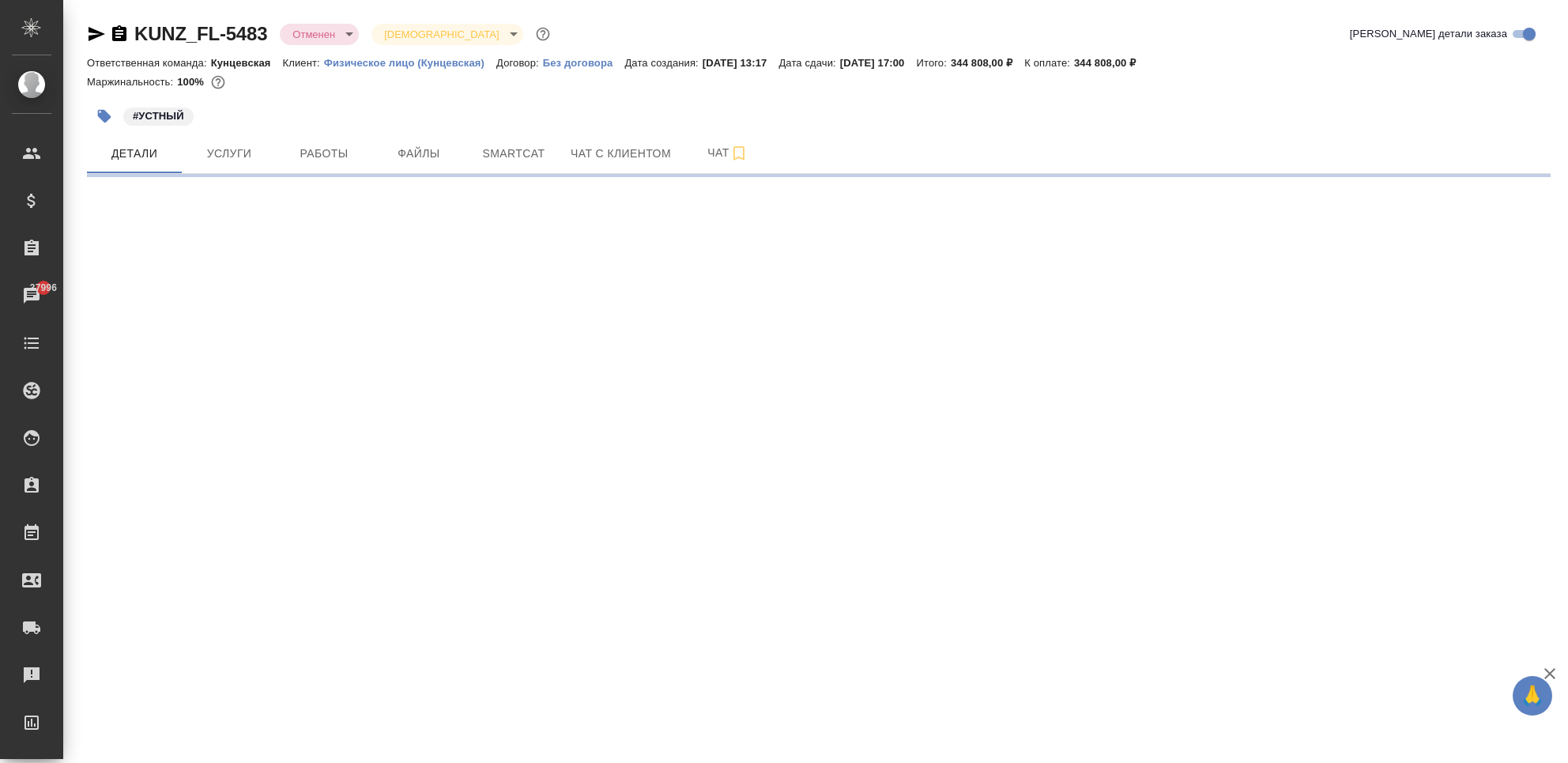
select select "RU"
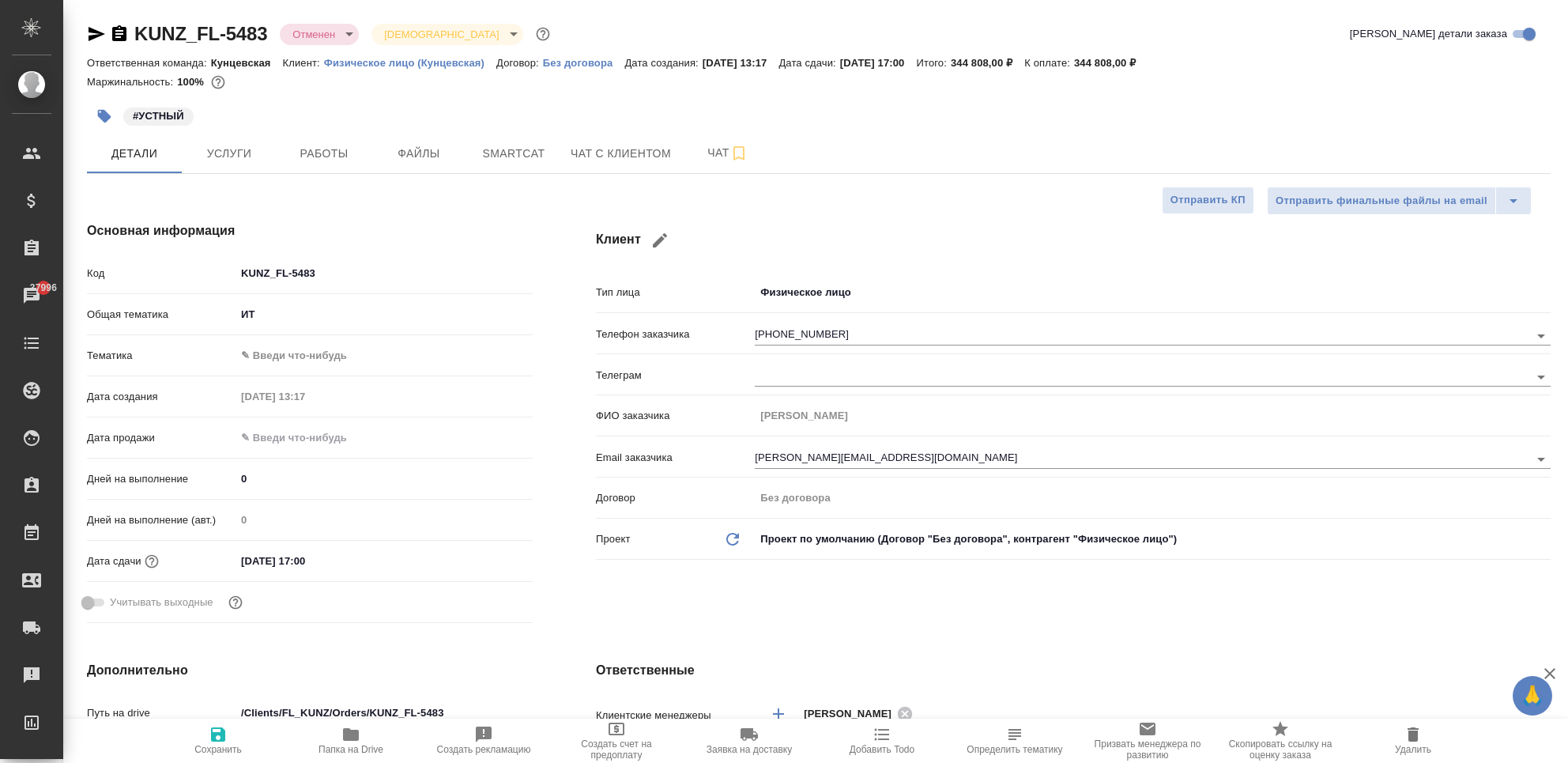
type textarea "x"
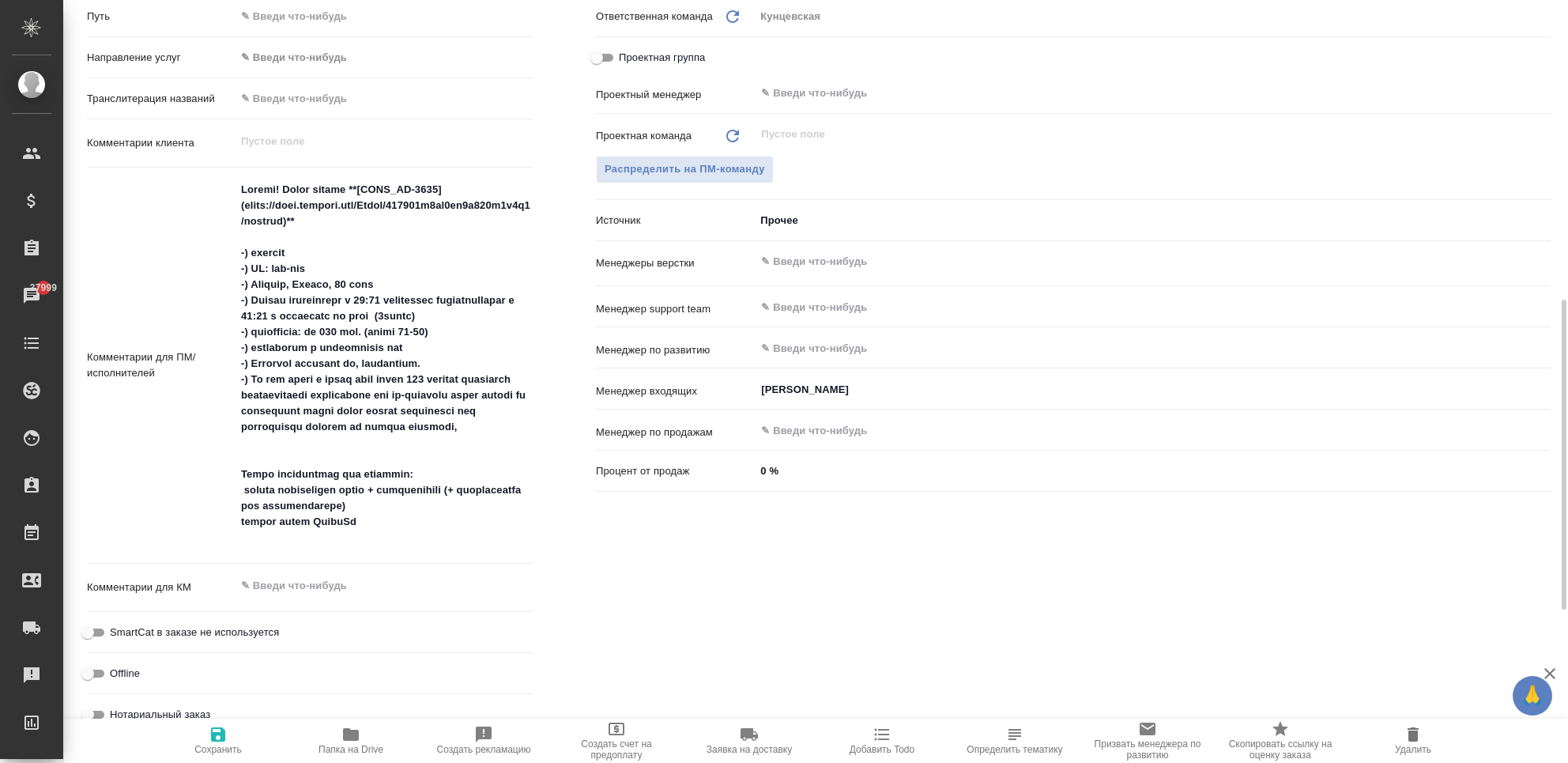
scroll to position [843, 0]
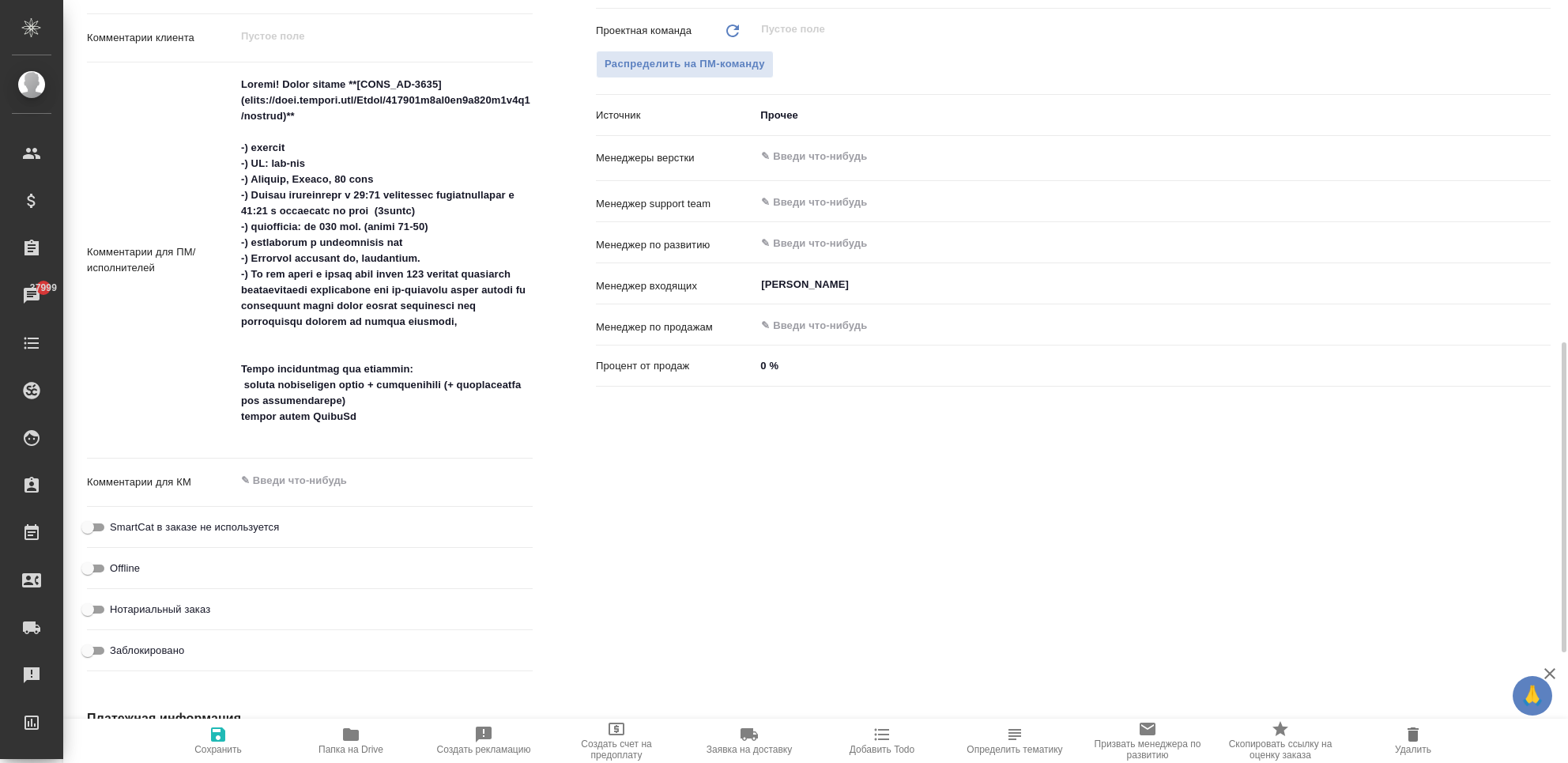
type textarea "x"
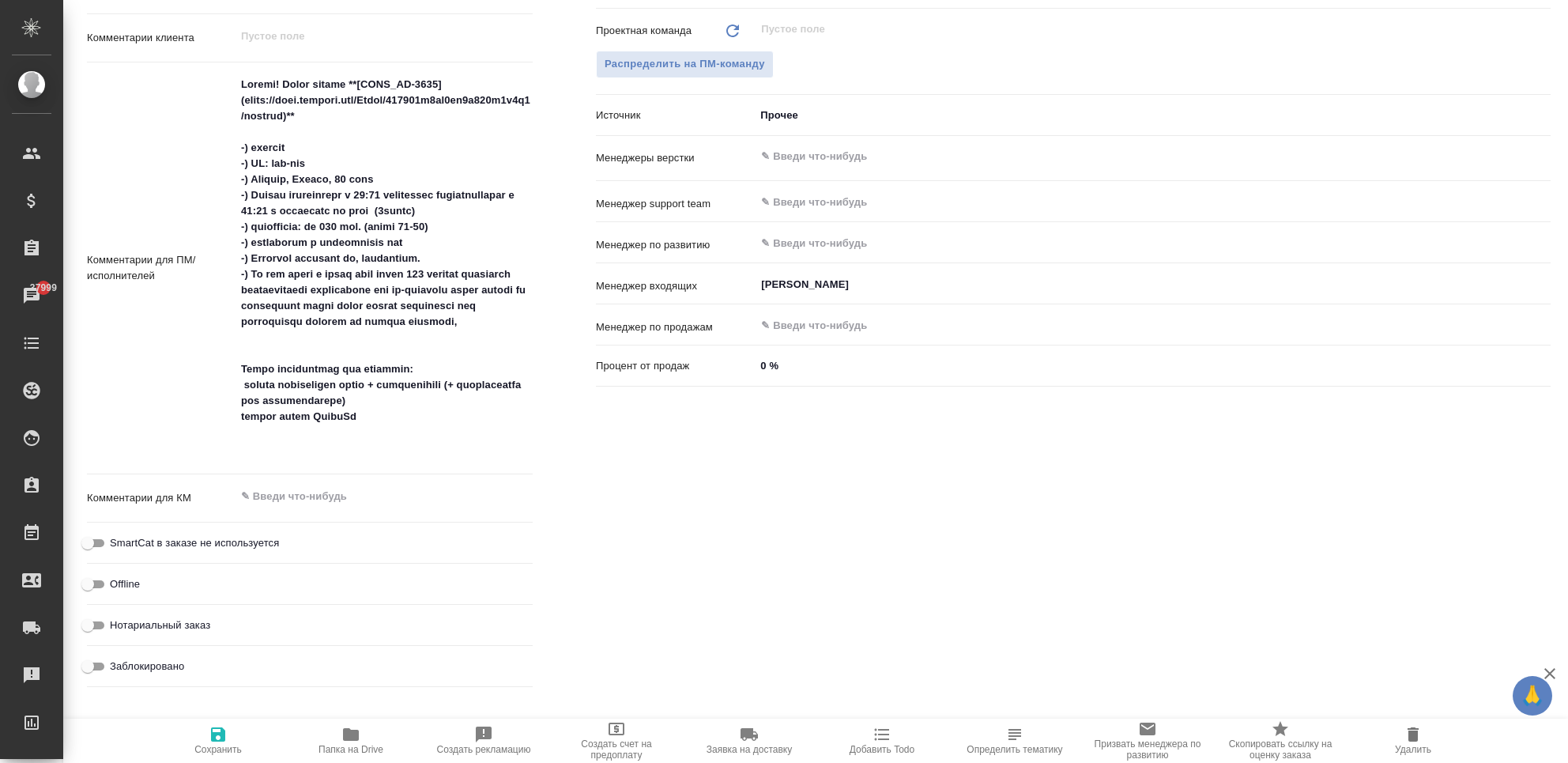
type textarea "x"
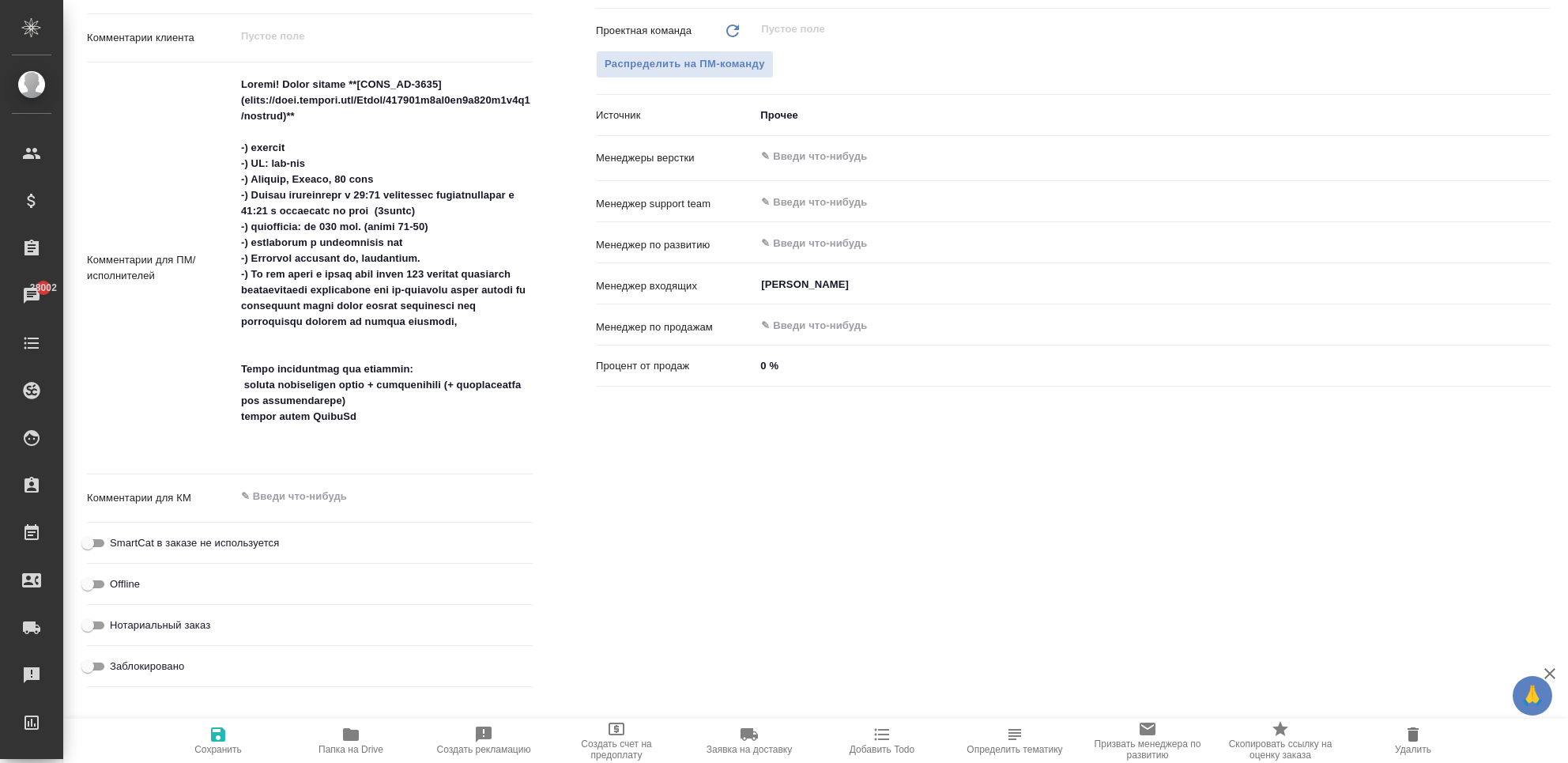
type textarea "x"
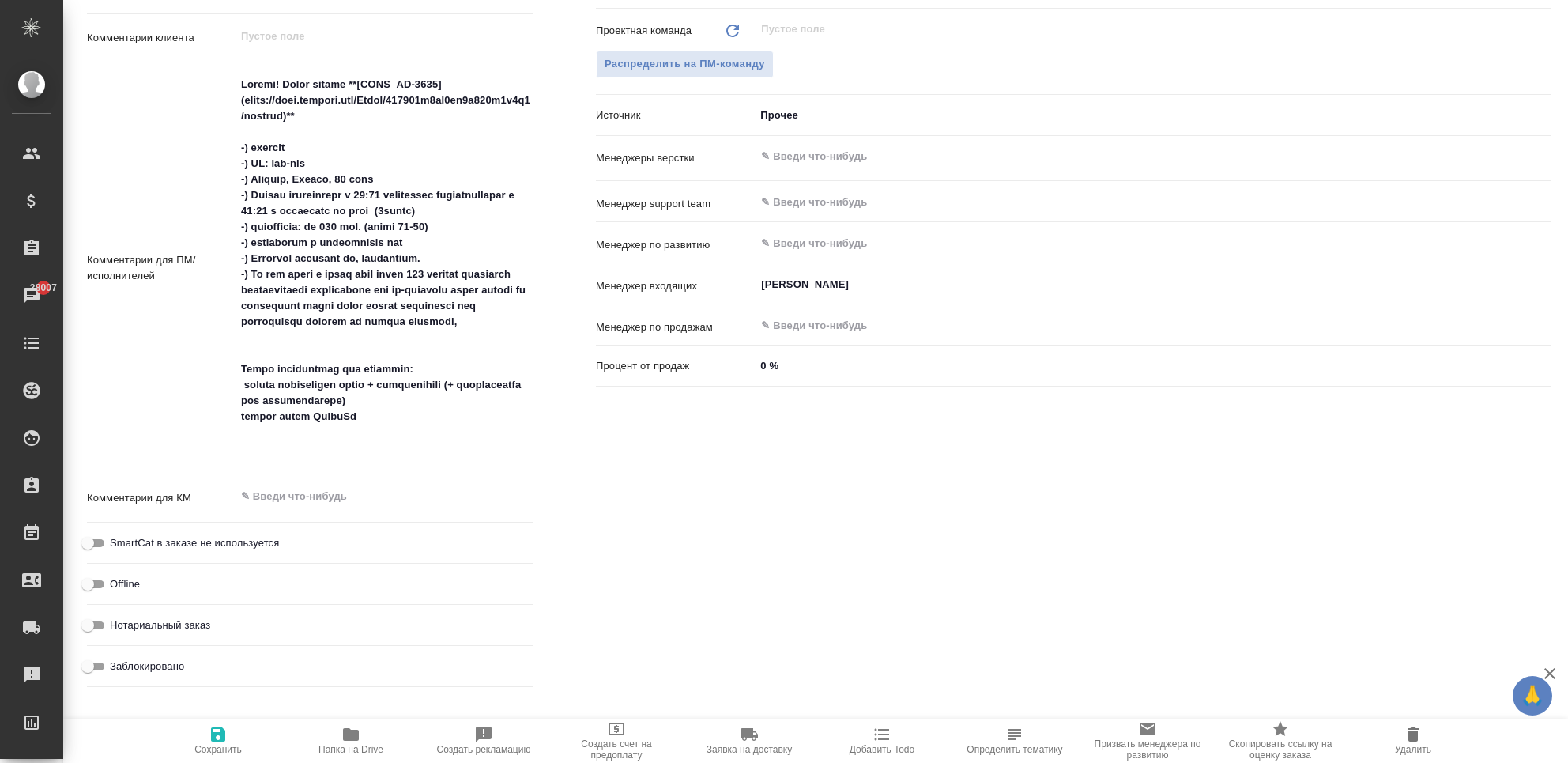
type textarea "x"
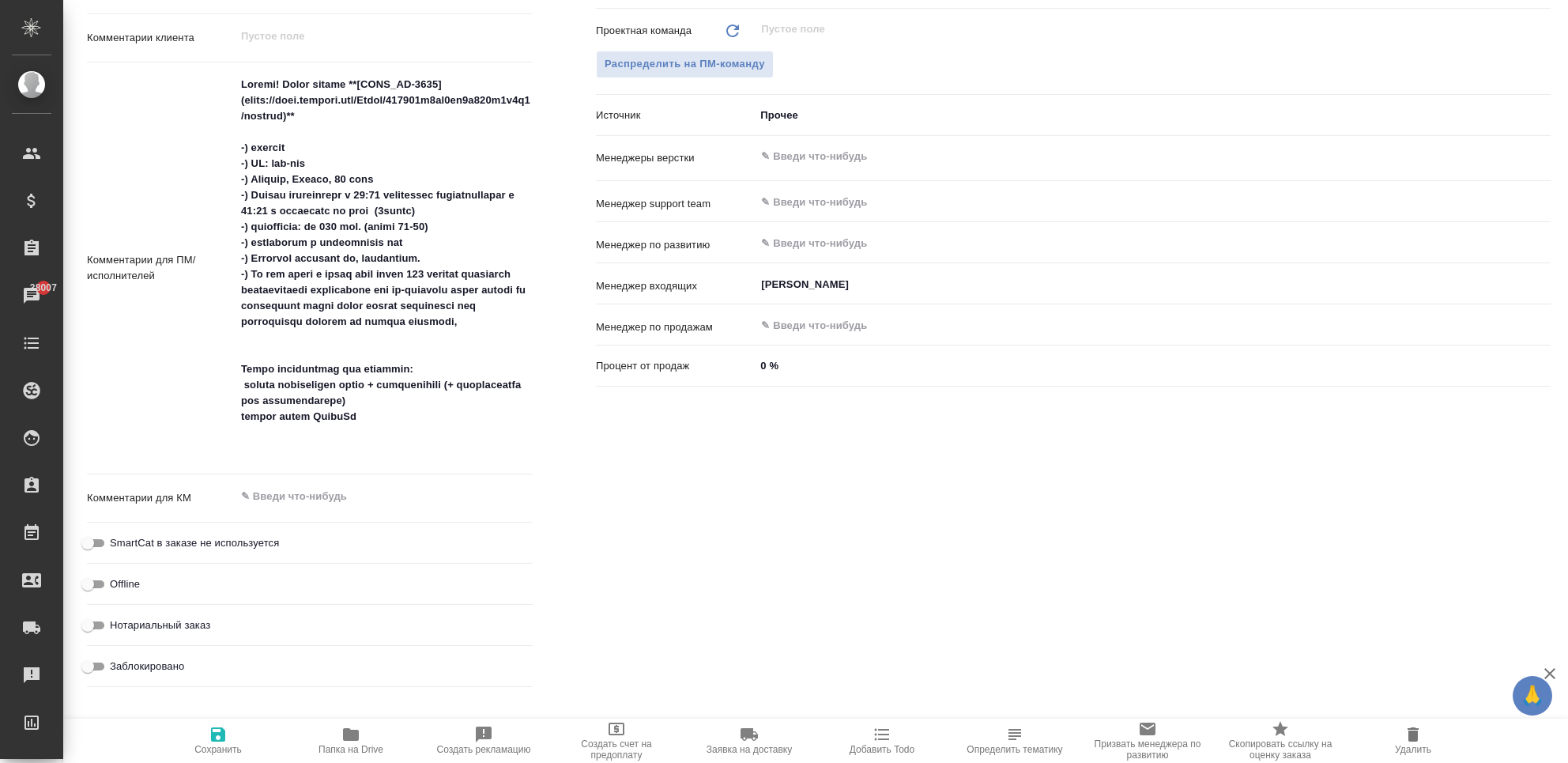
type textarea "x"
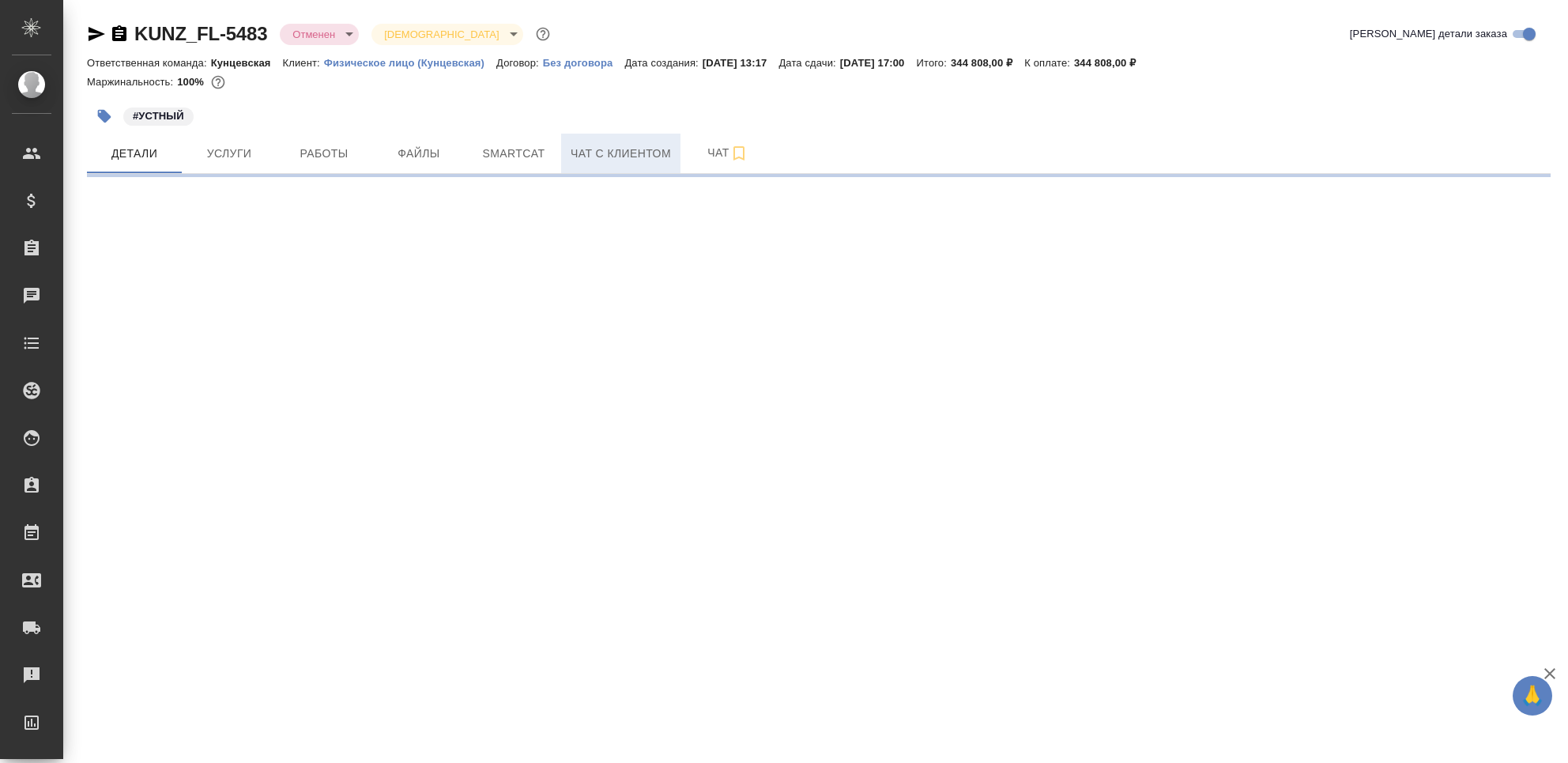
select select "RU"
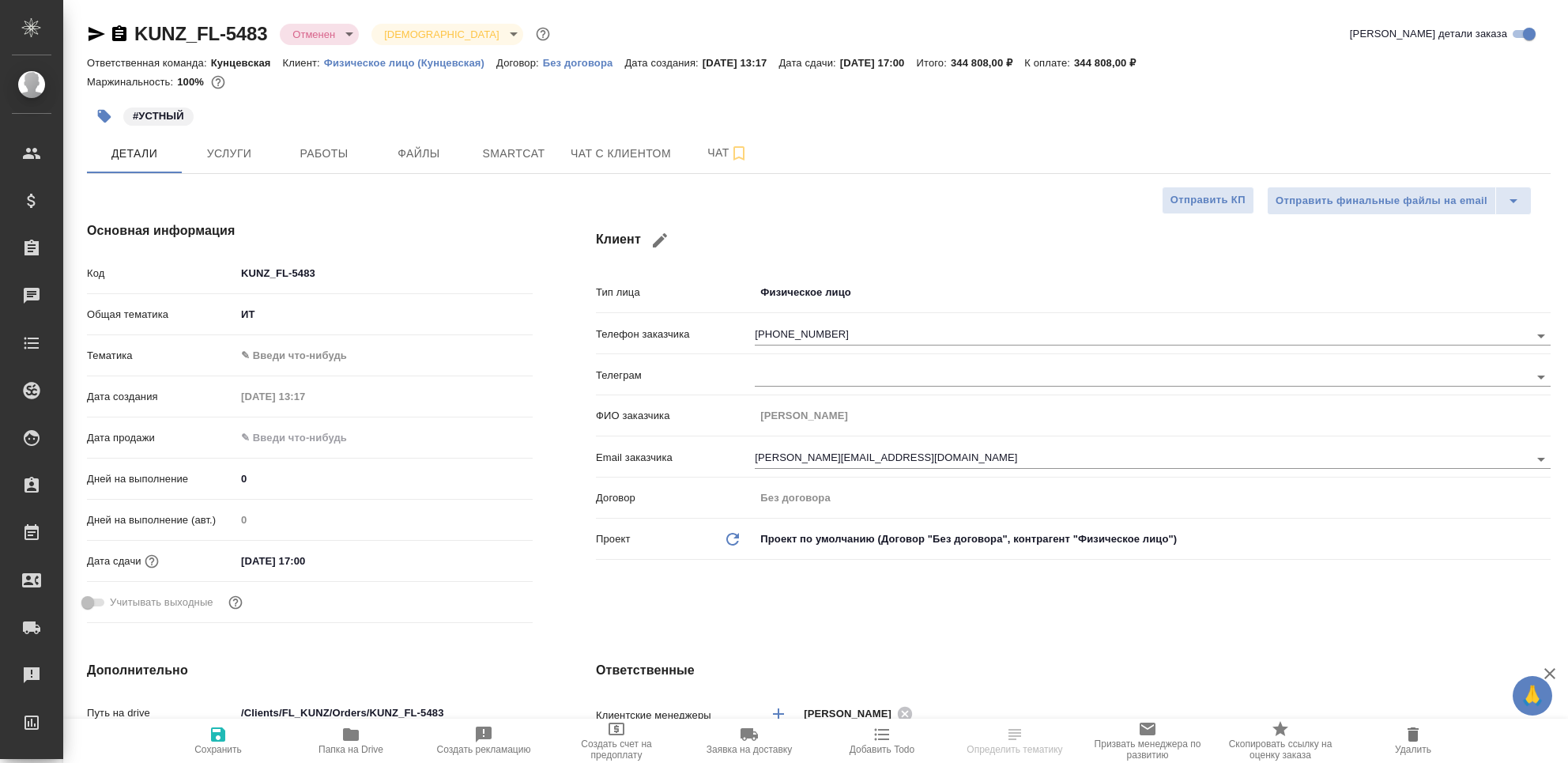
type textarea "x"
click at [582, 155] on span "Чат с клиентом" at bounding box center [621, 153] width 100 height 19
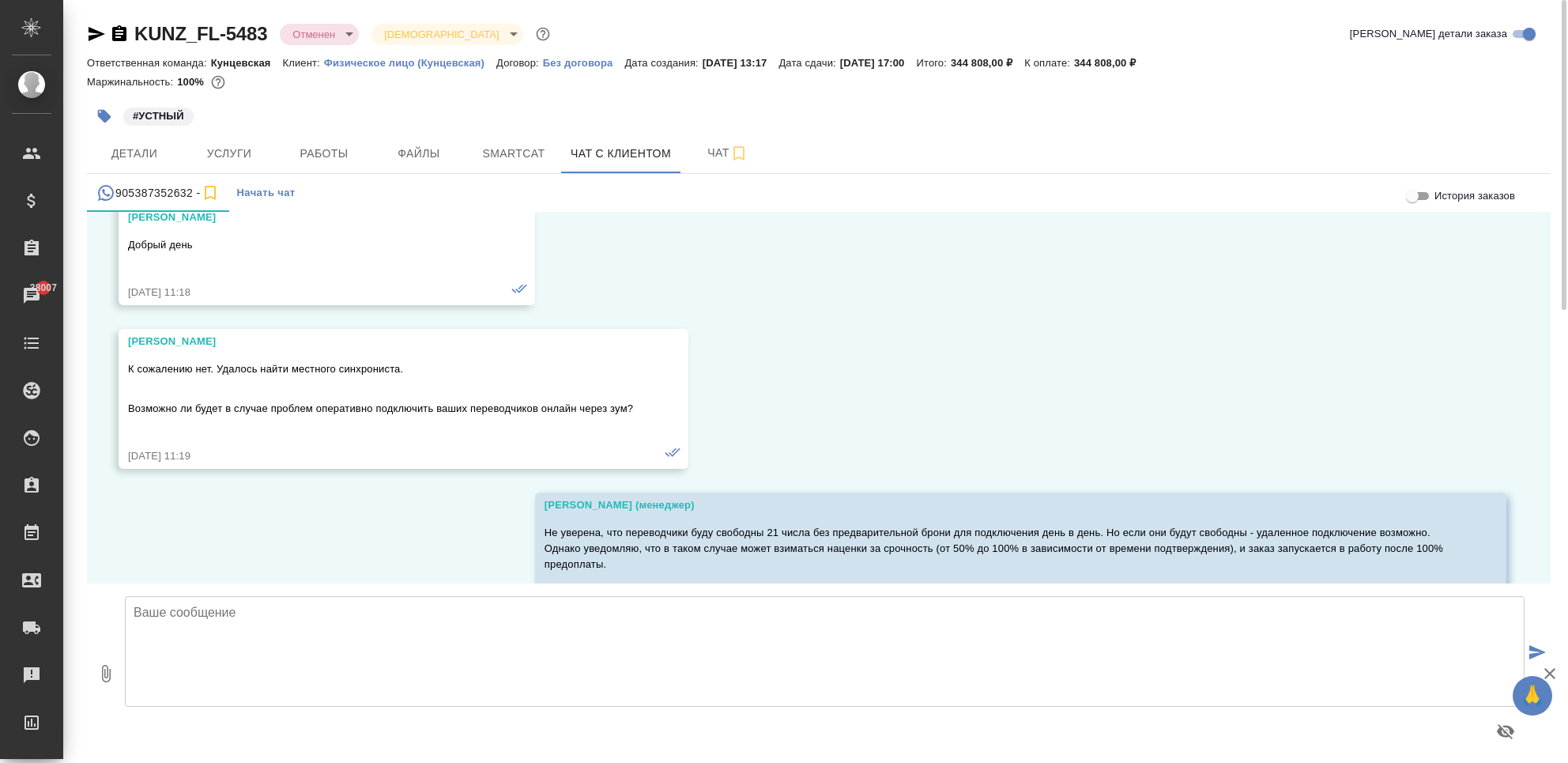
scroll to position [4197, 0]
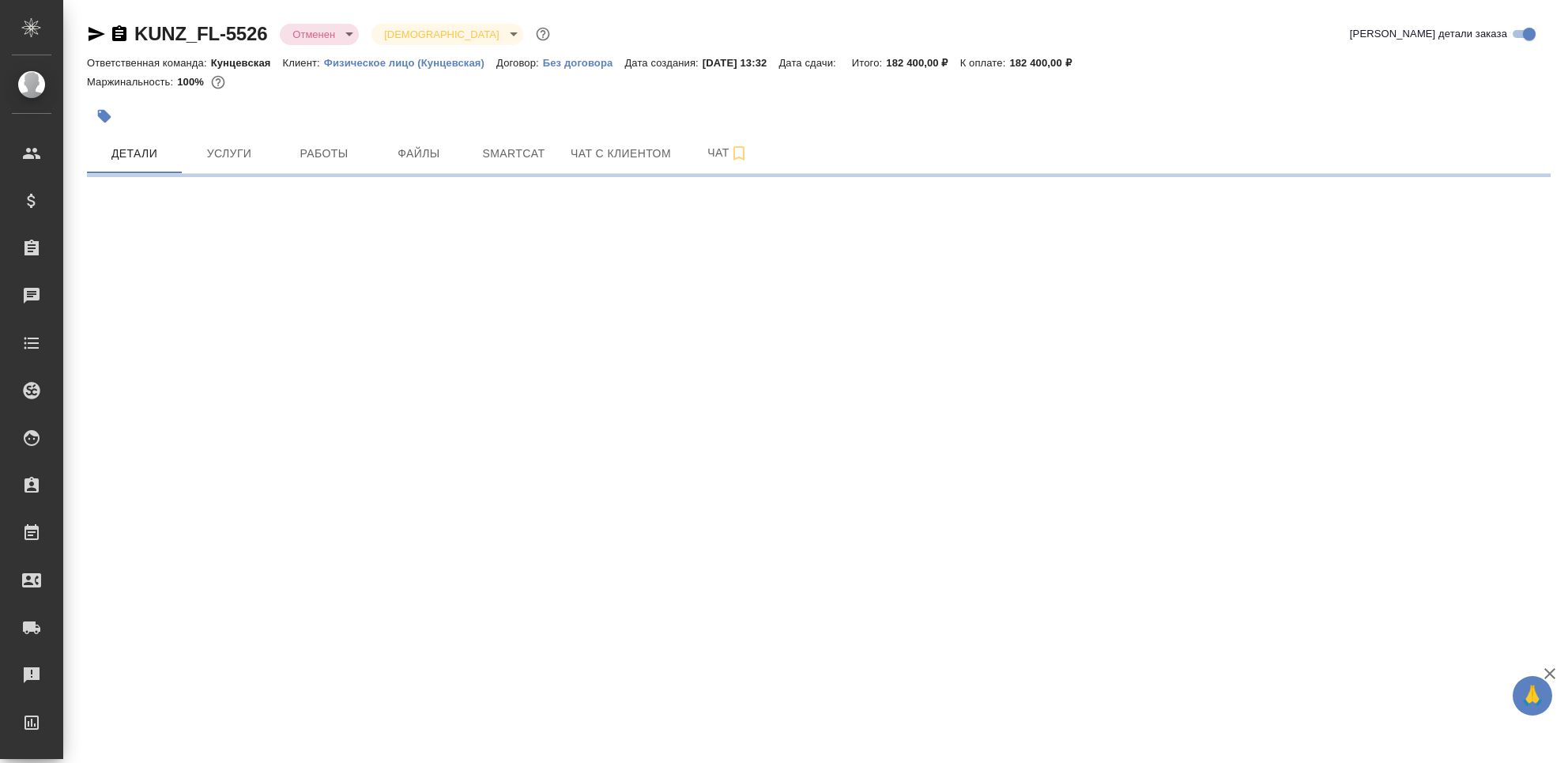
select select "RU"
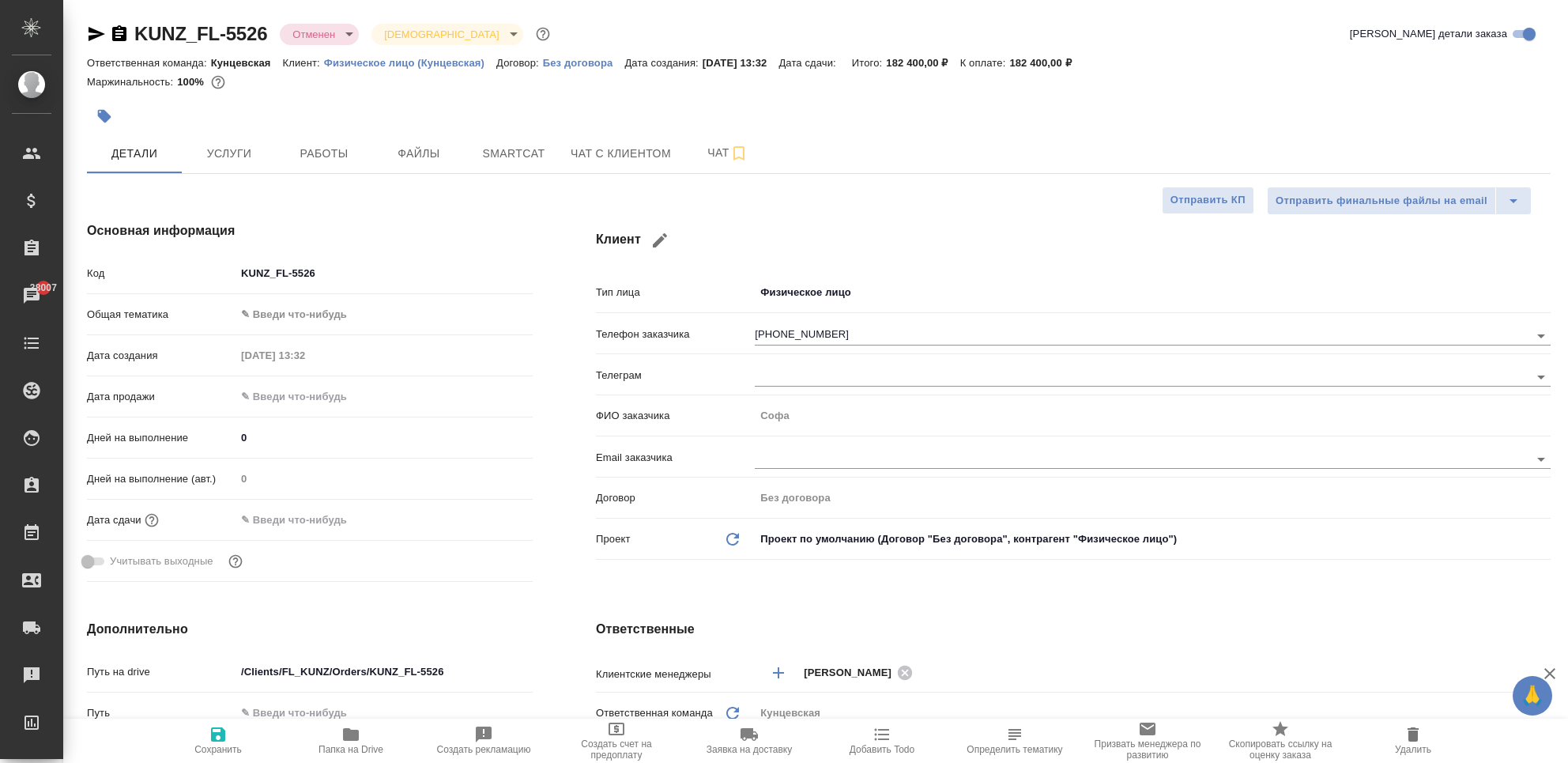
type textarea "x"
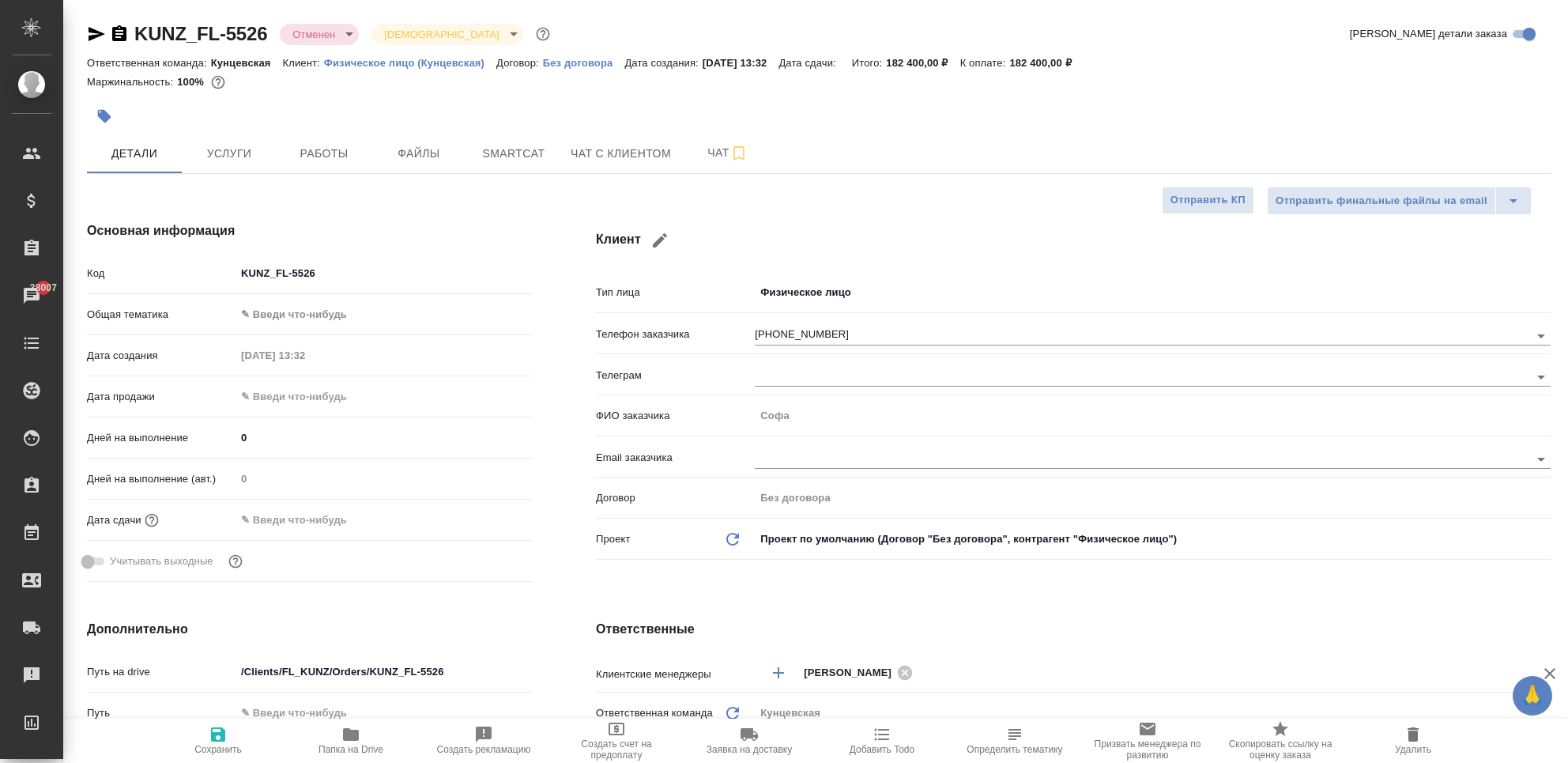
type textarea "x"
click at [588, 153] on span "Чат с клиентом" at bounding box center [621, 153] width 100 height 19
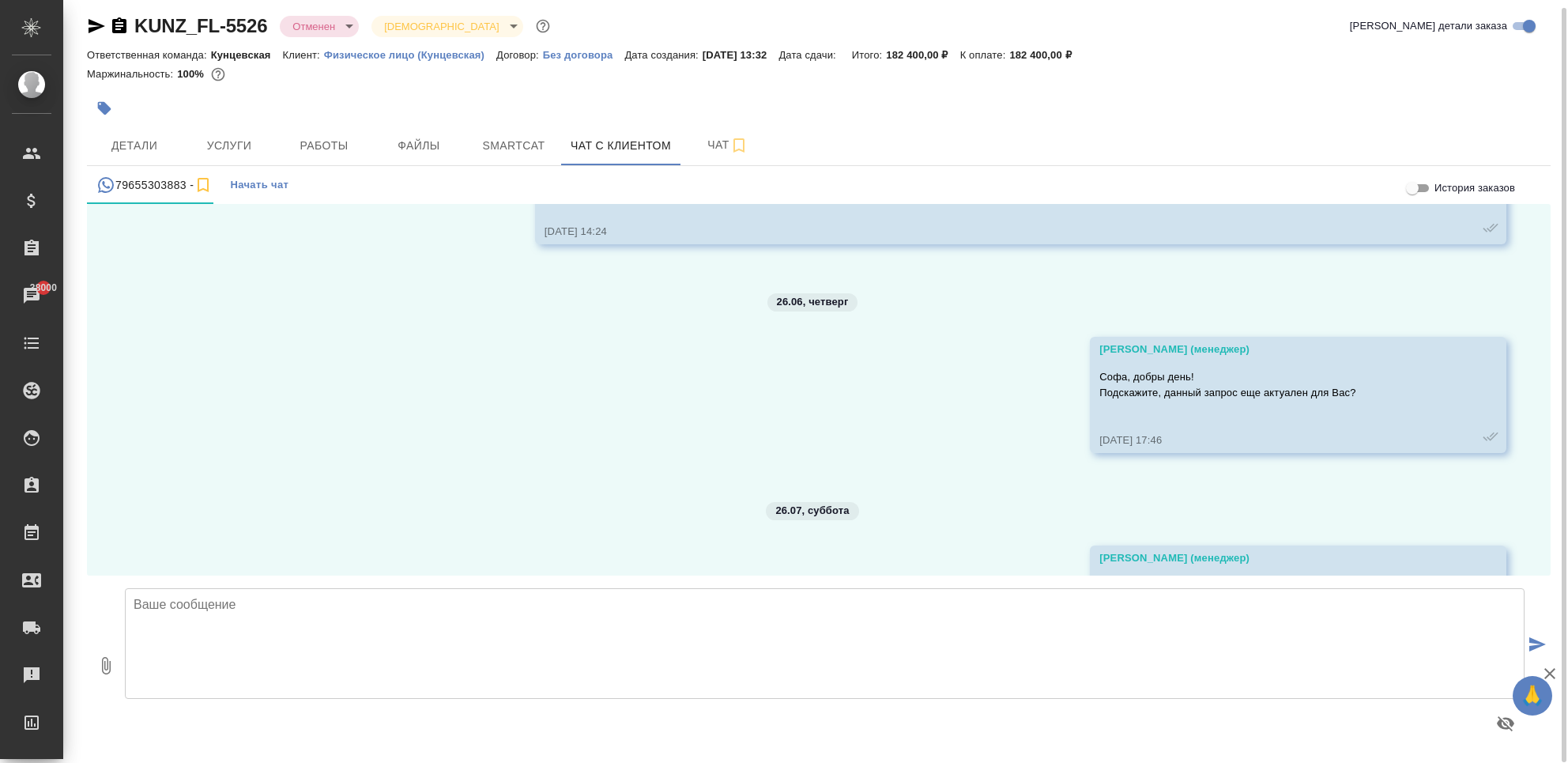
scroll to position [2729, 0]
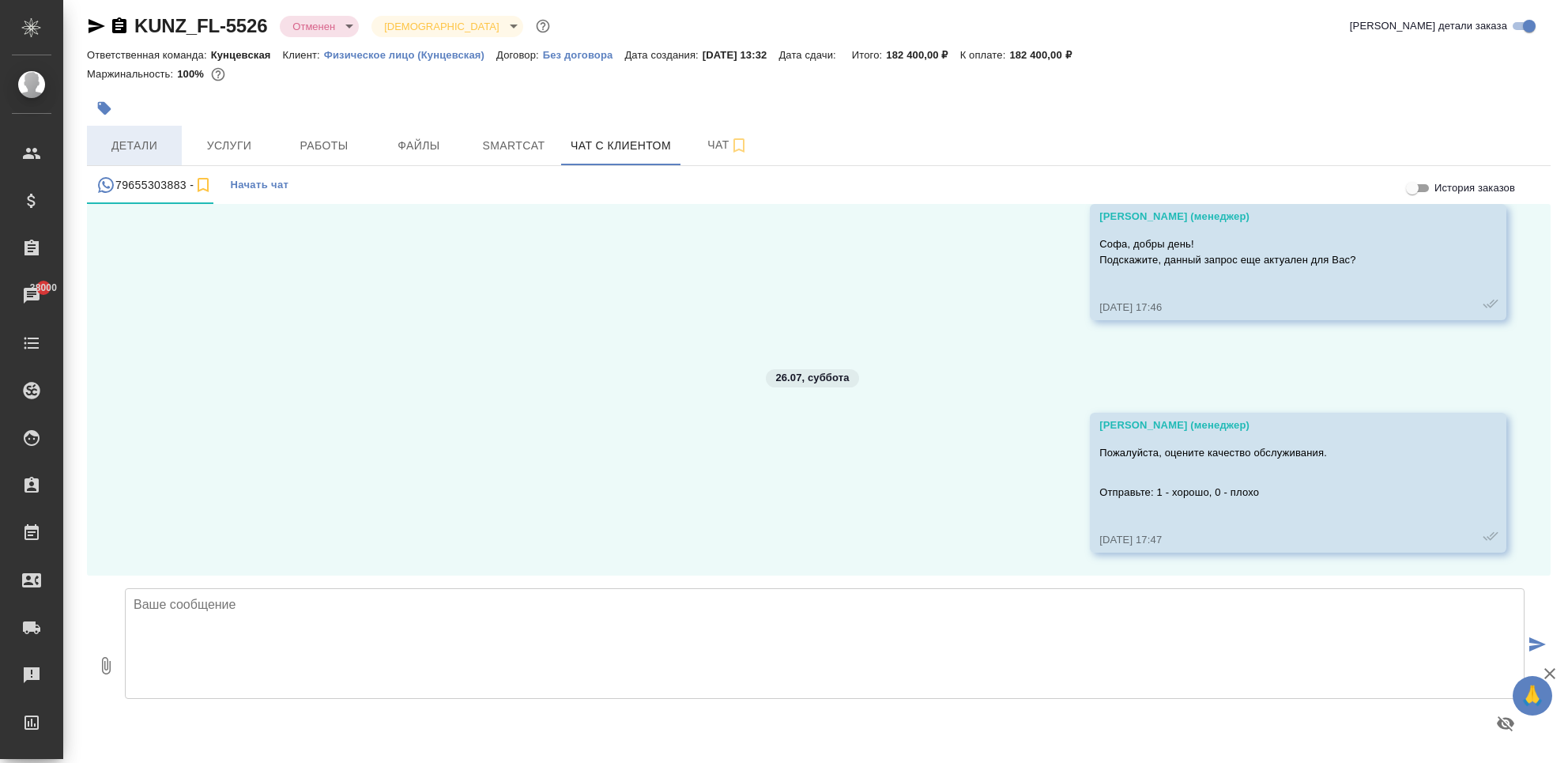
click at [144, 133] on button "Детали" at bounding box center [135, 145] width 95 height 40
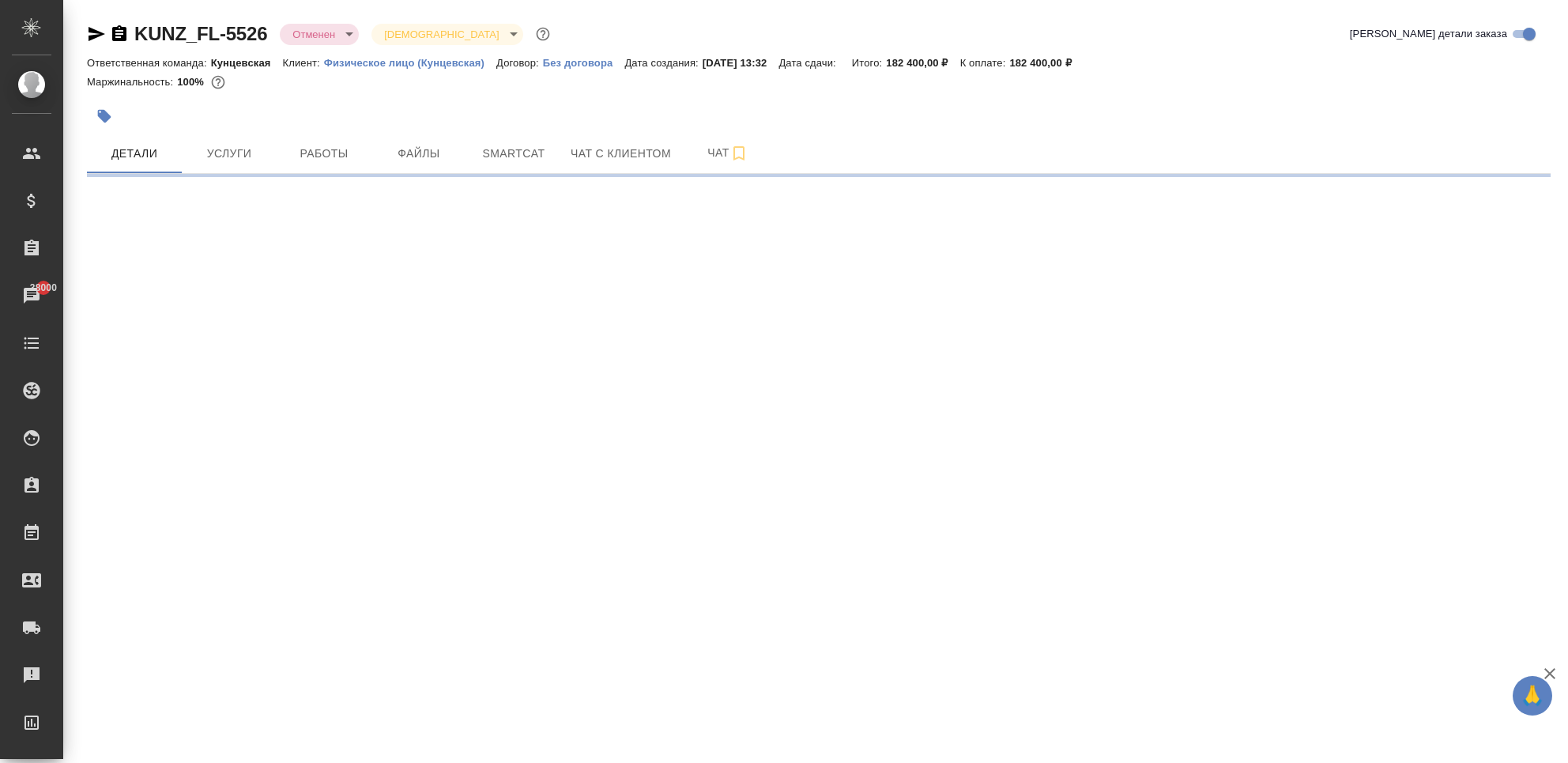
select select "RU"
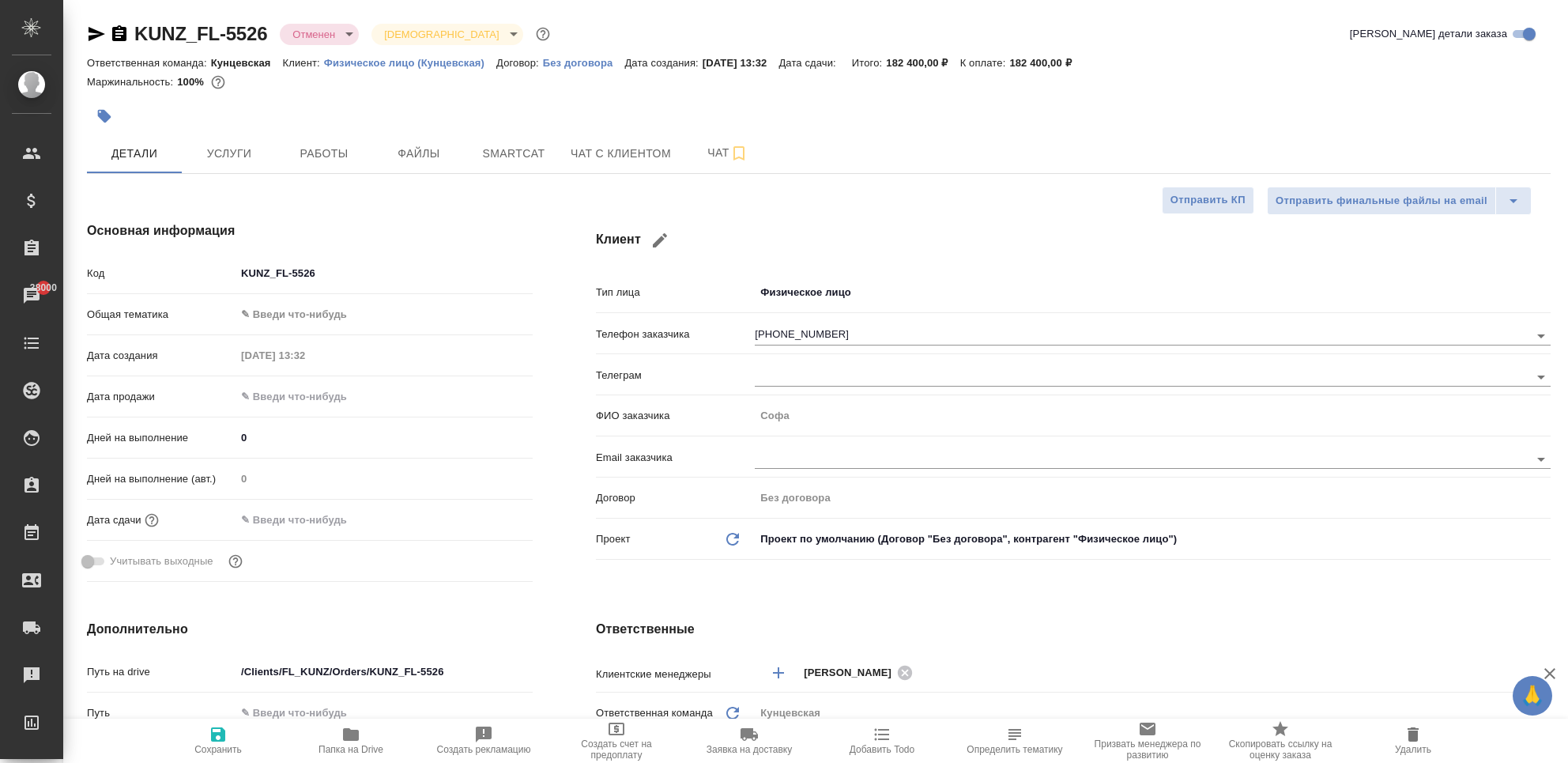
type textarea "x"
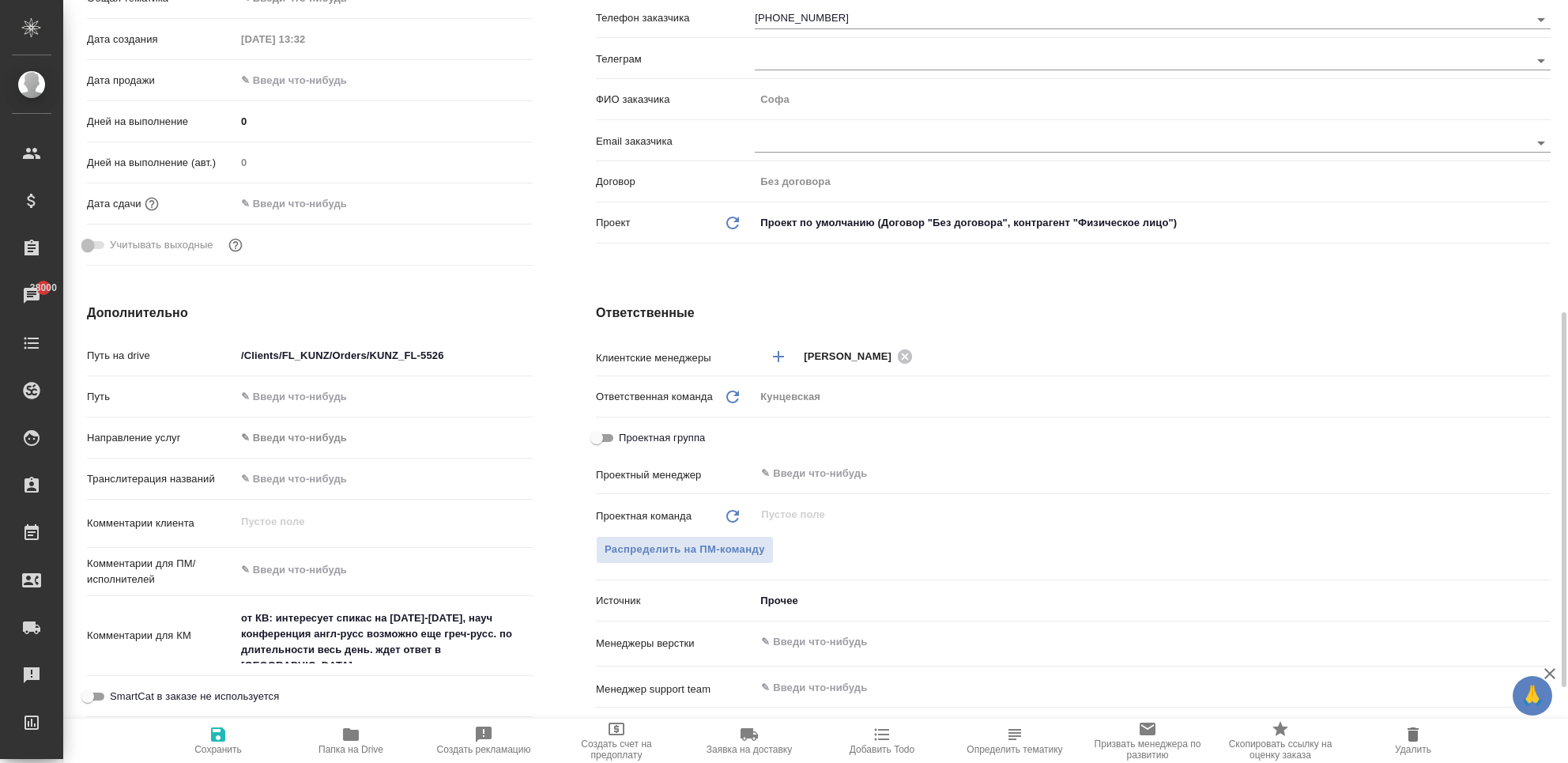
scroll to position [527, 0]
